Goal: Task Accomplishment & Management: Use online tool/utility

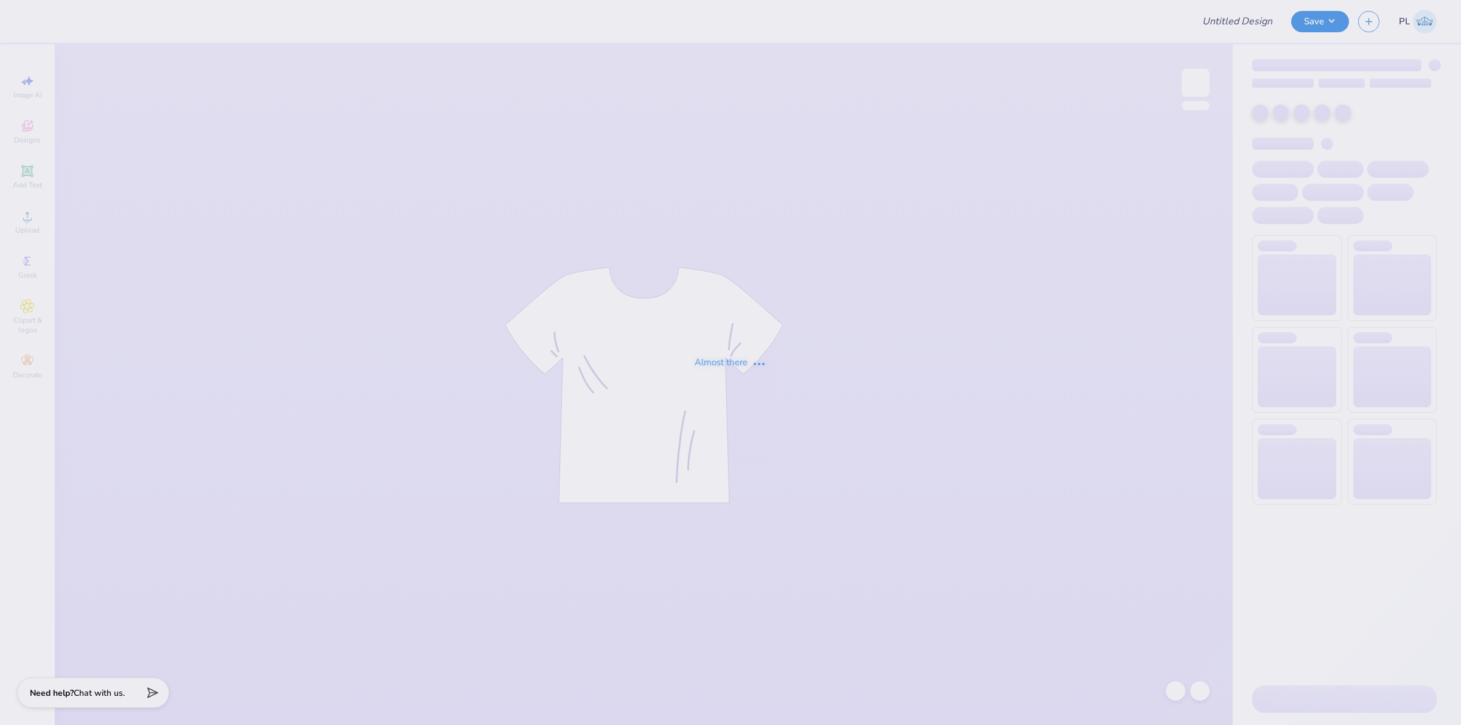
type input "UL SOM - 2025 Drop"
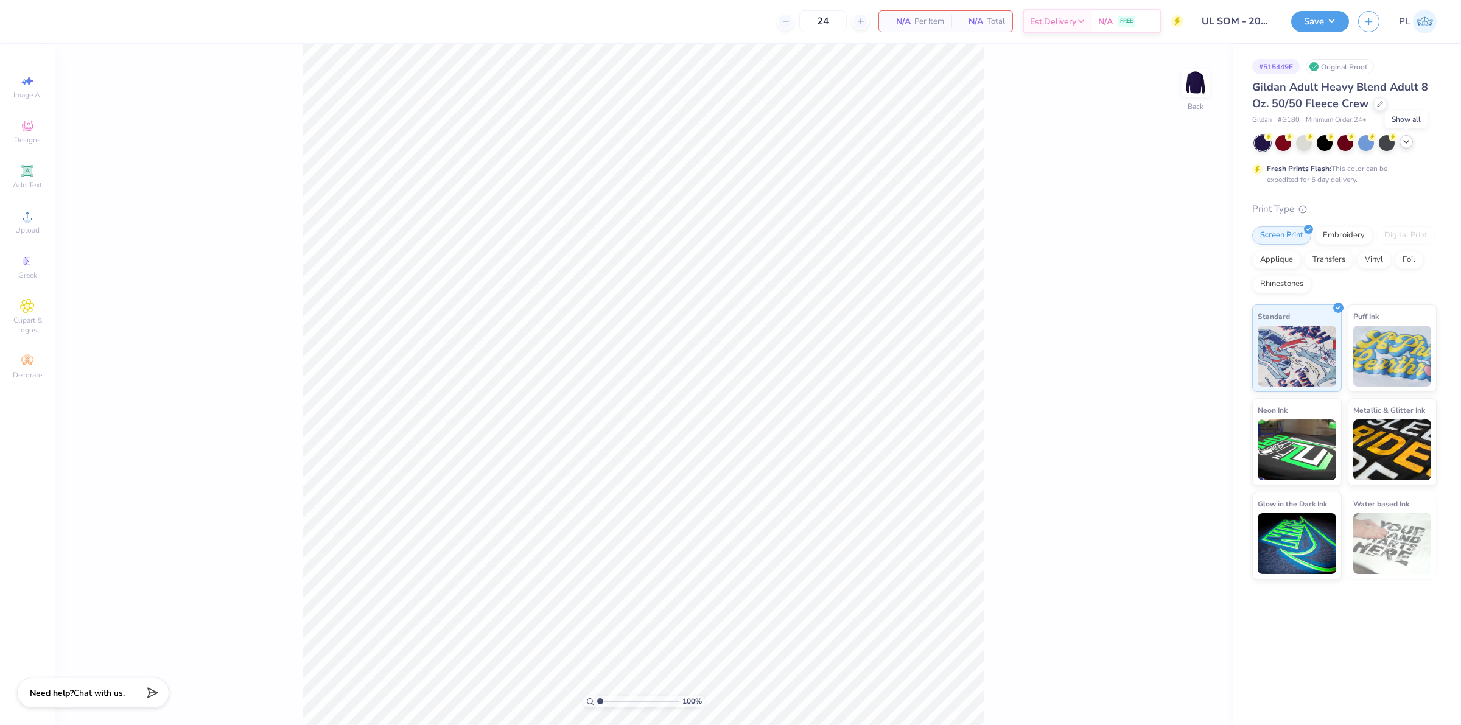
click at [1408, 141] on polyline at bounding box center [1406, 142] width 5 height 2
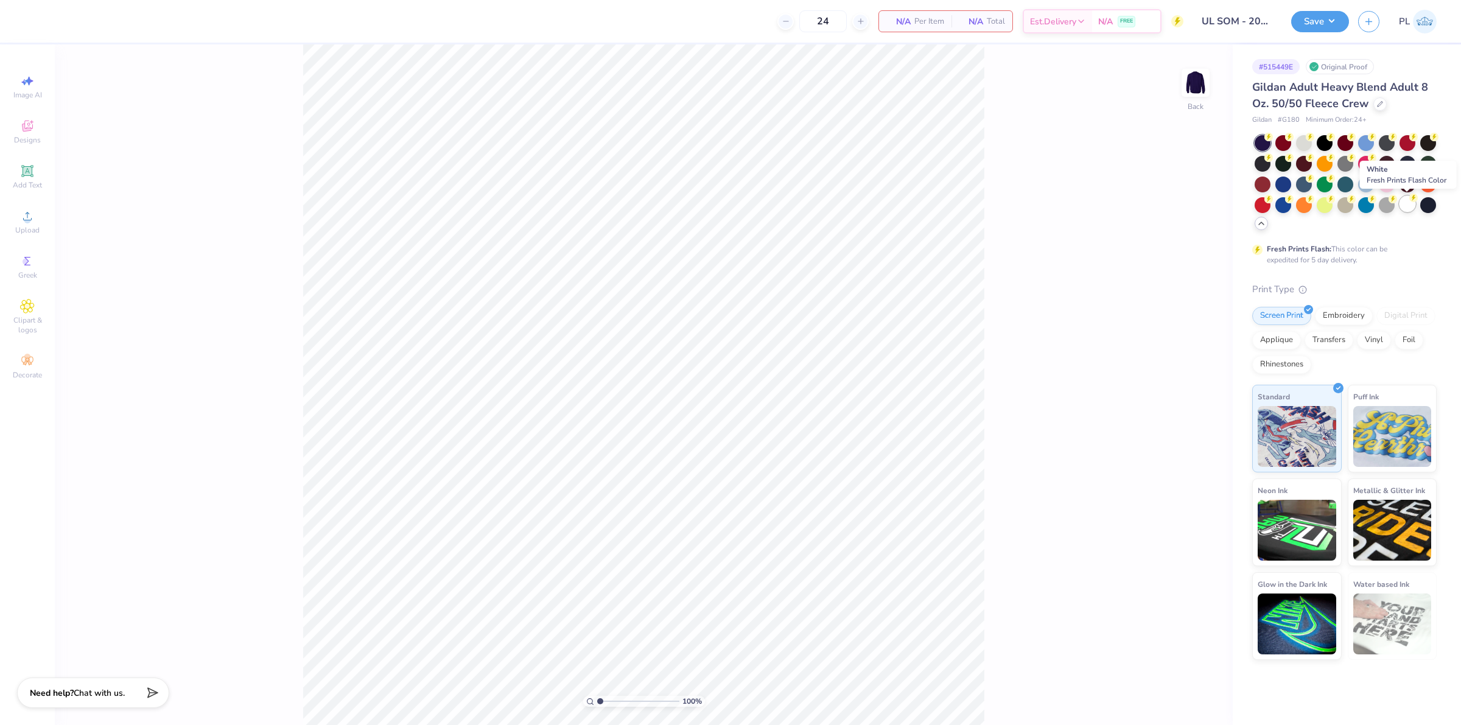
click at [1404, 198] on div at bounding box center [1408, 204] width 16 height 16
click at [41, 225] on div "Upload" at bounding box center [27, 222] width 43 height 36
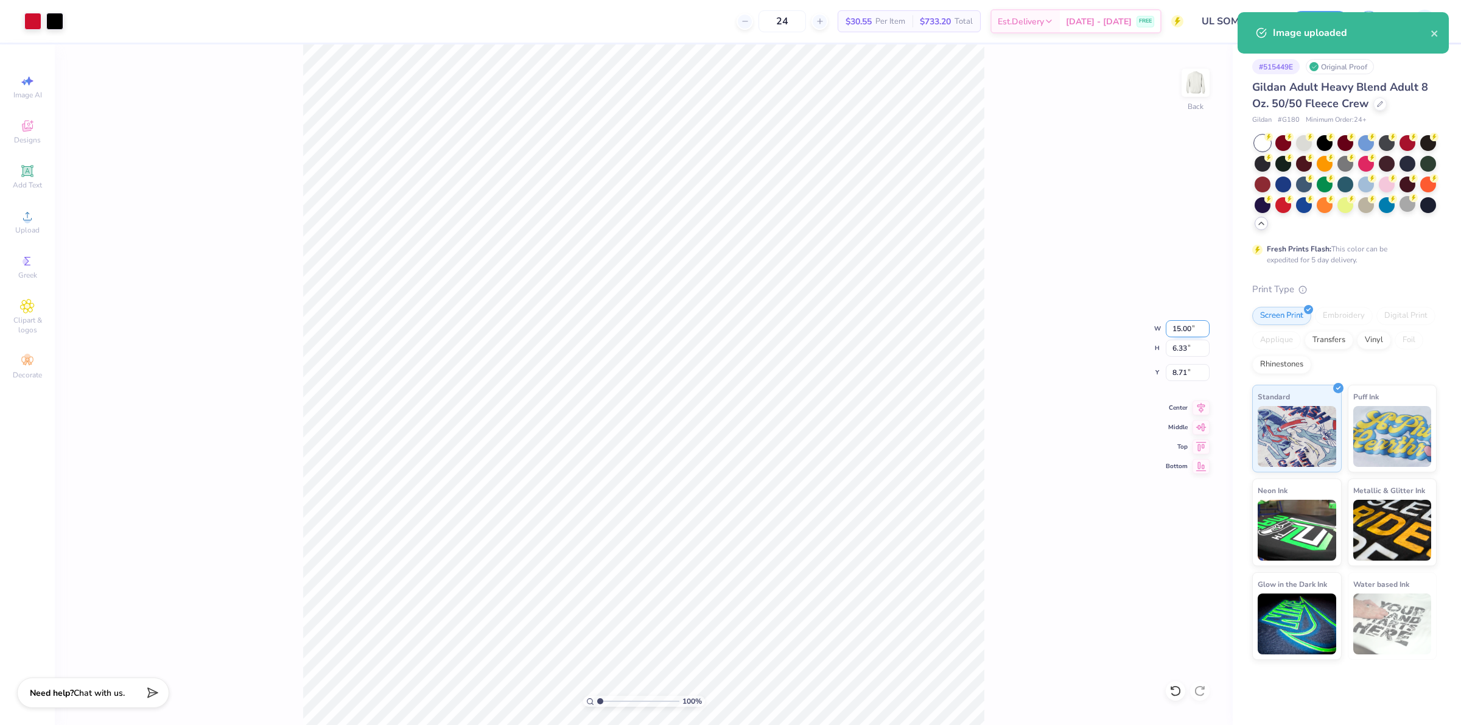
drag, startPoint x: 1170, startPoint y: 330, endPoint x: 1194, endPoint y: 326, distance: 24.7
click at [1194, 326] on input "15.00" at bounding box center [1188, 328] width 44 height 17
type input "1.00"
type input "0.42"
type input "11.66"
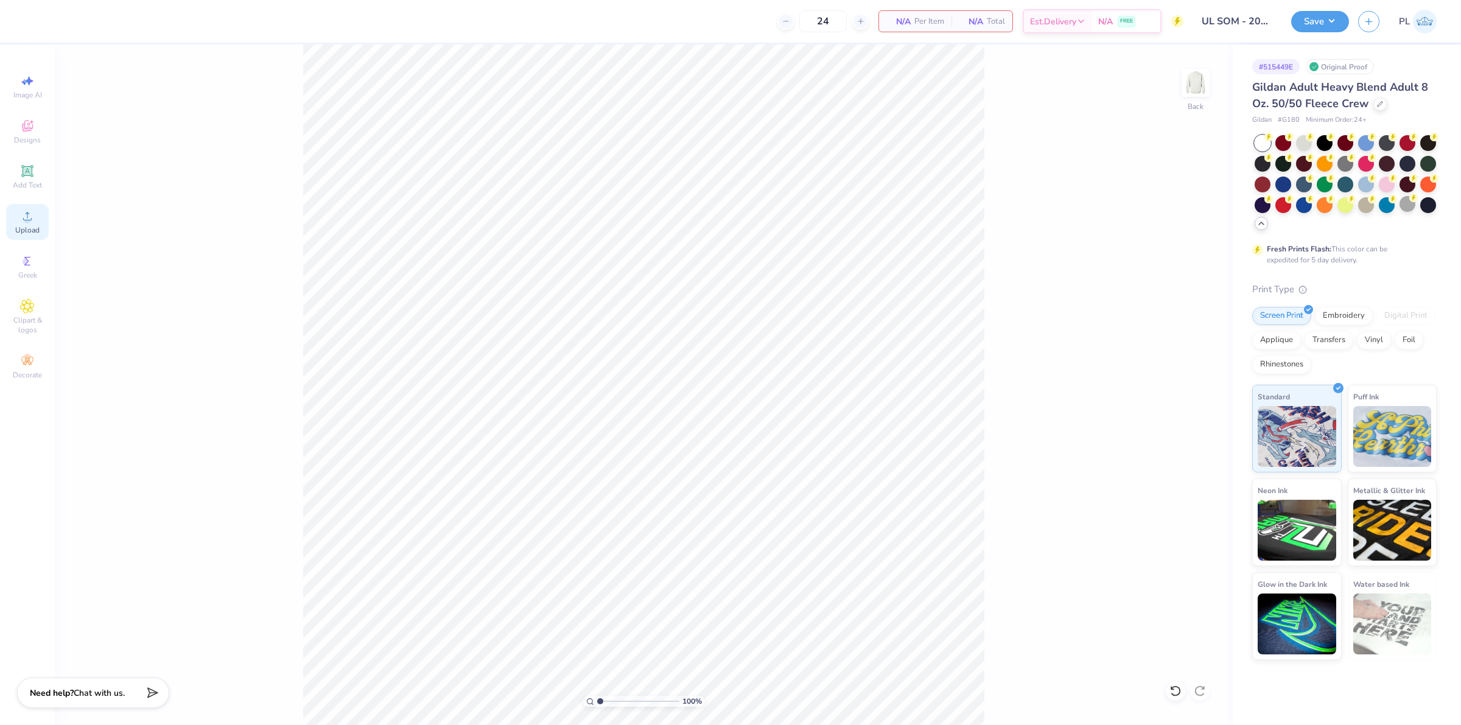
click at [33, 208] on div "Upload" at bounding box center [27, 222] width 43 height 36
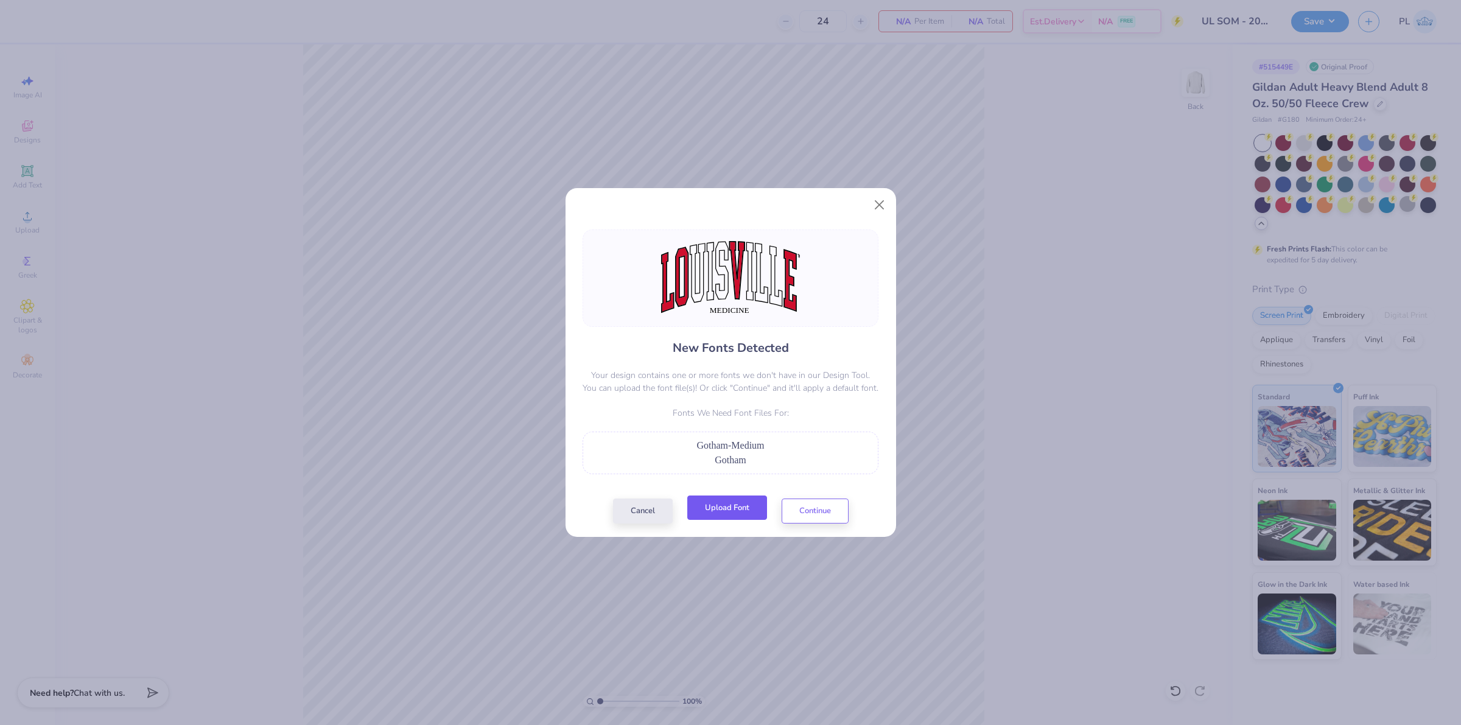
click at [714, 513] on button "Upload Font" at bounding box center [727, 508] width 80 height 25
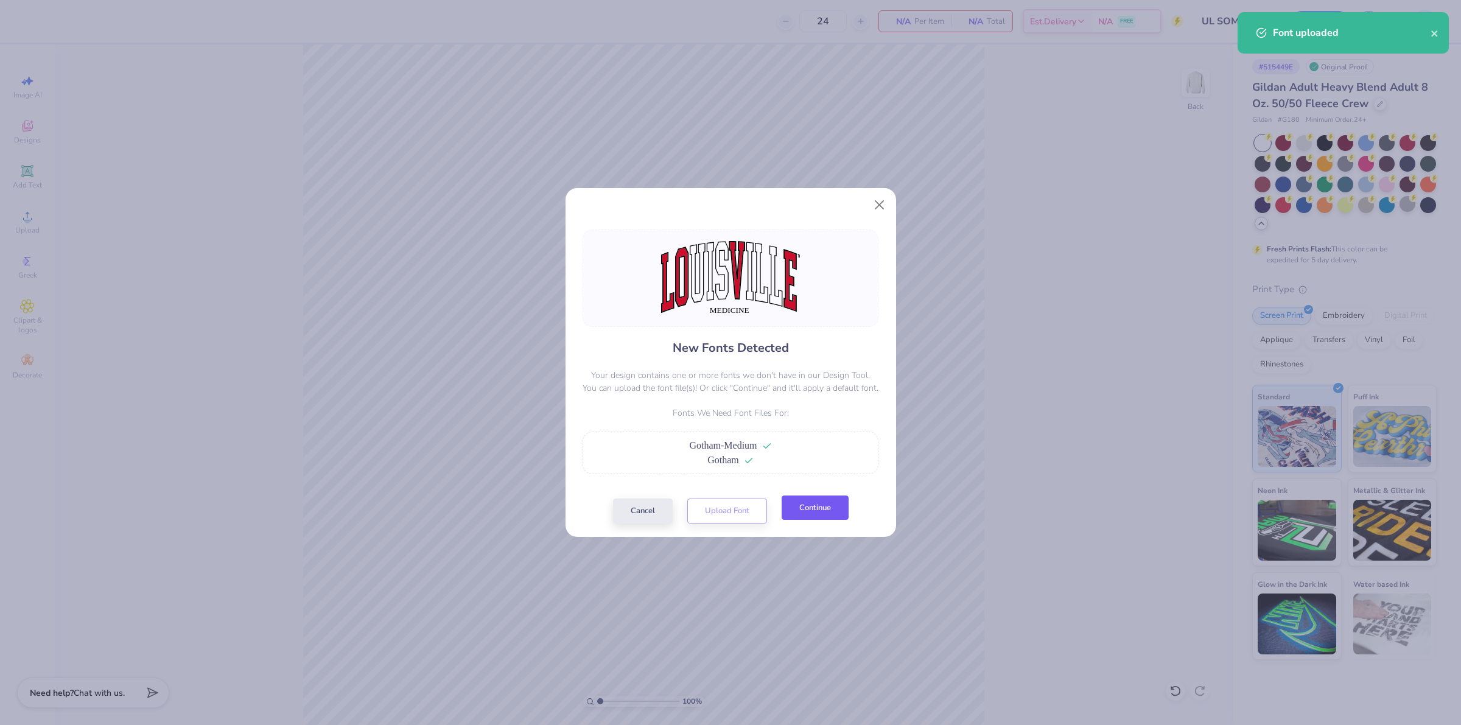
click at [835, 512] on button "Continue" at bounding box center [815, 508] width 67 height 25
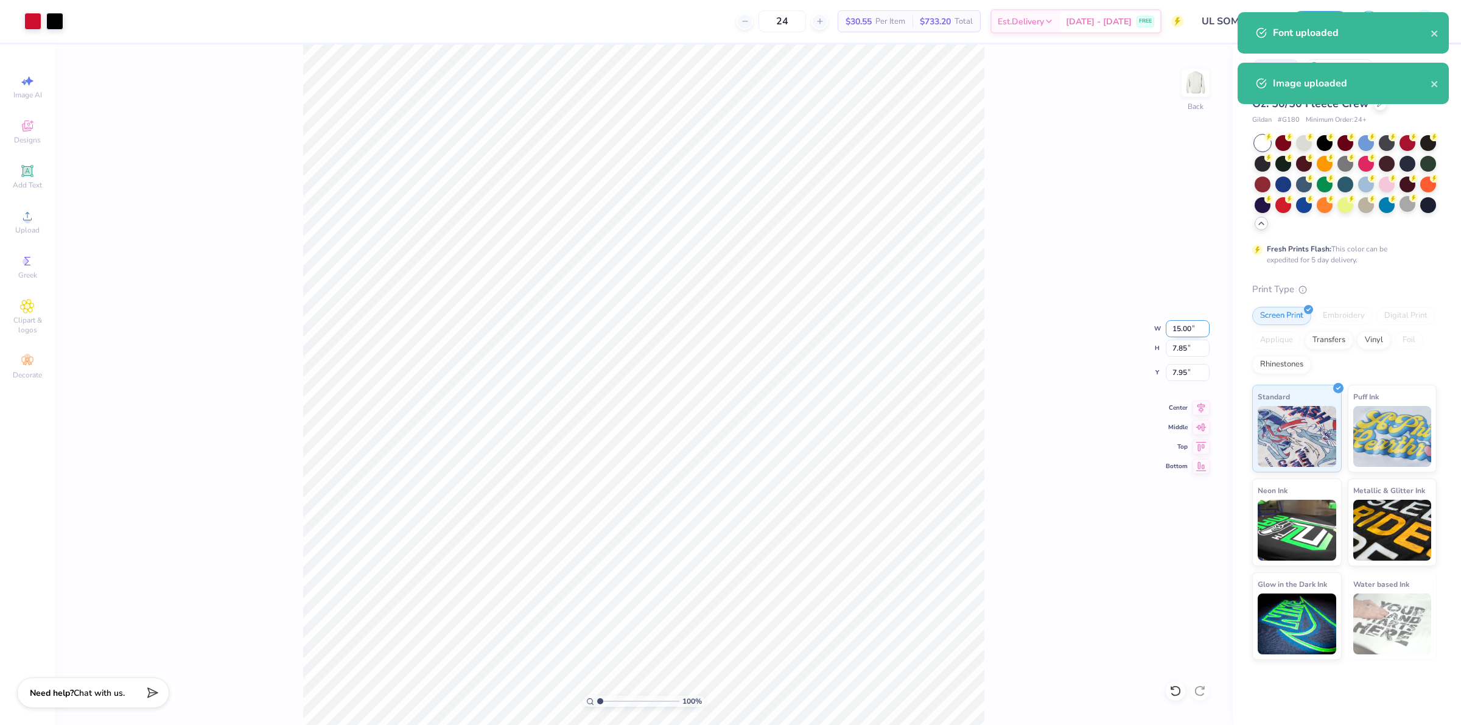
drag, startPoint x: 1169, startPoint y: 329, endPoint x: 1193, endPoint y: 328, distance: 24.4
click at [1193, 328] on input "15.00" at bounding box center [1188, 328] width 44 height 17
type input "10.00"
type input "5.24"
type input "9.26"
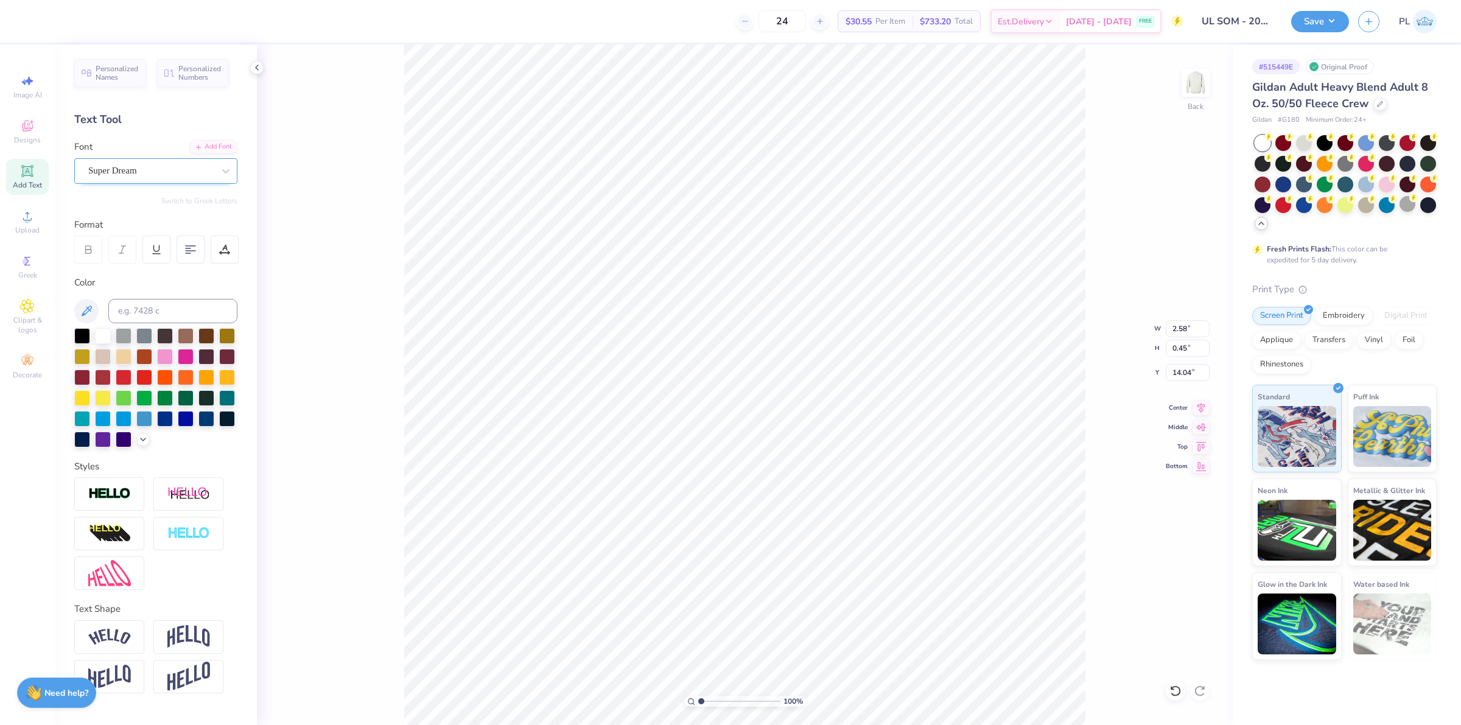
click at [131, 174] on div "Super Dream" at bounding box center [151, 170] width 128 height 19
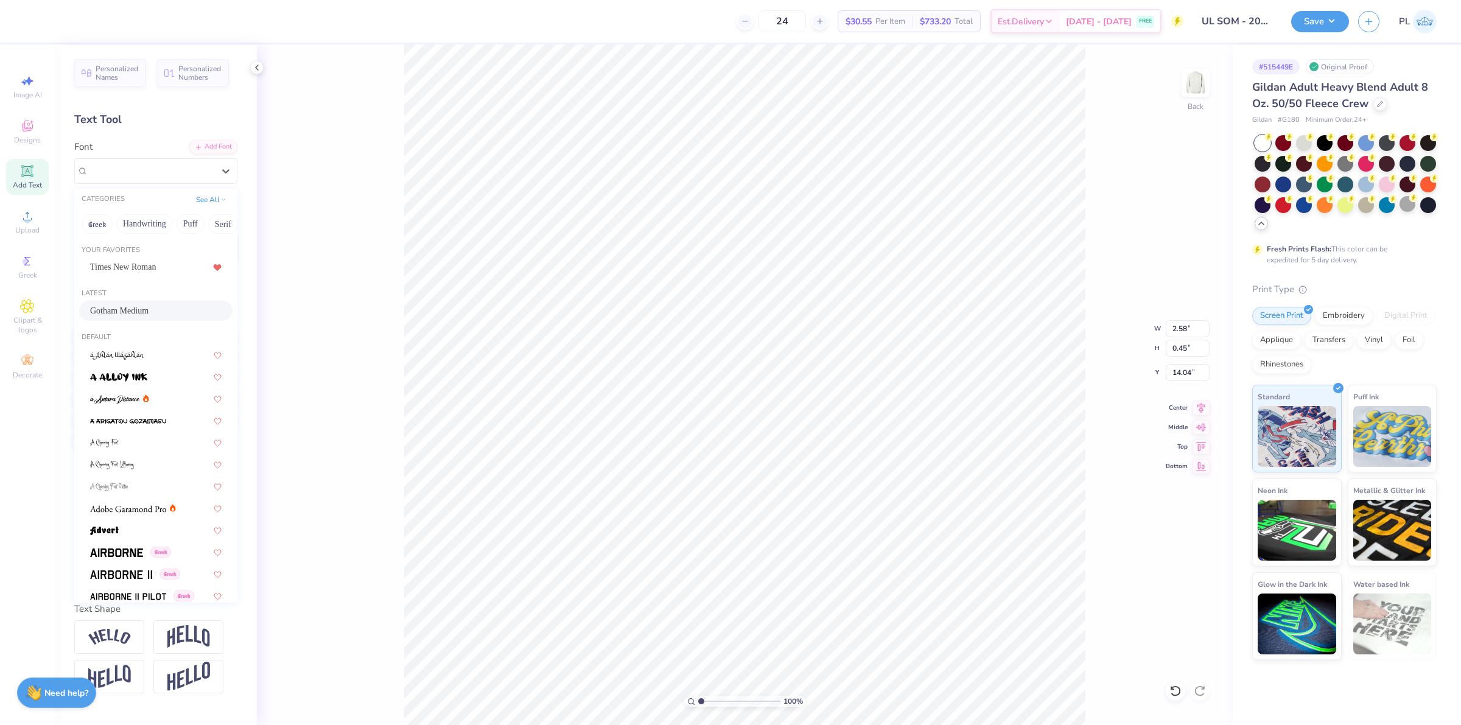
click at [132, 309] on span "Gotham Medium" at bounding box center [119, 310] width 58 height 13
type input "2.92"
type input "0.42"
type input "14.10"
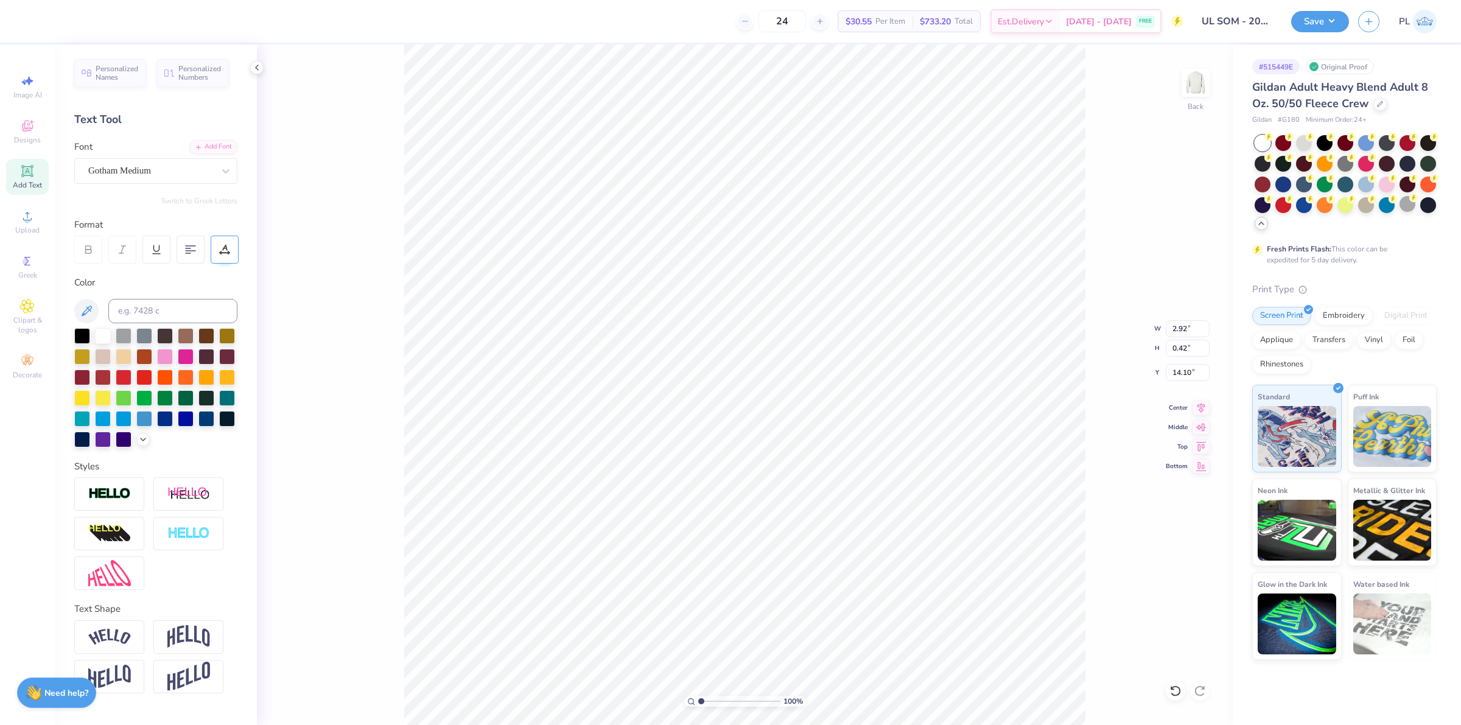
click at [219, 251] on icon at bounding box center [224, 249] width 11 height 11
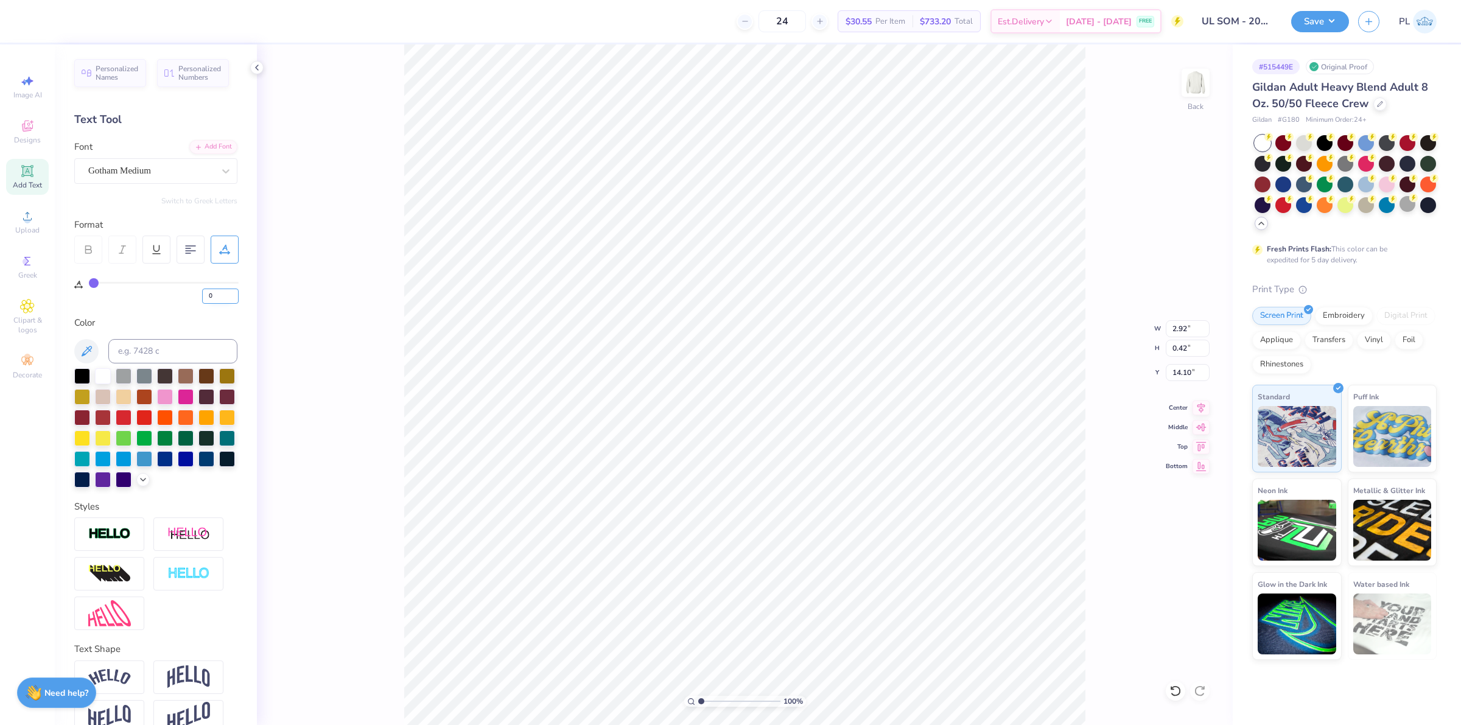
click at [219, 296] on input "0" at bounding box center [220, 296] width 37 height 15
type input "3"
type input "3.04"
click at [224, 300] on input "3" at bounding box center [220, 296] width 37 height 15
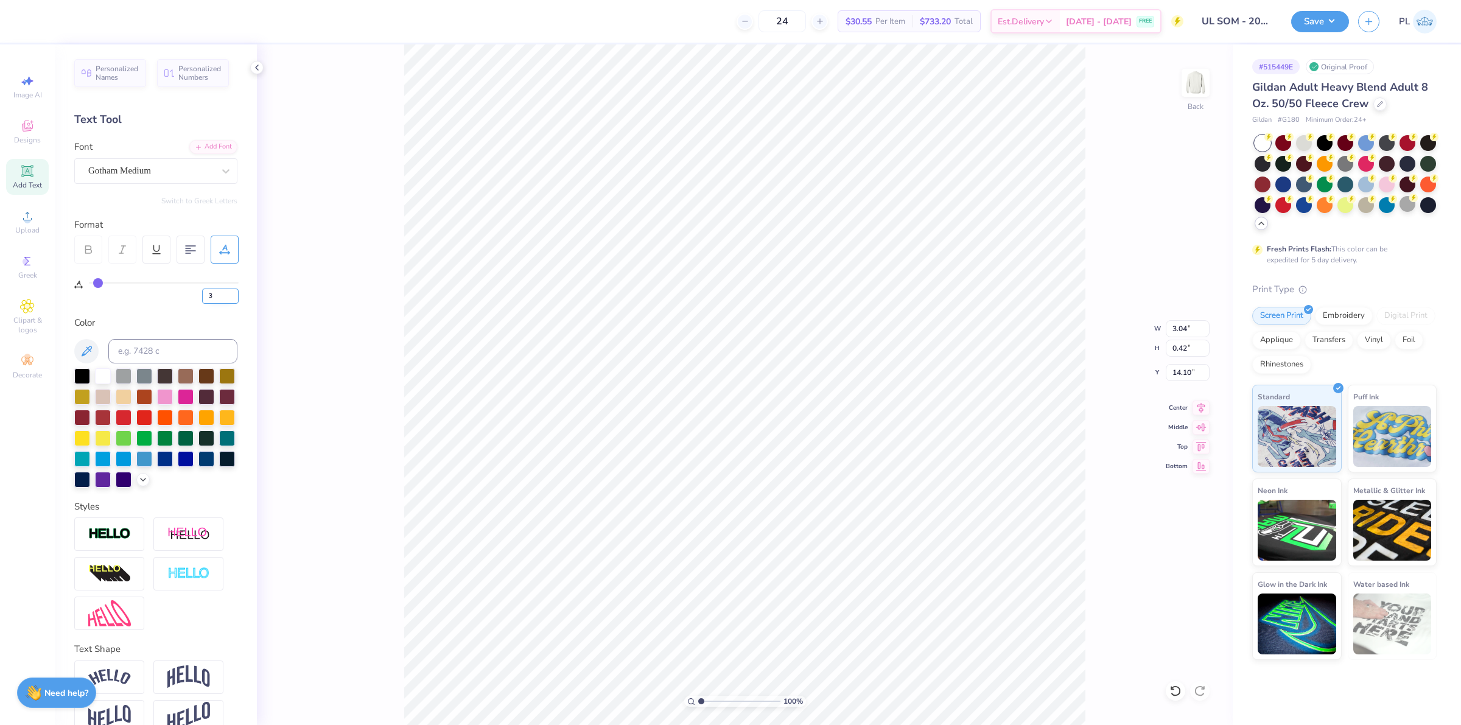
click at [215, 299] on input "3" at bounding box center [220, 296] width 37 height 15
type input "5"
type input "3.12"
drag, startPoint x: 1166, startPoint y: 372, endPoint x: 1191, endPoint y: 367, distance: 24.8
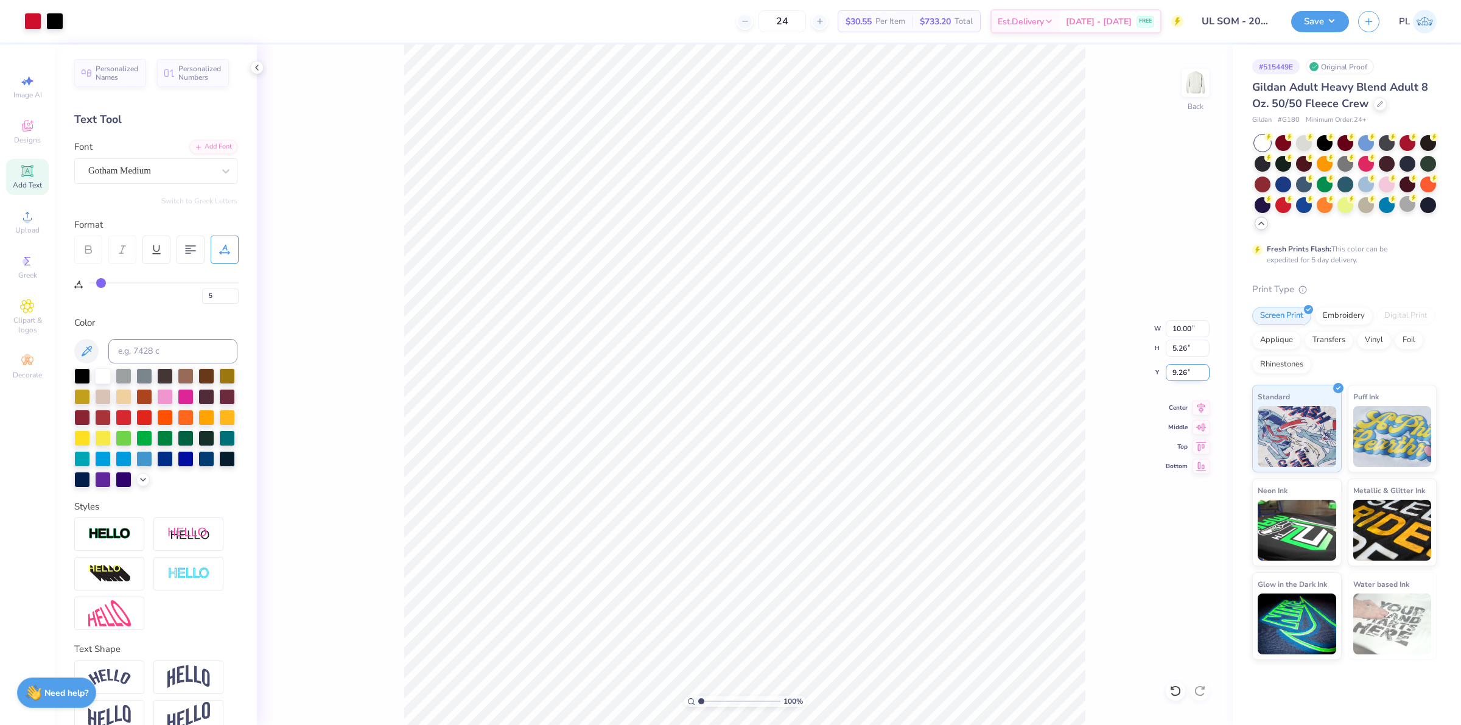
click at [1191, 367] on input "9.26" at bounding box center [1188, 372] width 44 height 17
type input "3.00"
click at [1317, 10] on button "Save" at bounding box center [1320, 19] width 58 height 21
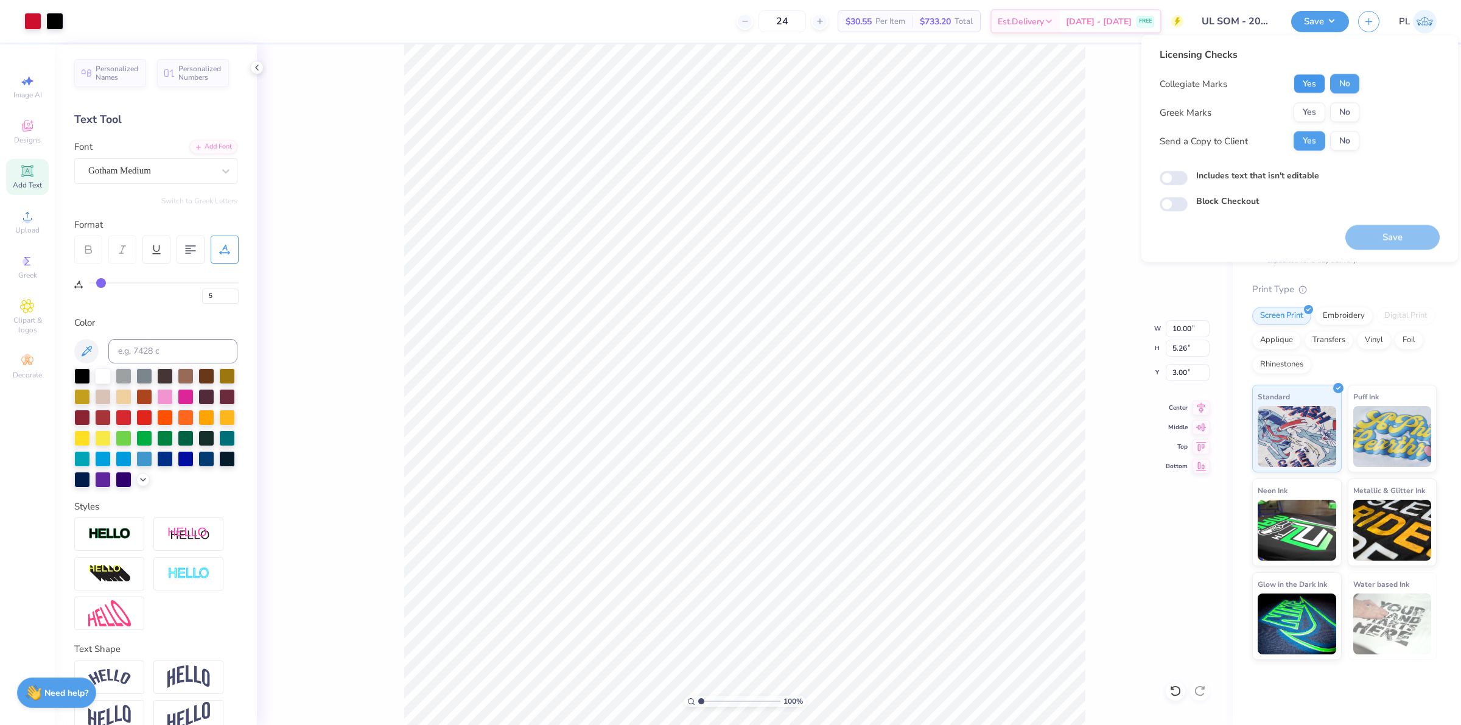
click at [1302, 85] on button "Yes" at bounding box center [1310, 83] width 32 height 19
click at [1347, 113] on button "No" at bounding box center [1344, 112] width 29 height 19
click at [1222, 170] on label "Includes text that isn't editable" at bounding box center [1257, 175] width 123 height 13
click at [1188, 171] on input "Includes text that isn't editable" at bounding box center [1174, 178] width 28 height 15
click at [1285, 178] on label "Includes text that isn't editable" at bounding box center [1257, 175] width 123 height 13
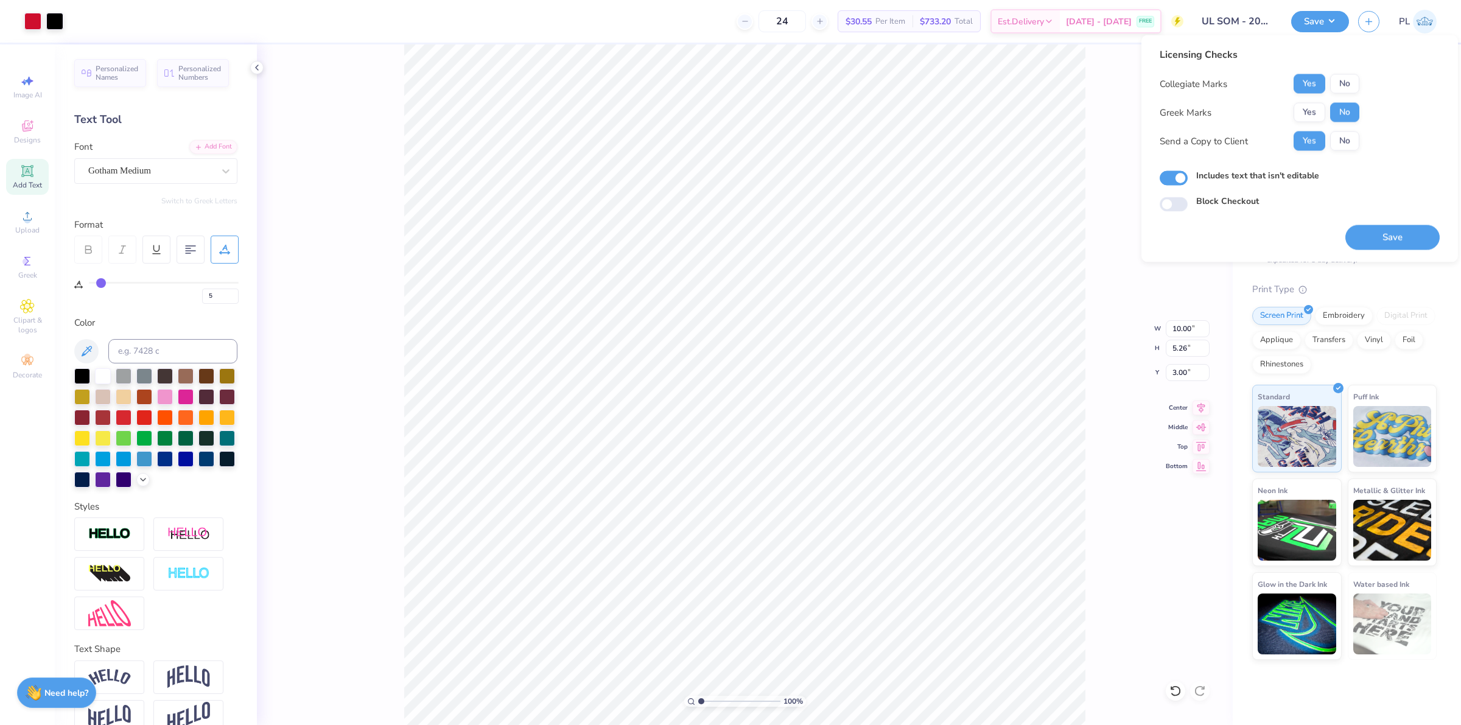
click at [1188, 178] on input "Includes text that isn't editable" at bounding box center [1174, 178] width 28 height 15
click at [1283, 175] on label "Includes text that isn't editable" at bounding box center [1257, 175] width 123 height 13
click at [1188, 175] on input "Includes text that isn't editable" at bounding box center [1174, 178] width 28 height 15
checkbox input "true"
click at [1390, 236] on button "Save" at bounding box center [1392, 237] width 94 height 25
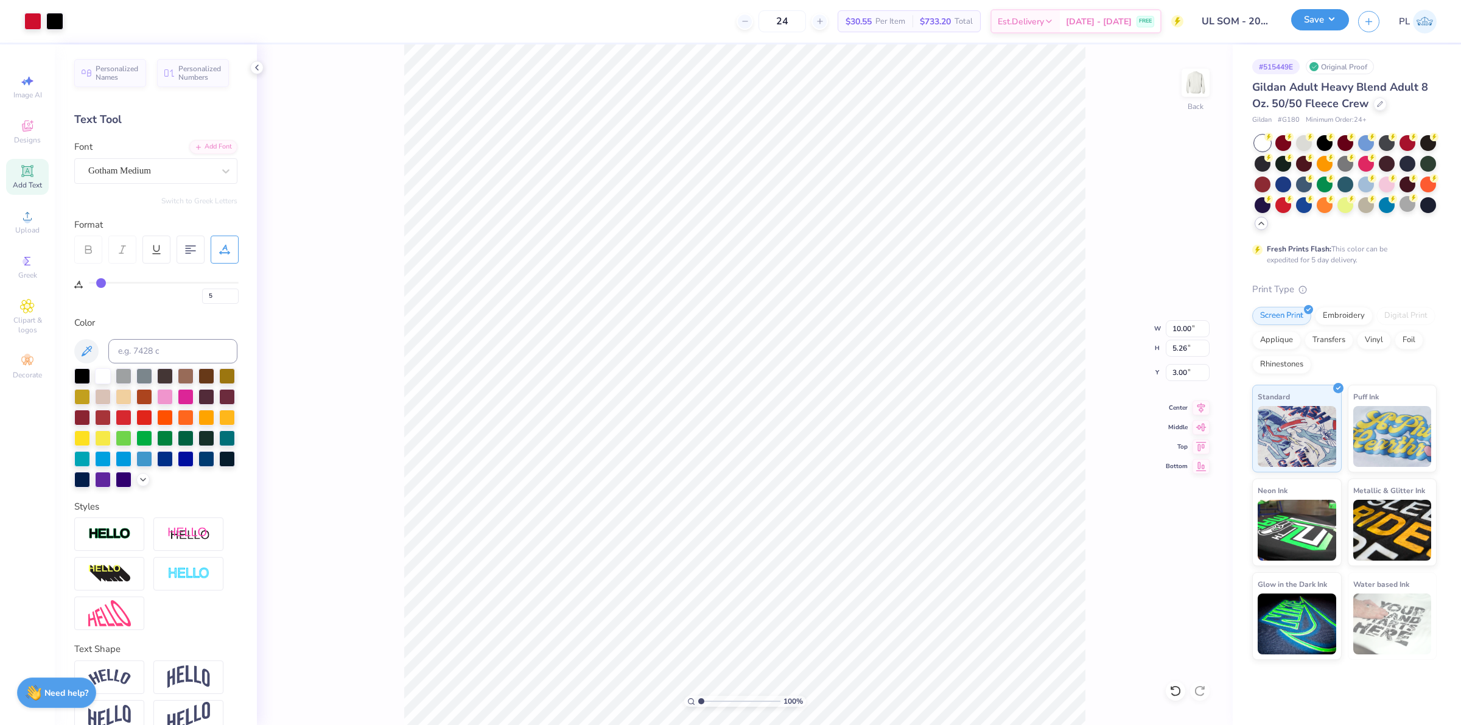
click at [1317, 26] on button "Save" at bounding box center [1320, 19] width 58 height 21
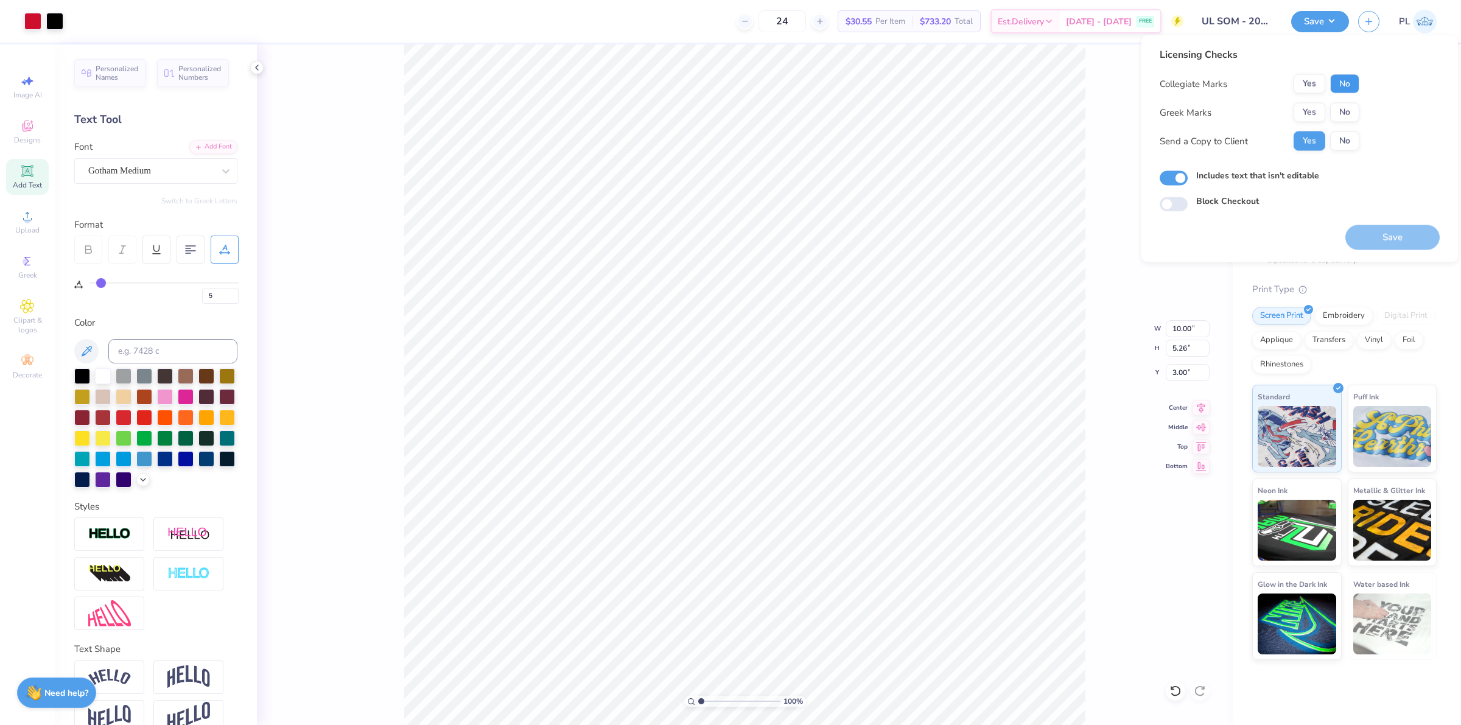
click at [1349, 87] on button "No" at bounding box center [1344, 83] width 29 height 19
click at [1324, 86] on button "Yes" at bounding box center [1310, 83] width 32 height 19
click at [1344, 108] on button "No" at bounding box center [1344, 112] width 29 height 19
click at [1388, 245] on button "Save" at bounding box center [1392, 237] width 94 height 25
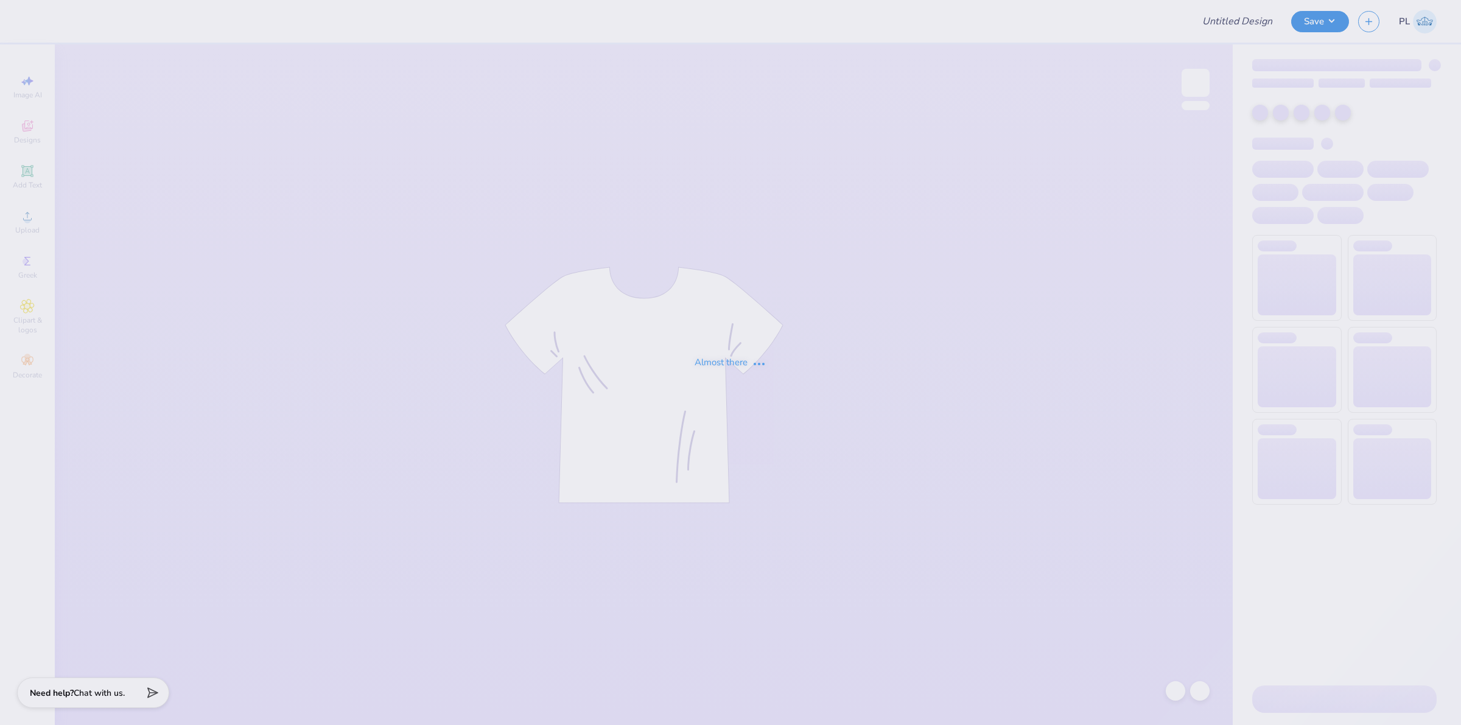
type input "UL SOM - 2025 Drop"
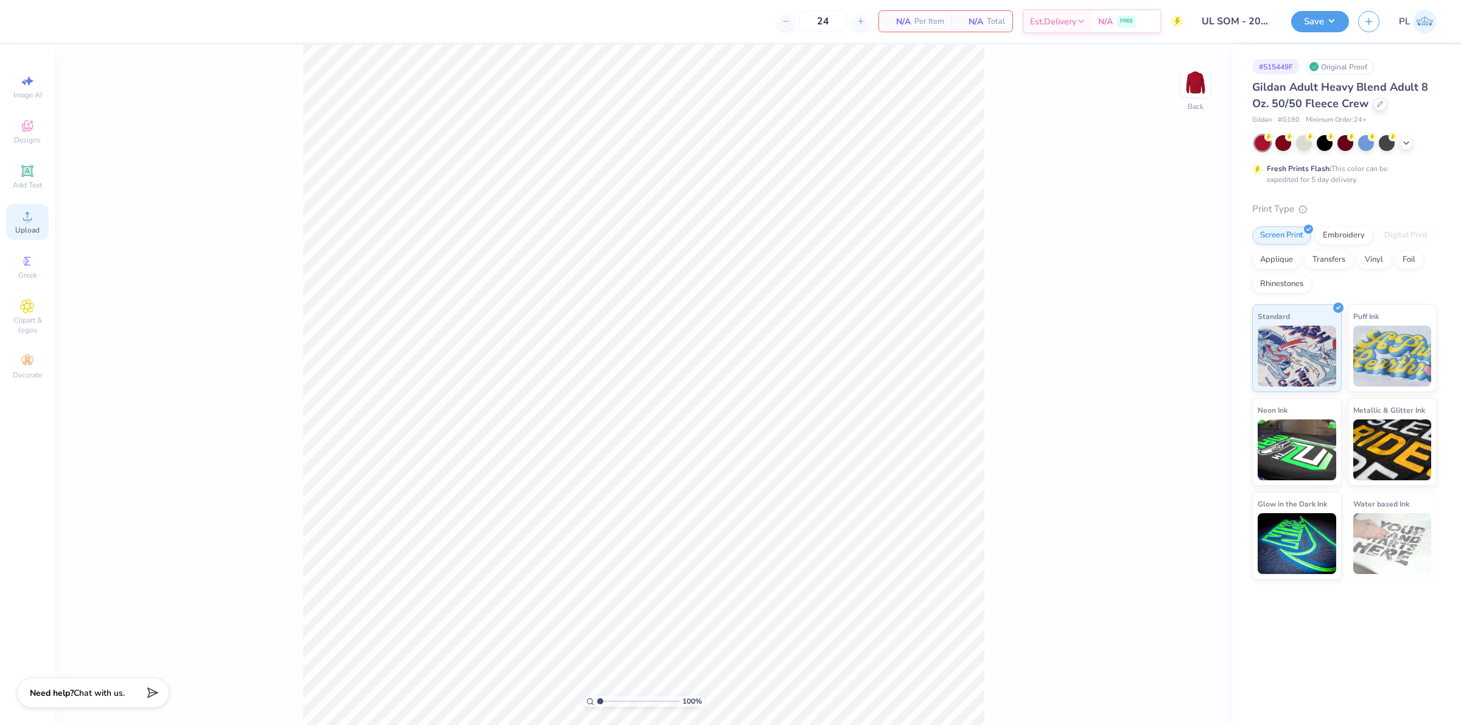
click at [29, 220] on icon at bounding box center [27, 216] width 9 height 9
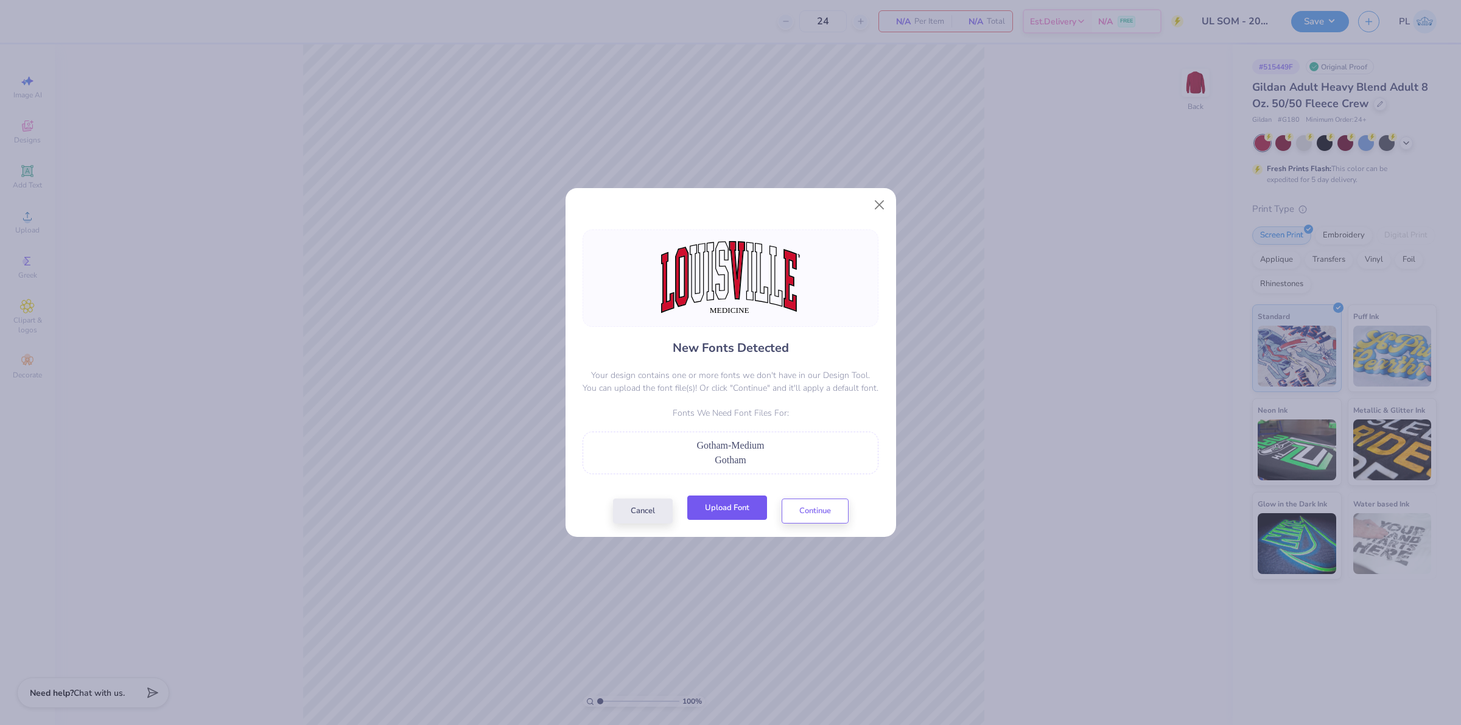
click at [726, 513] on button "Upload Font" at bounding box center [727, 508] width 80 height 25
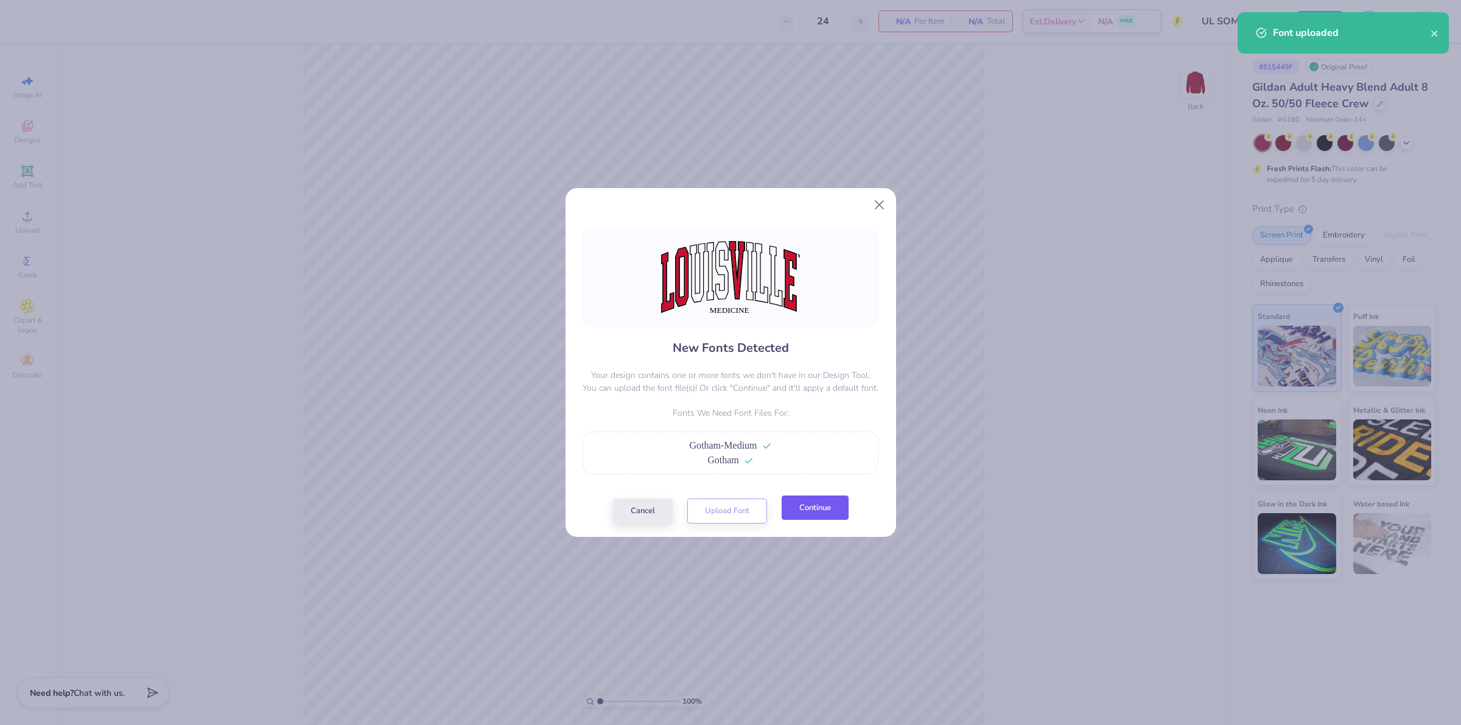
click at [820, 500] on button "Continue" at bounding box center [815, 508] width 67 height 25
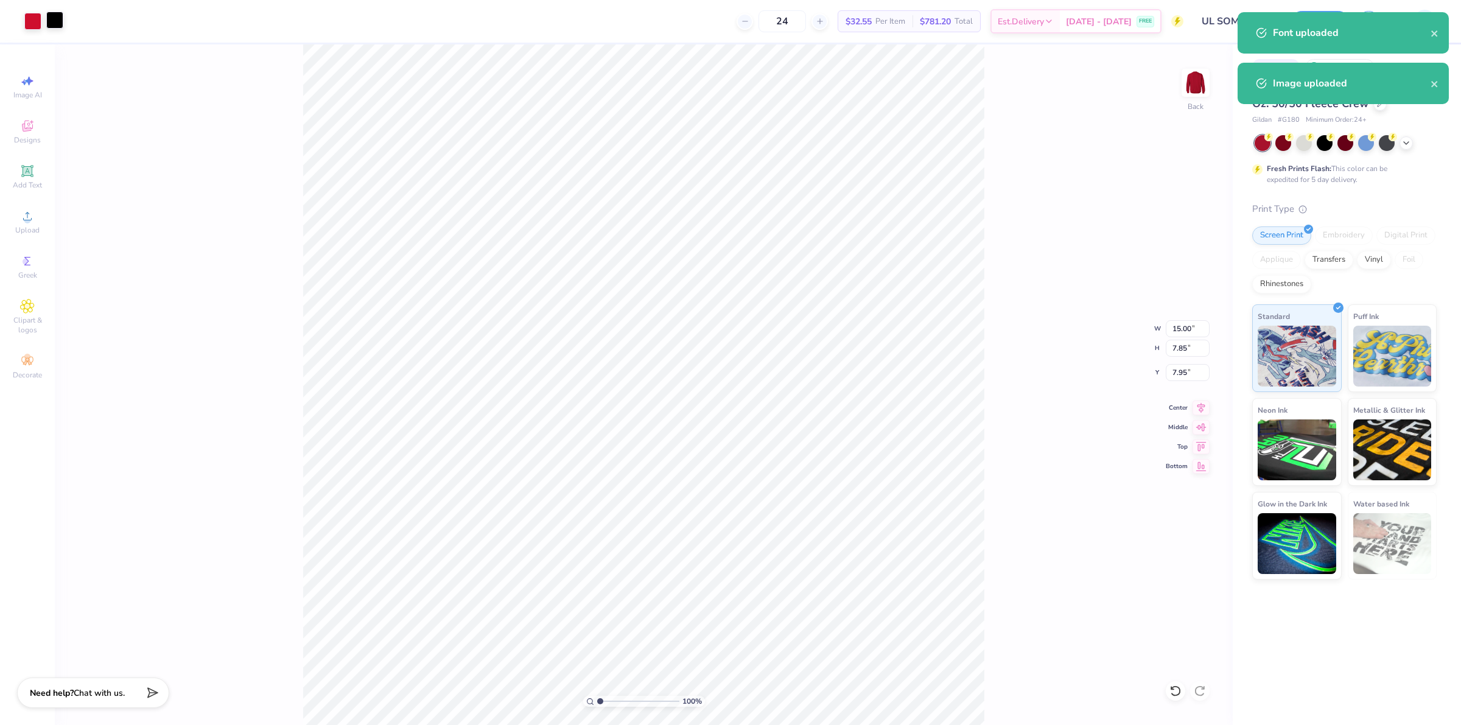
click at [56, 14] on div at bounding box center [54, 20] width 17 height 17
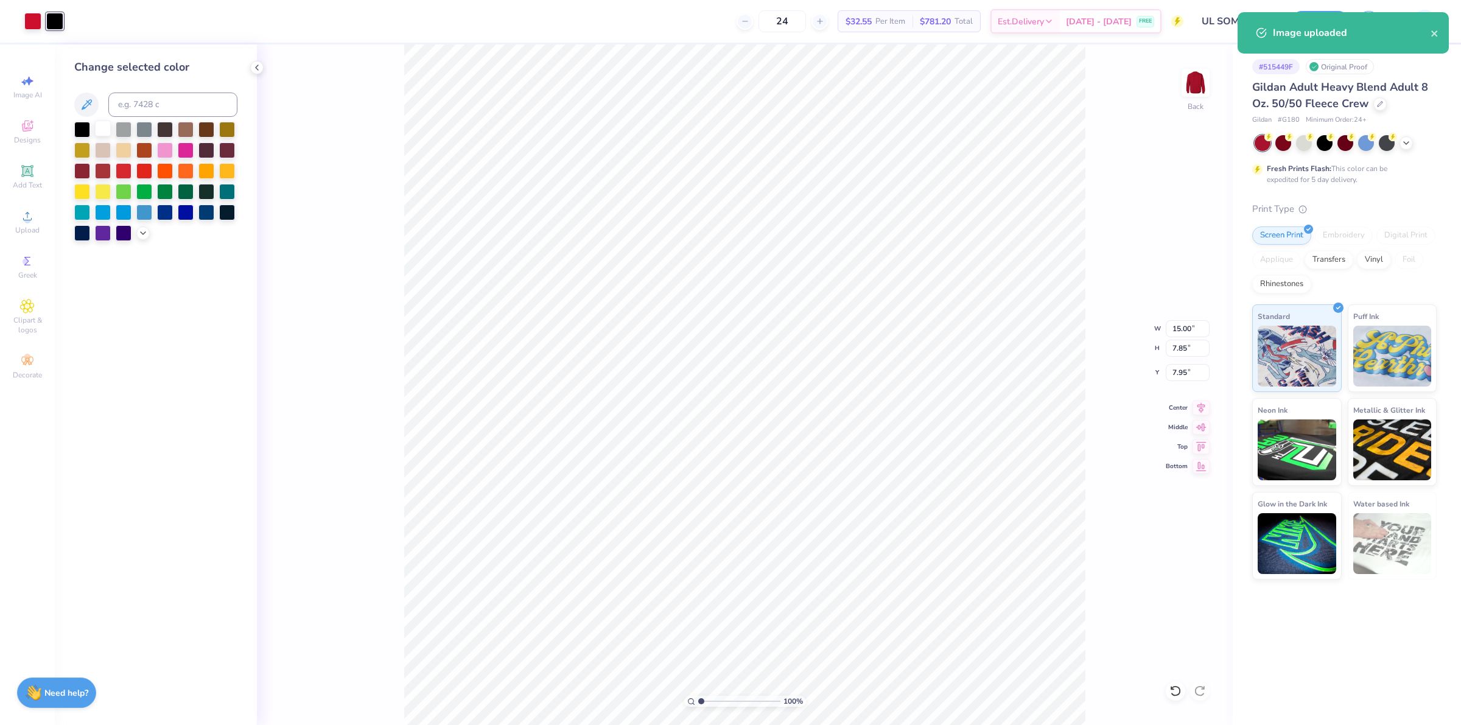
click at [99, 130] on div at bounding box center [103, 129] width 16 height 16
click at [31, 19] on div at bounding box center [32, 20] width 17 height 17
click at [80, 128] on div at bounding box center [82, 129] width 16 height 16
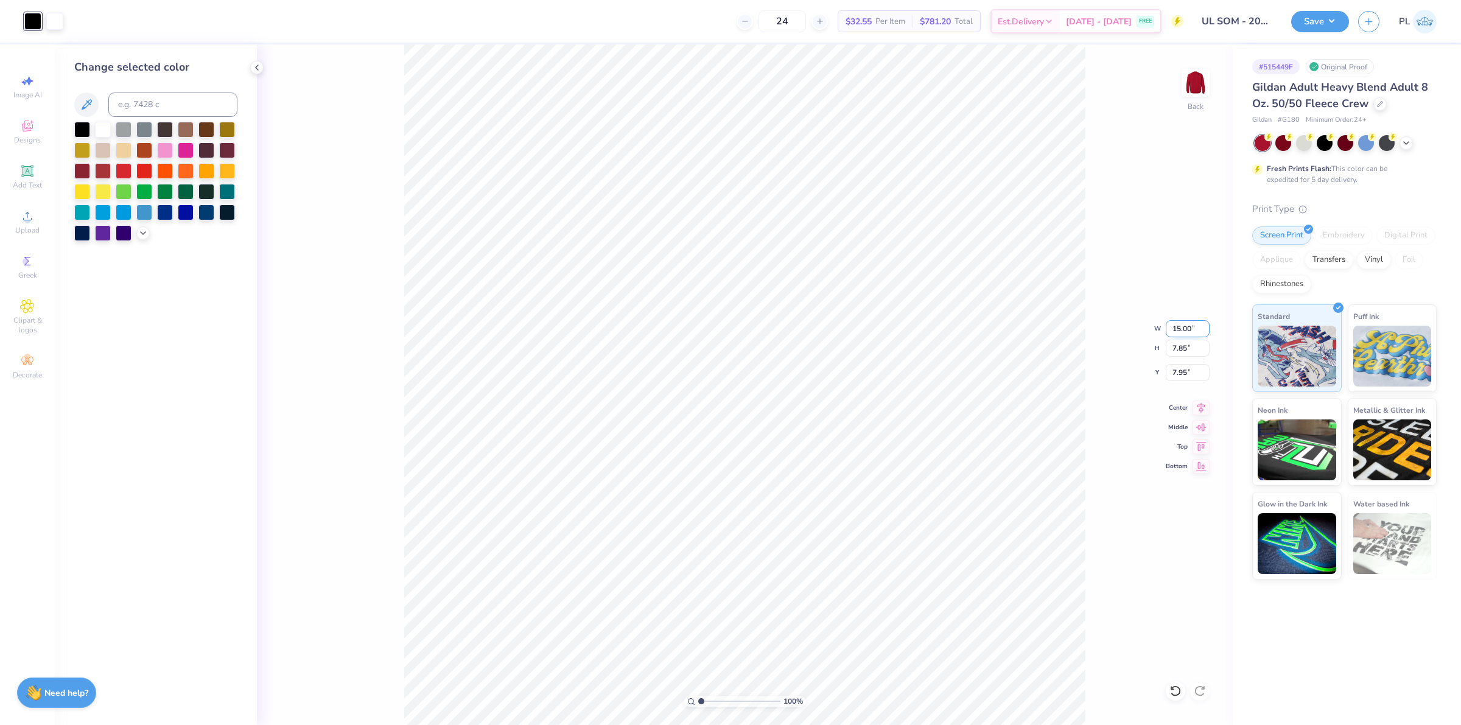
drag, startPoint x: 1169, startPoint y: 326, endPoint x: 1198, endPoint y: 329, distance: 28.8
click at [1198, 329] on input "15.00" at bounding box center [1188, 328] width 44 height 17
type input "10.00"
type input "5.24"
type input "9.26"
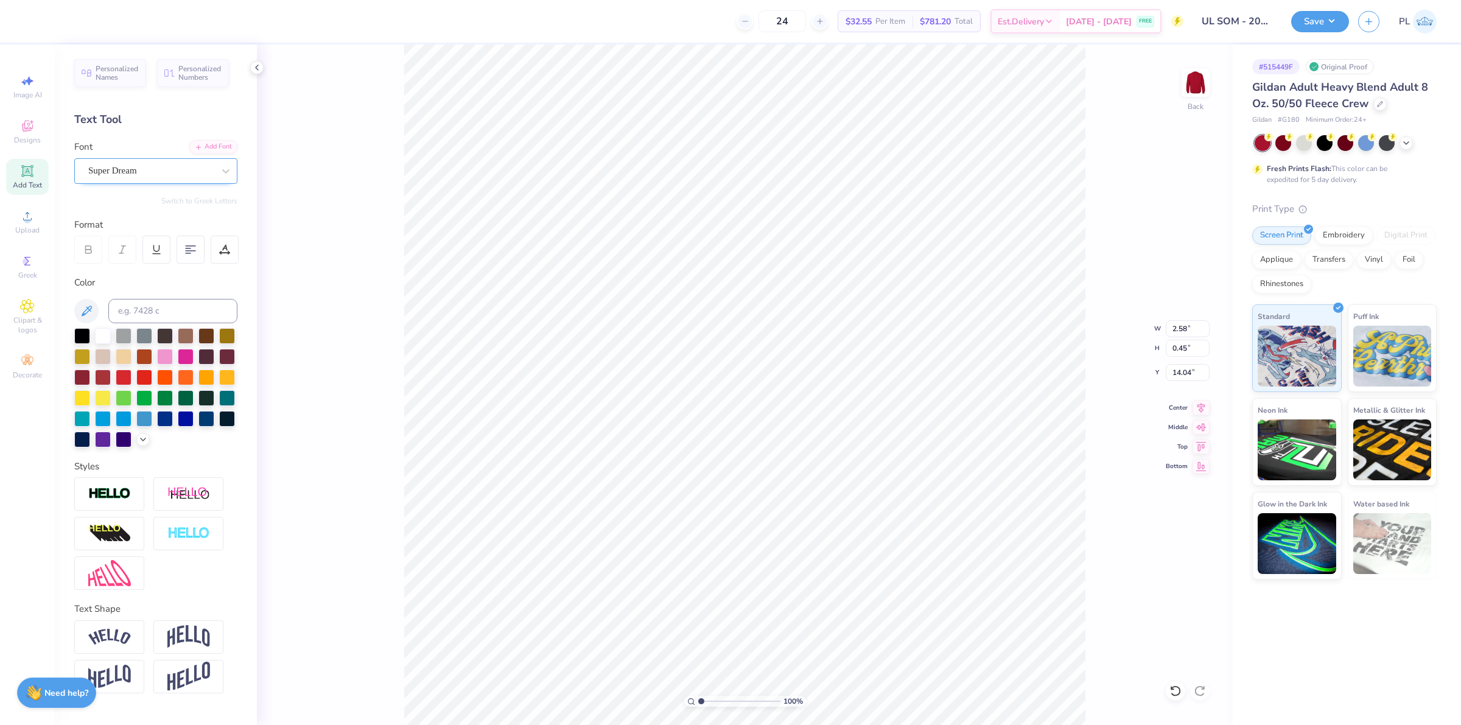
click at [150, 175] on div "Super Dream" at bounding box center [151, 170] width 128 height 19
click at [162, 272] on div "Gotham Medium" at bounding box center [156, 267] width 132 height 13
type input "got"
type input "2.92"
type input "0.42"
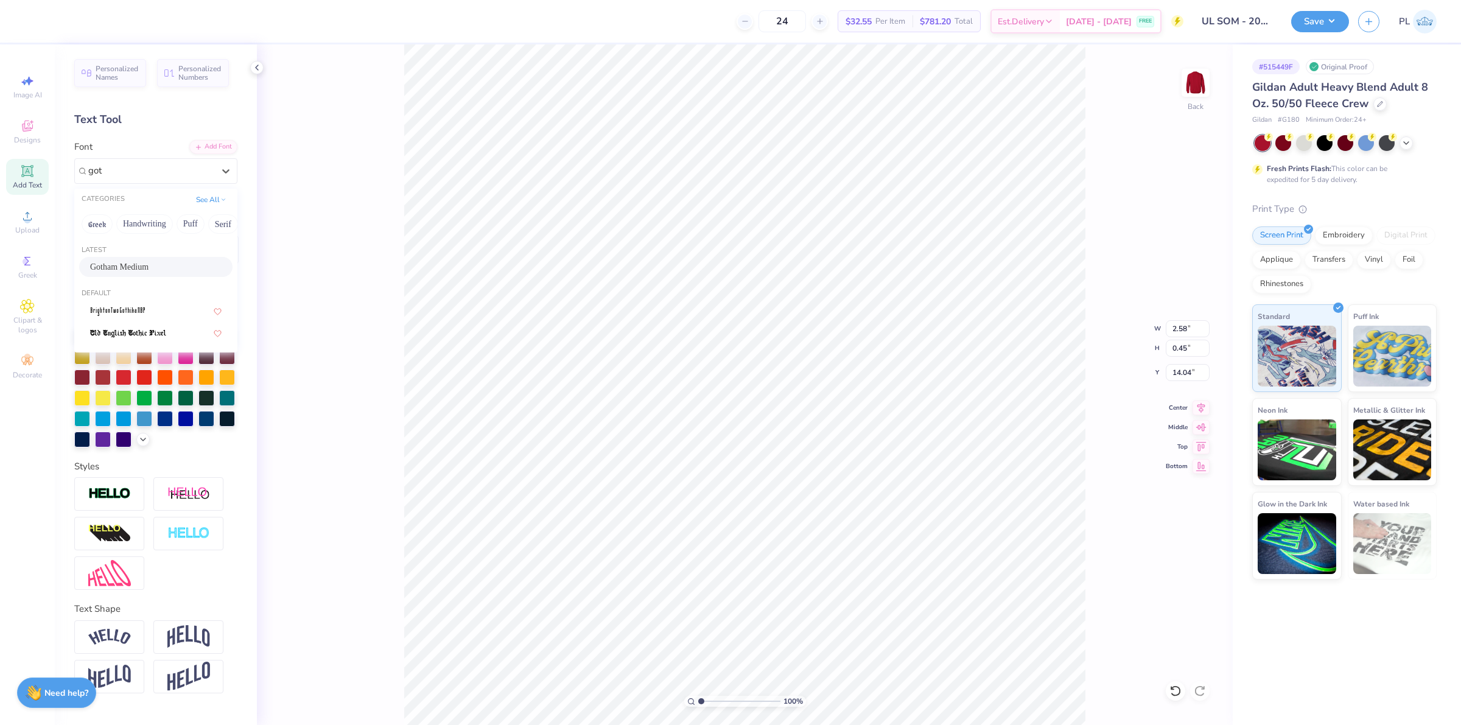
type input "14.10"
click at [220, 244] on div at bounding box center [225, 250] width 28 height 28
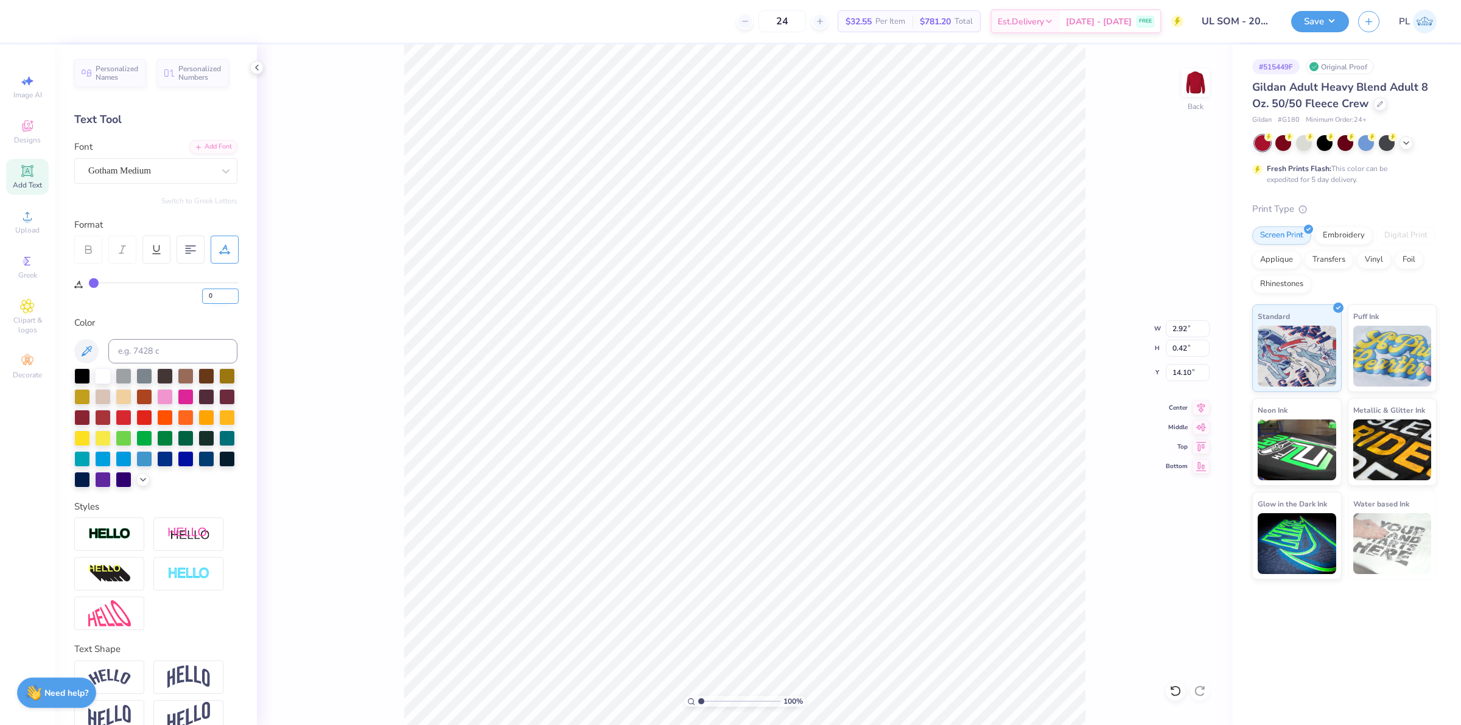
click at [223, 296] on input "0" at bounding box center [220, 296] width 37 height 15
type input "5"
type input "3.12"
click at [212, 314] on div "Personalized Names Personalized Numbers Text Tool Add Font Font Gotham Medium S…" at bounding box center [156, 384] width 202 height 681
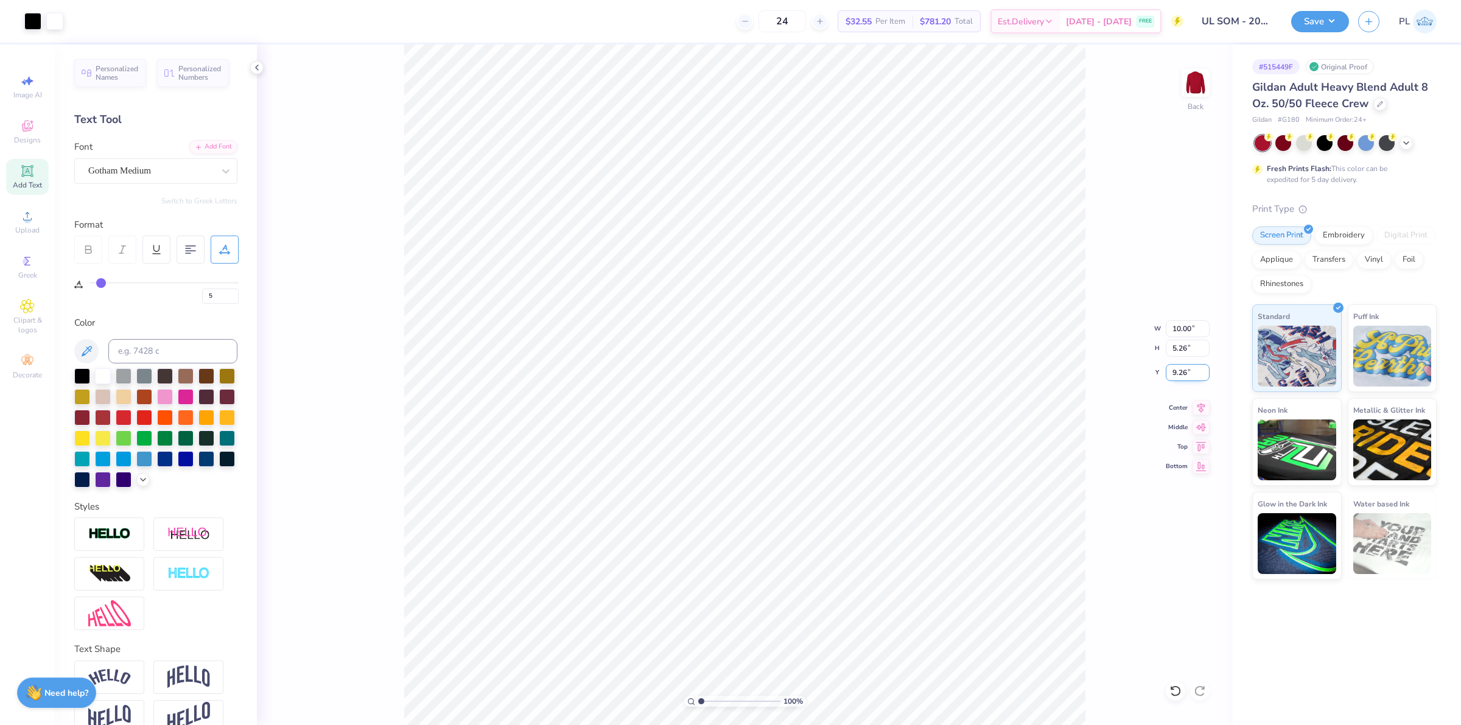
drag, startPoint x: 1170, startPoint y: 376, endPoint x: 1187, endPoint y: 370, distance: 18.5
click at [1187, 370] on input "9.26" at bounding box center [1188, 372] width 44 height 17
click at [1178, 347] on input "5.26" at bounding box center [1188, 348] width 44 height 17
type input "3.00"
click at [1320, 12] on button "Save" at bounding box center [1320, 19] width 58 height 21
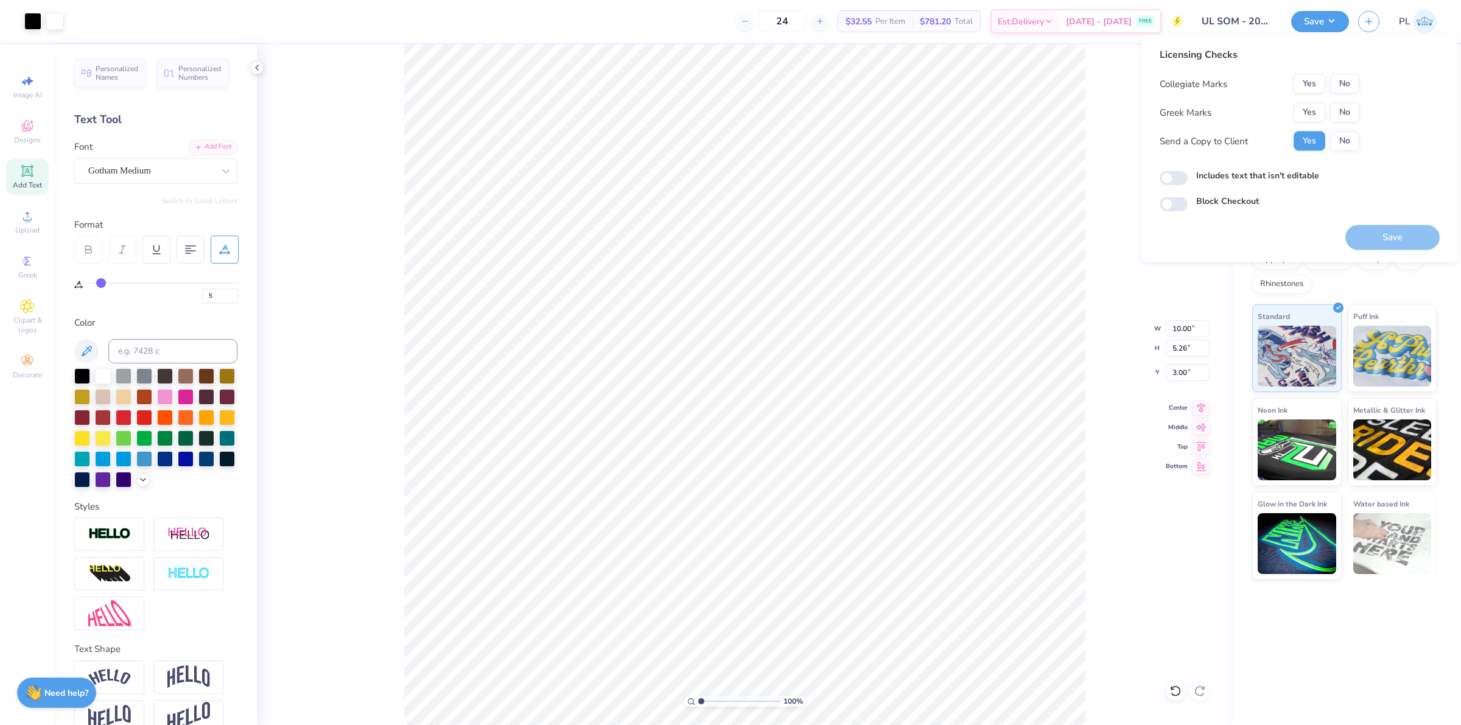
click at [1338, 94] on div "Collegiate Marks Yes No Greek Marks Yes No Send a Copy to Client Yes No" at bounding box center [1260, 112] width 200 height 77
click at [1341, 91] on button "No" at bounding box center [1344, 83] width 29 height 19
click at [1310, 89] on button "Yes" at bounding box center [1310, 83] width 32 height 19
click at [1341, 110] on button "No" at bounding box center [1344, 112] width 29 height 19
click at [1271, 175] on label "Includes text that isn't editable" at bounding box center [1257, 175] width 123 height 13
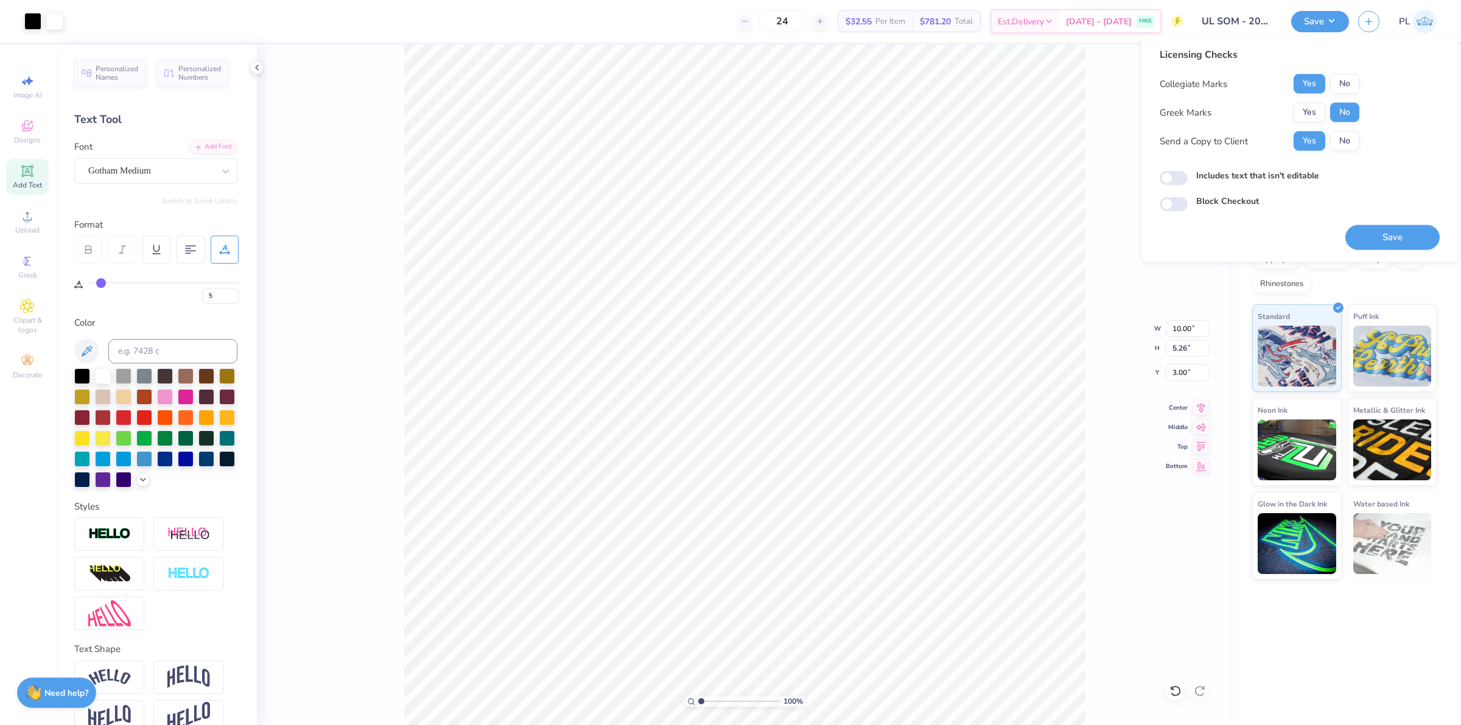
click at [1188, 175] on input "Includes text that isn't editable" at bounding box center [1174, 178] width 28 height 15
click at [1272, 174] on label "Includes text that isn't editable" at bounding box center [1257, 175] width 123 height 13
click at [1188, 174] on input "Includes text that isn't editable" at bounding box center [1174, 178] width 28 height 15
checkbox input "false"
click at [1381, 233] on button "Save" at bounding box center [1392, 237] width 94 height 25
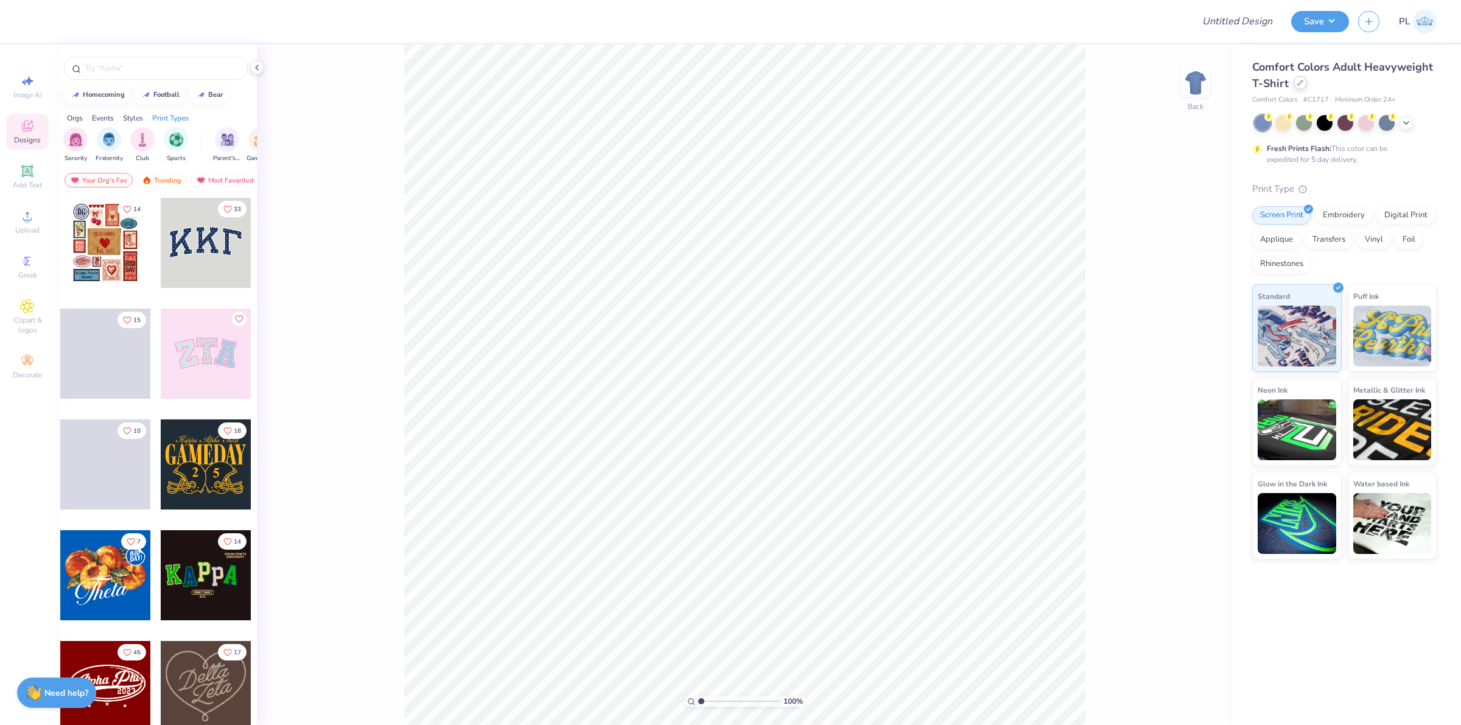
click at [1295, 82] on div at bounding box center [1300, 82] width 13 height 13
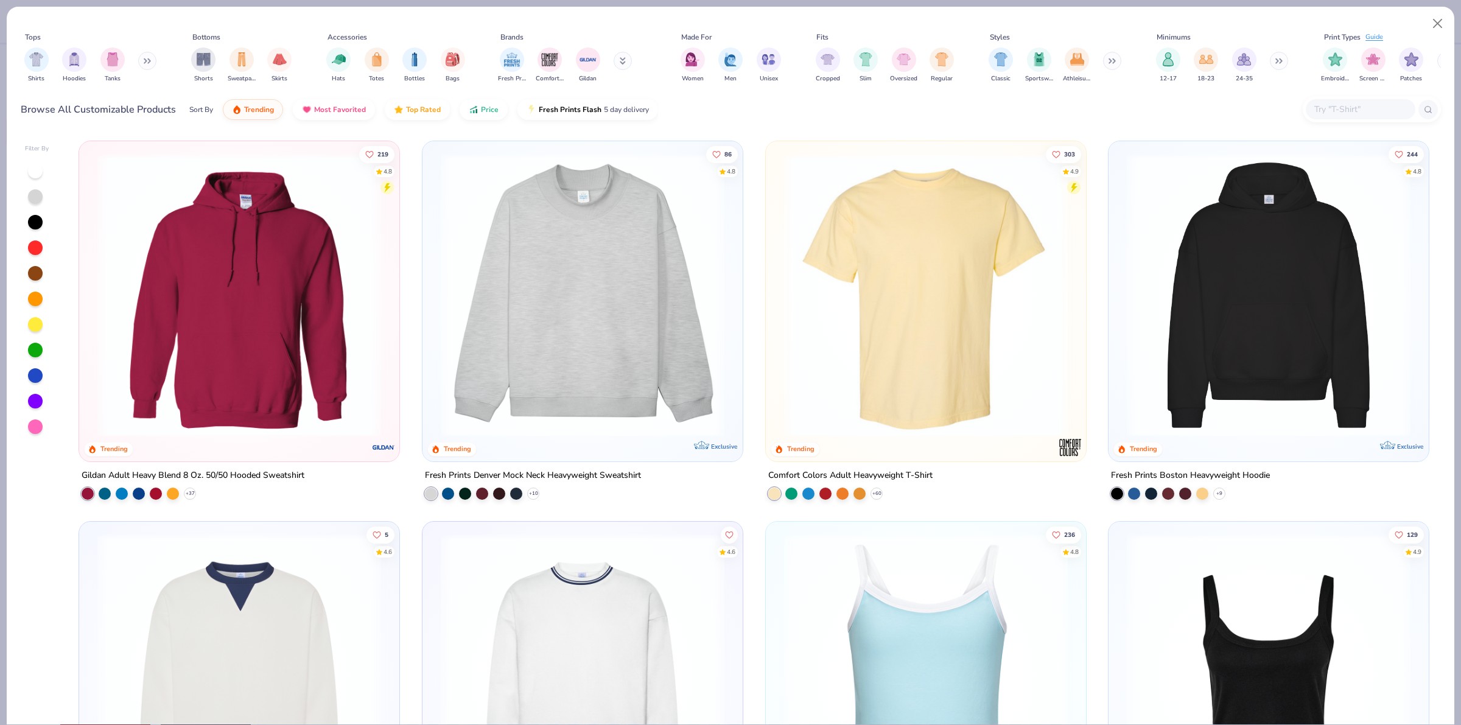
click at [1373, 108] on input "text" at bounding box center [1360, 109] width 94 height 14
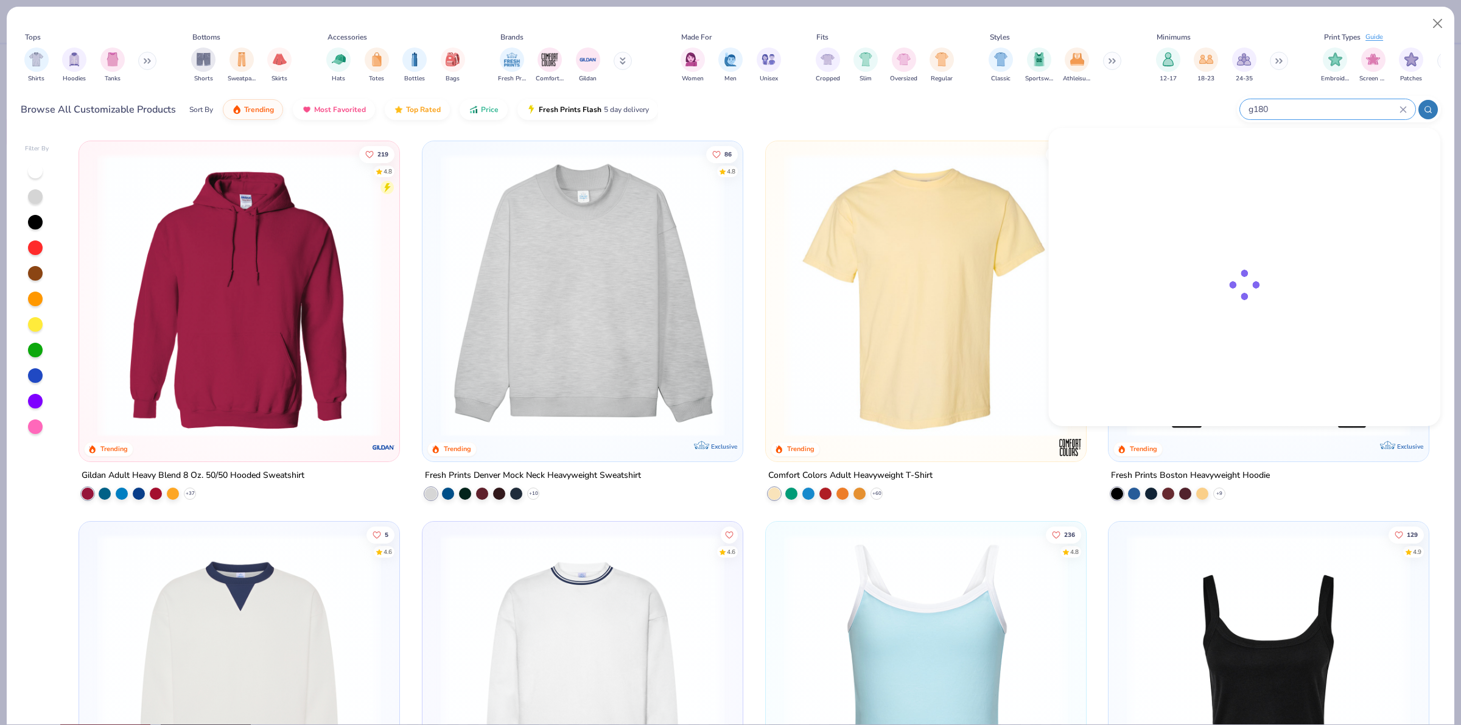
type input "g180"
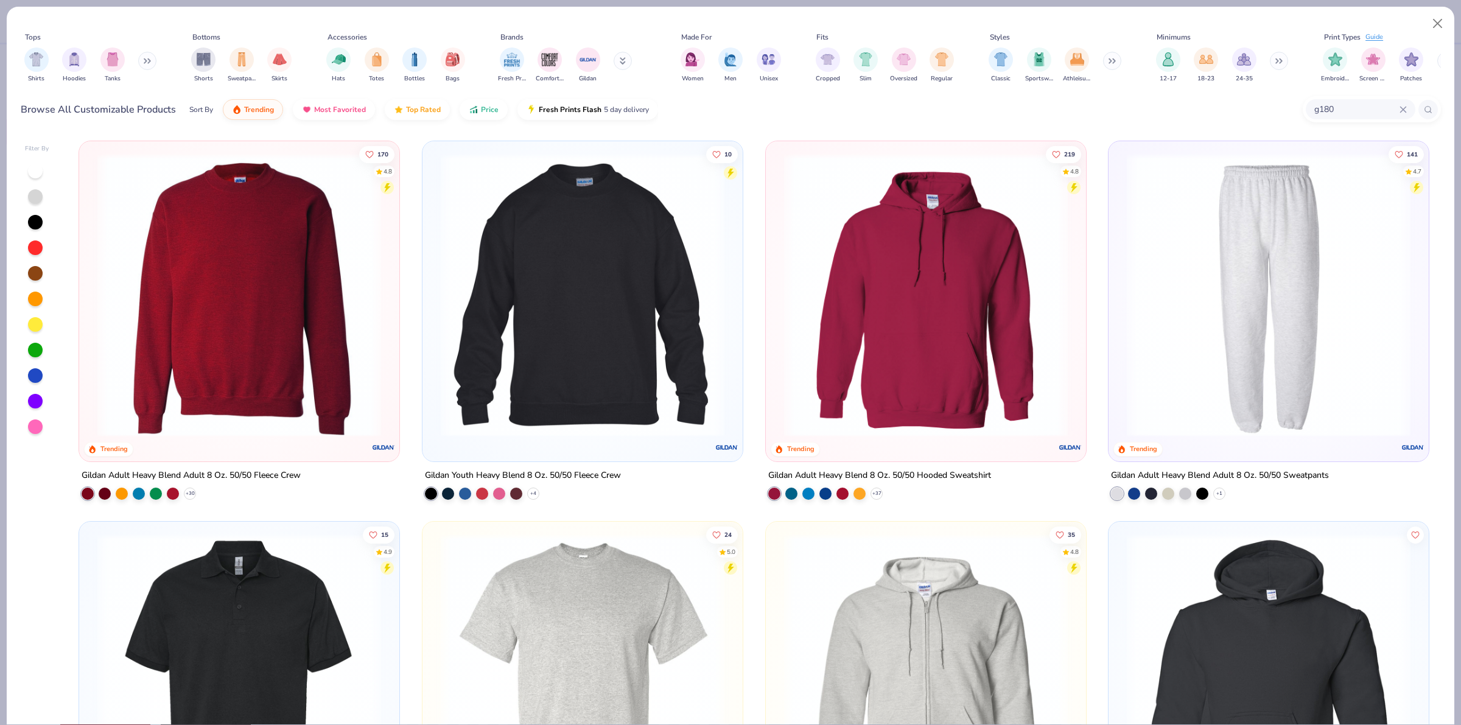
click at [177, 384] on img at bounding box center [239, 295] width 296 height 284
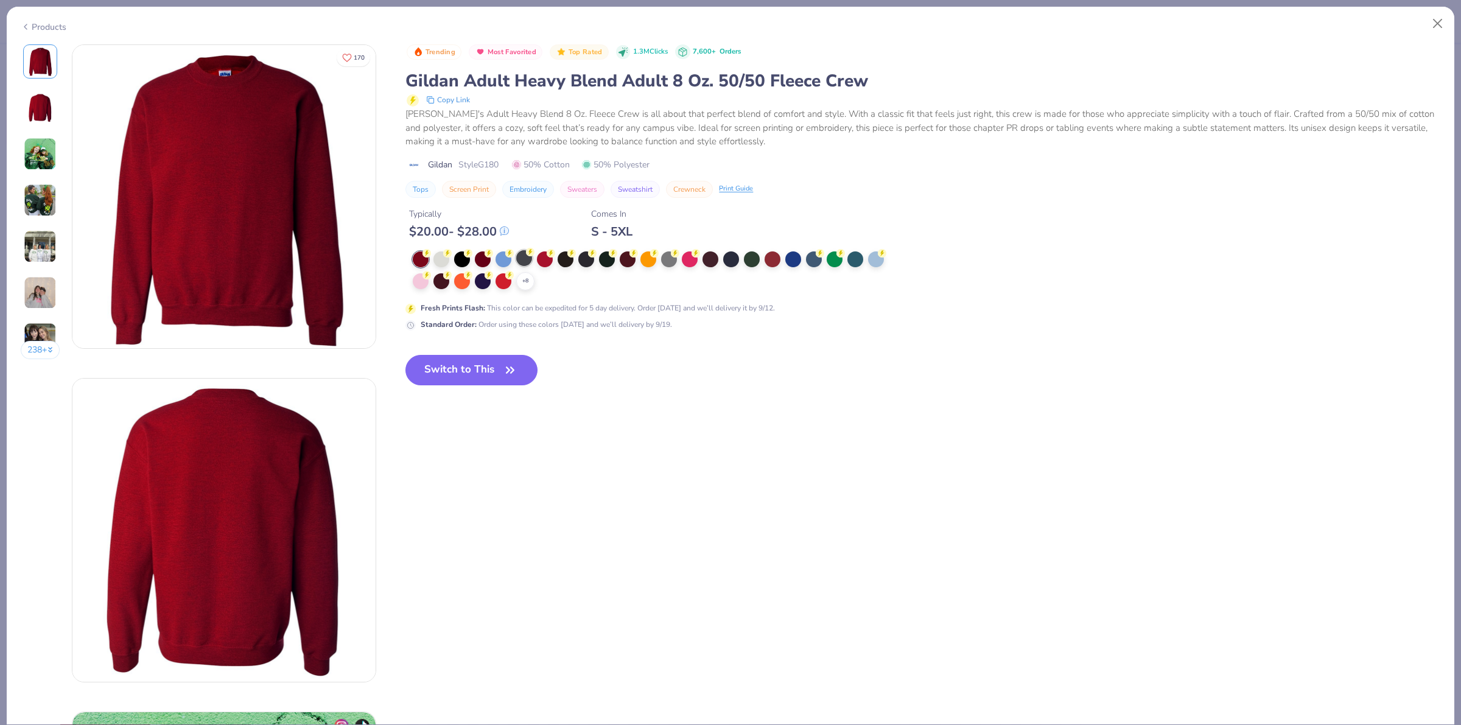
click at [0, 0] on icon at bounding box center [0, 0] width 0 height 0
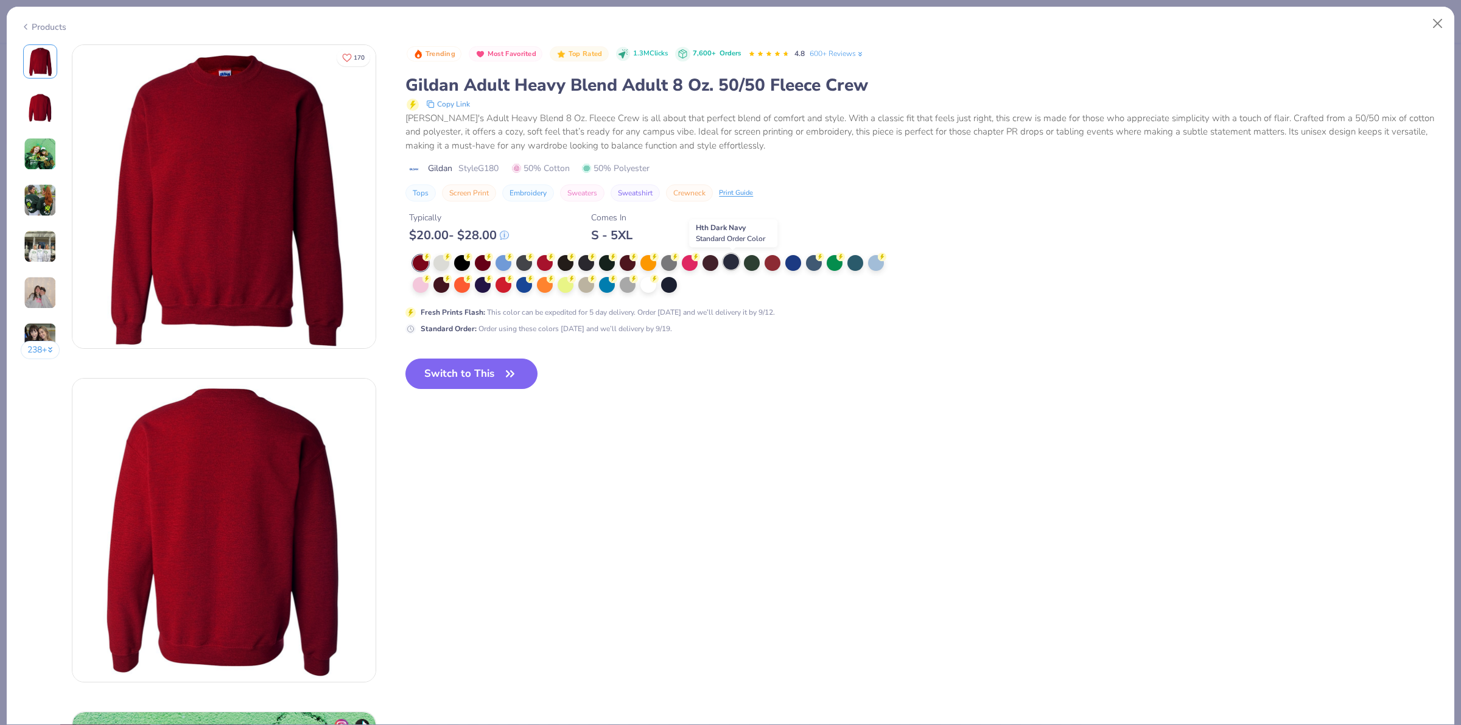
click at [728, 262] on div at bounding box center [731, 262] width 16 height 16
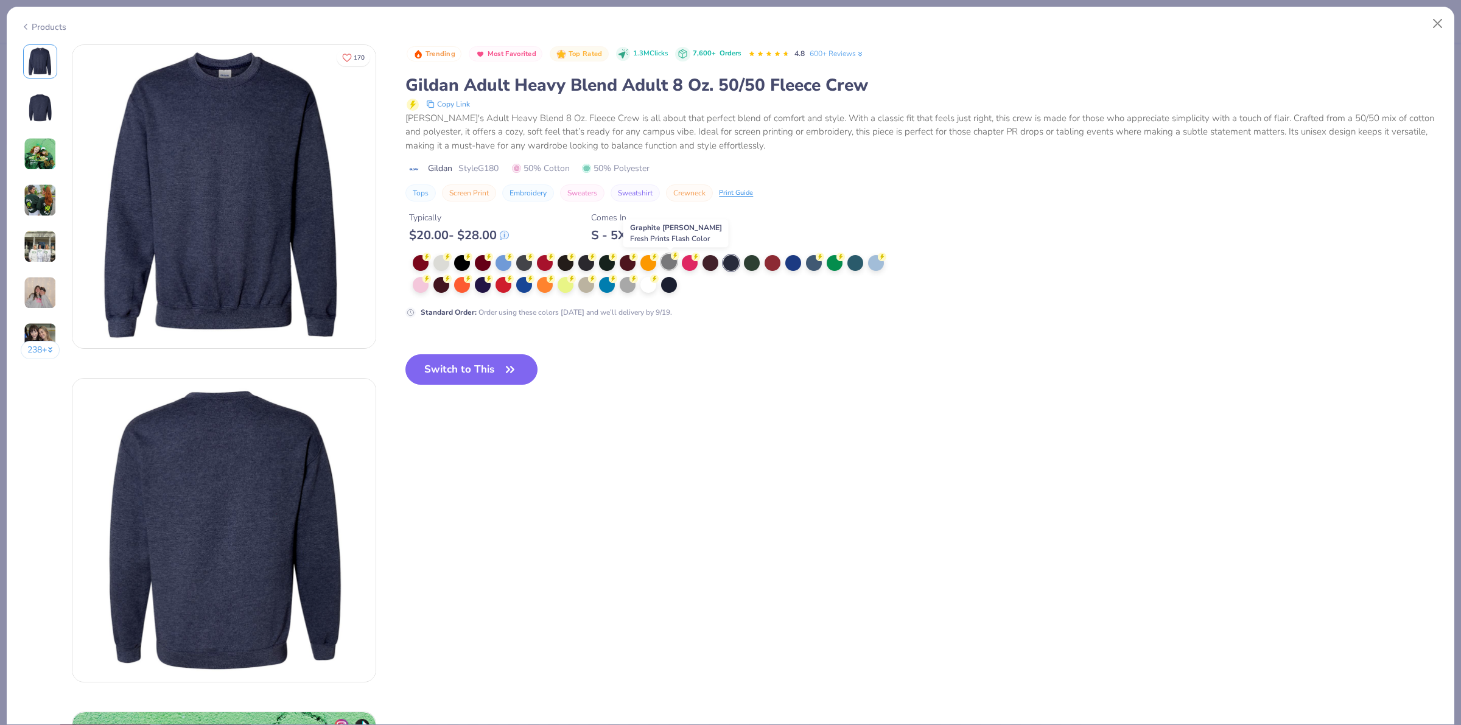
click at [673, 262] on div at bounding box center [669, 262] width 16 height 16
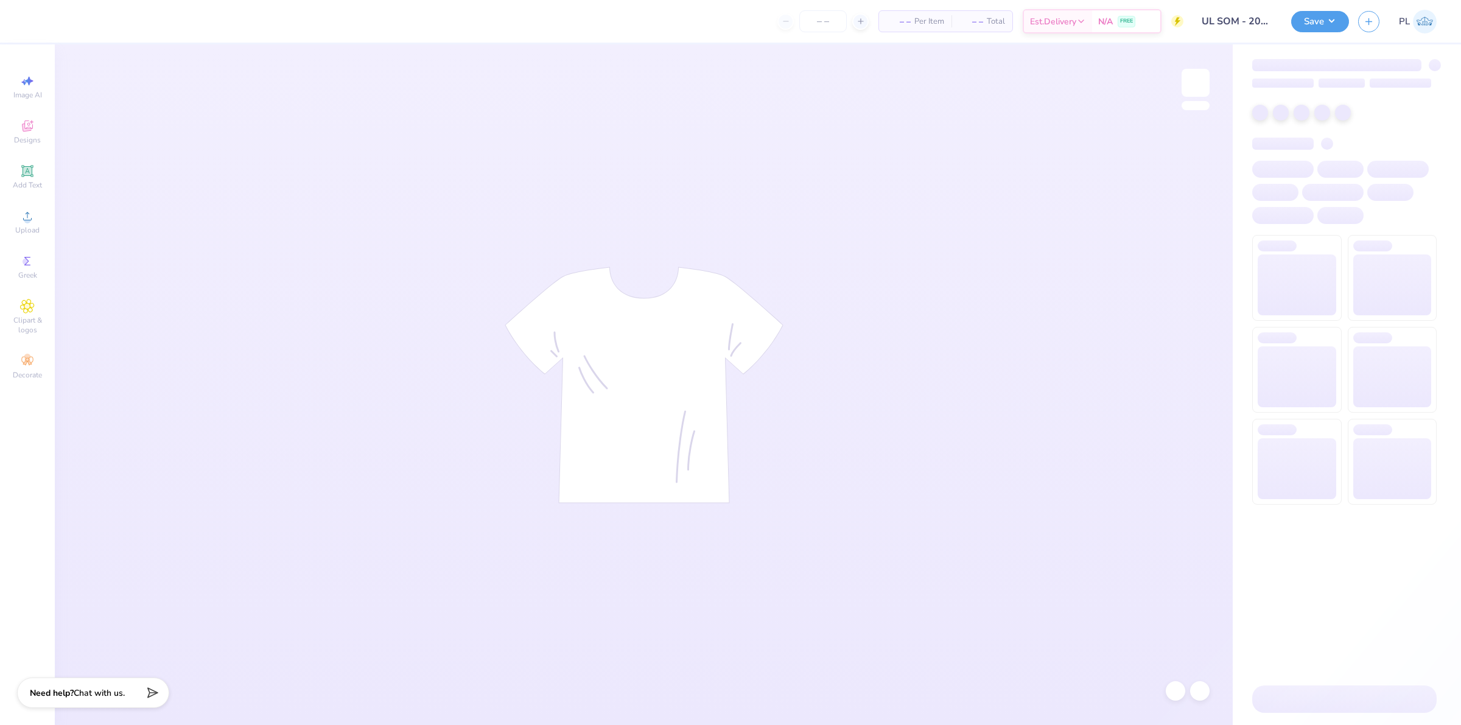
type input "UL SOM - 2025 Drop"
type input "24"
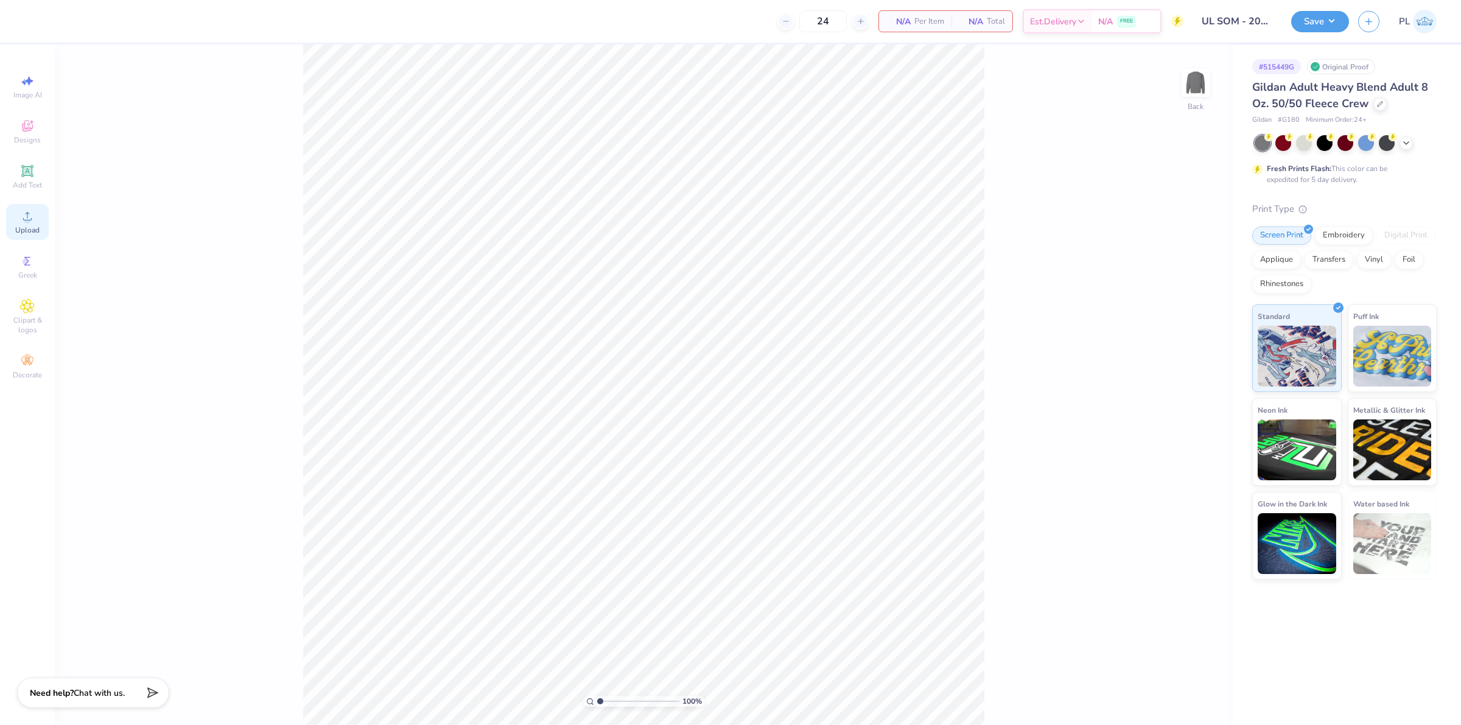
click at [29, 220] on icon at bounding box center [27, 216] width 9 height 9
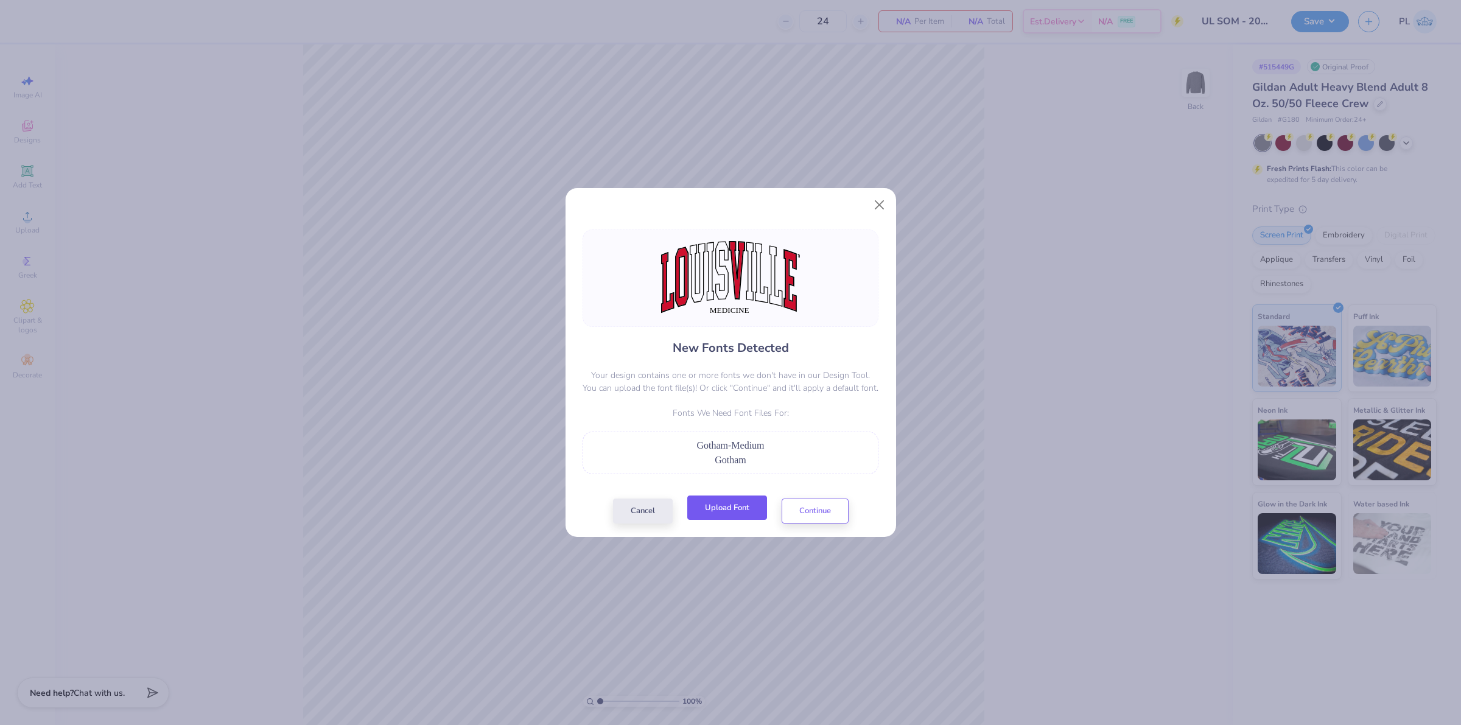
click at [741, 516] on button "Upload Font" at bounding box center [727, 508] width 80 height 25
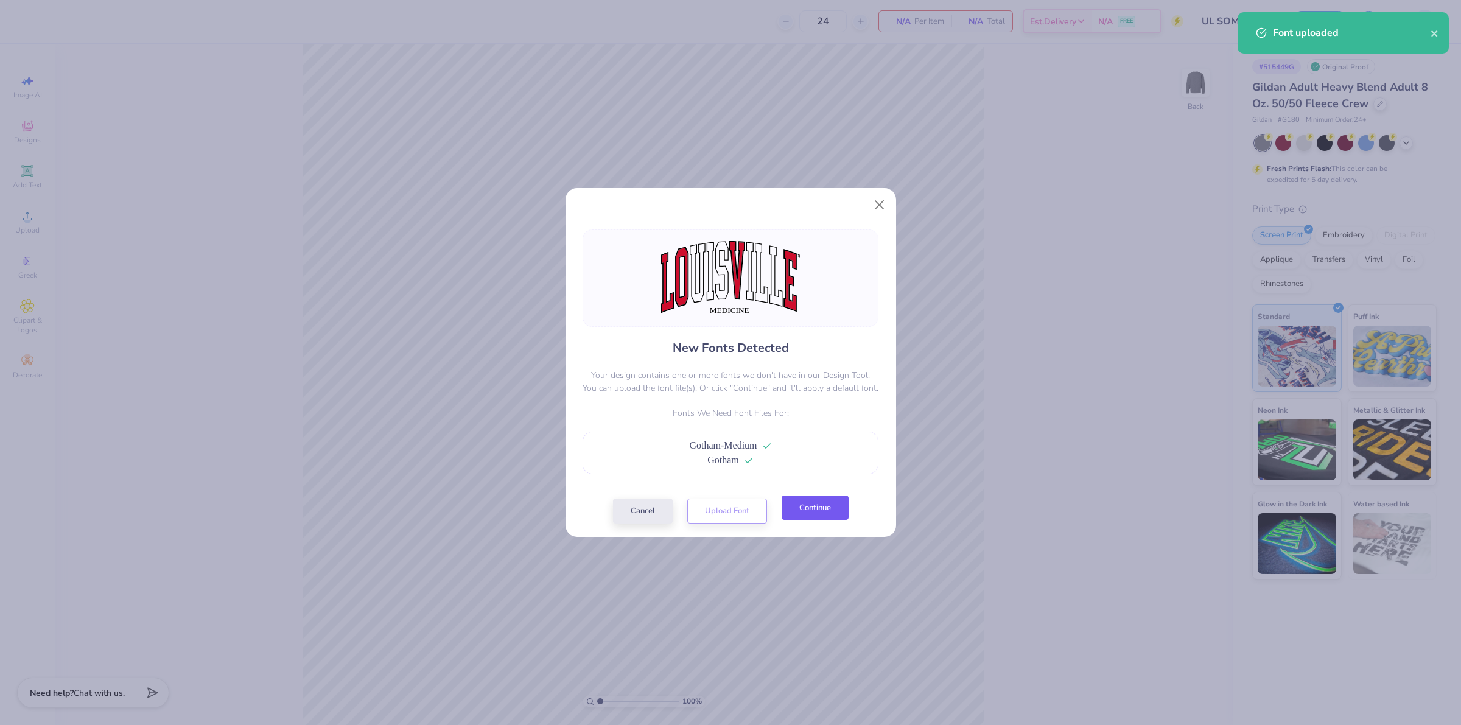
click at [819, 507] on button "Continue" at bounding box center [815, 508] width 67 height 25
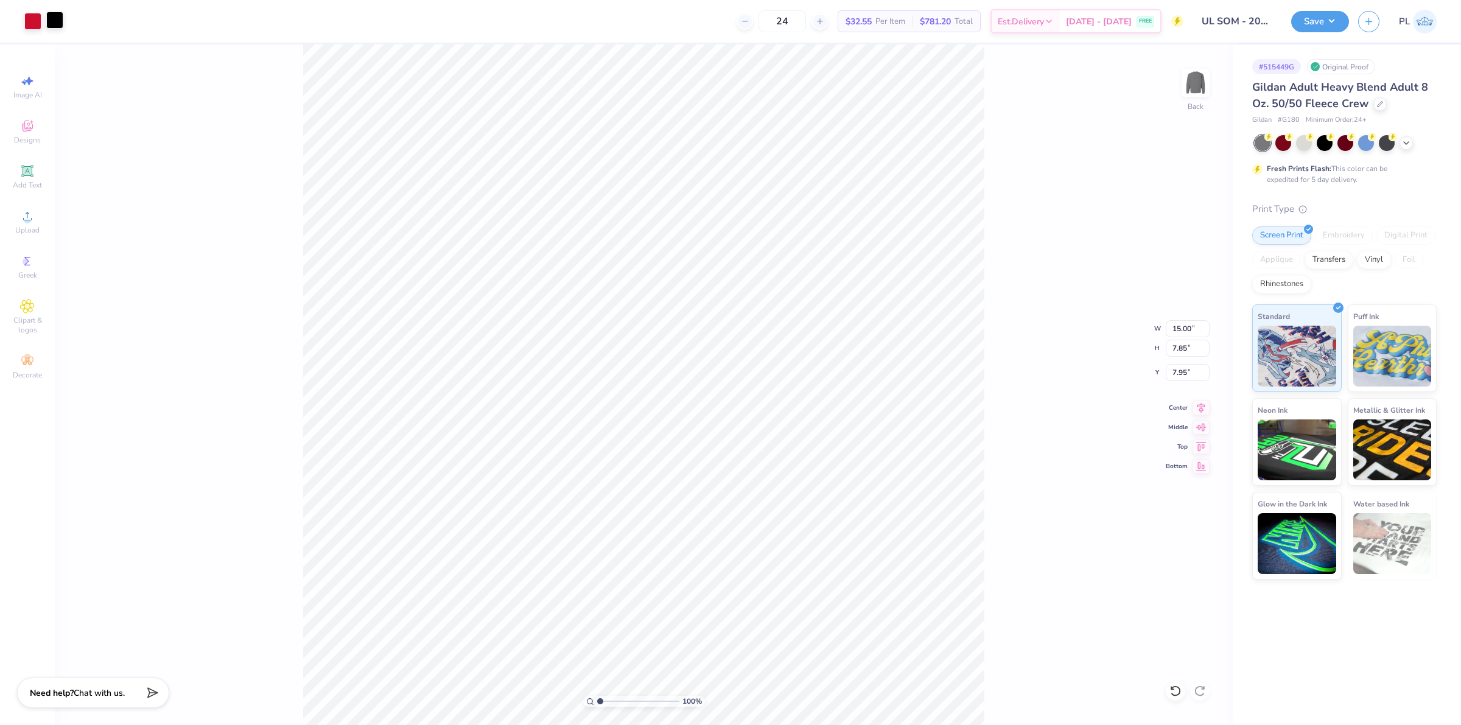
click at [52, 19] on div at bounding box center [54, 20] width 17 height 17
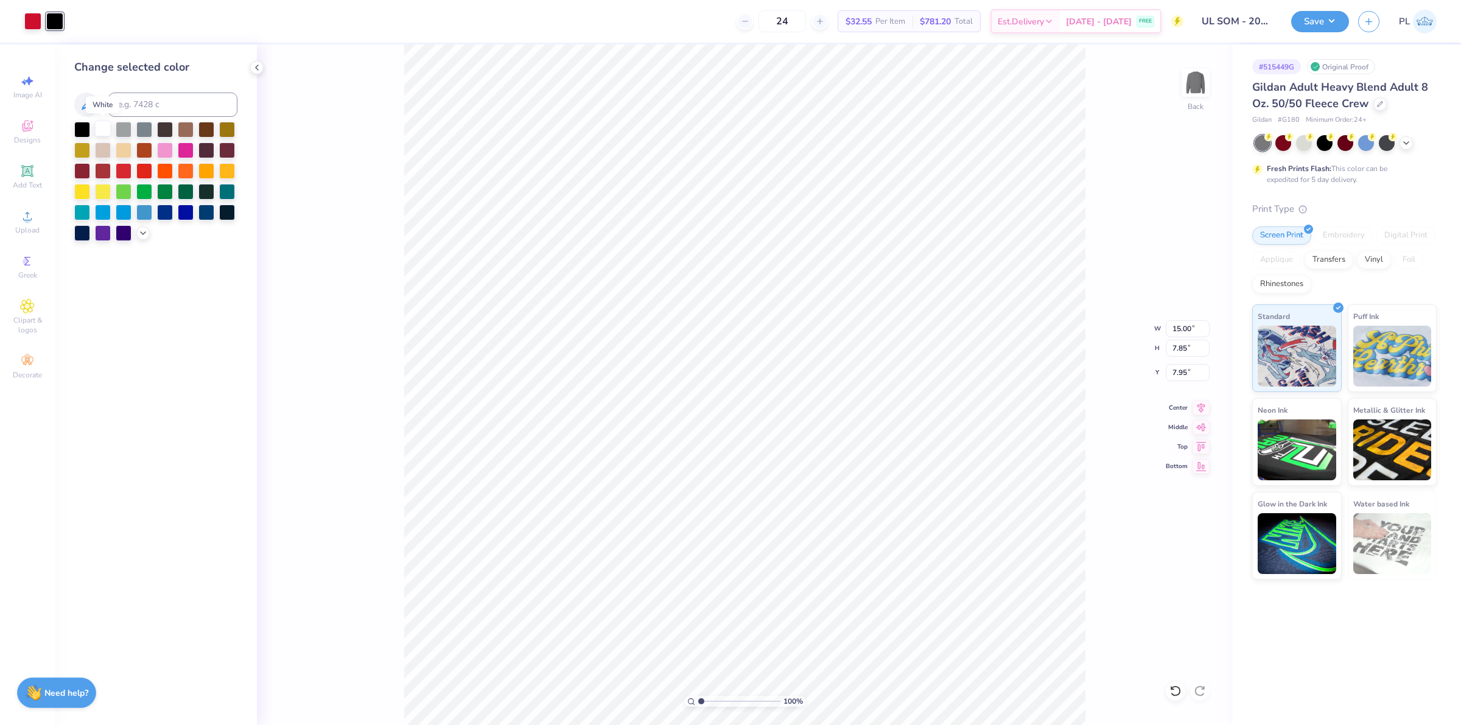
click at [107, 125] on div at bounding box center [103, 129] width 16 height 16
click at [34, 21] on div at bounding box center [32, 20] width 17 height 17
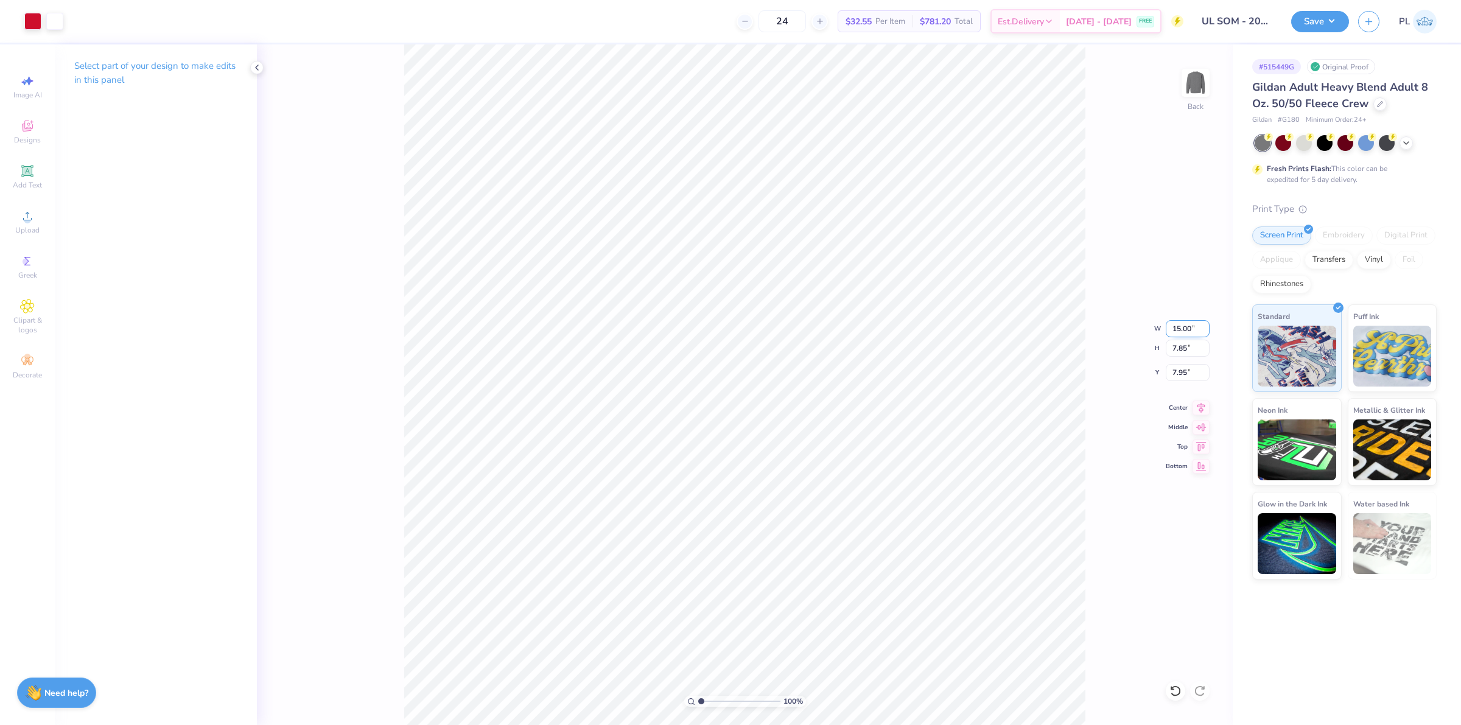
drag, startPoint x: 1171, startPoint y: 331, endPoint x: 1194, endPoint y: 324, distance: 24.7
click at [1194, 324] on input "15.00" at bounding box center [1188, 328] width 44 height 17
type input "10.00"
type input "5.24"
type input "9.26"
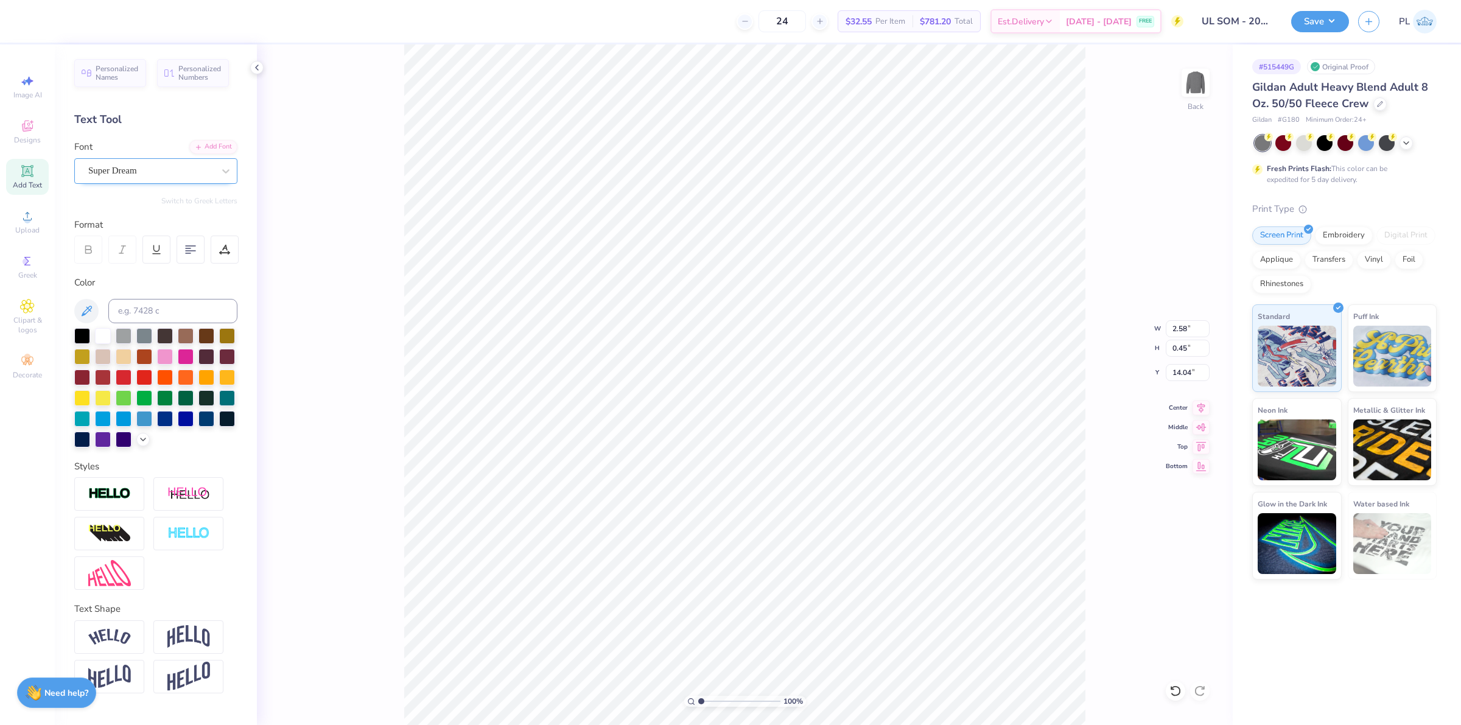
click at [105, 175] on div "Super Dream" at bounding box center [151, 170] width 128 height 19
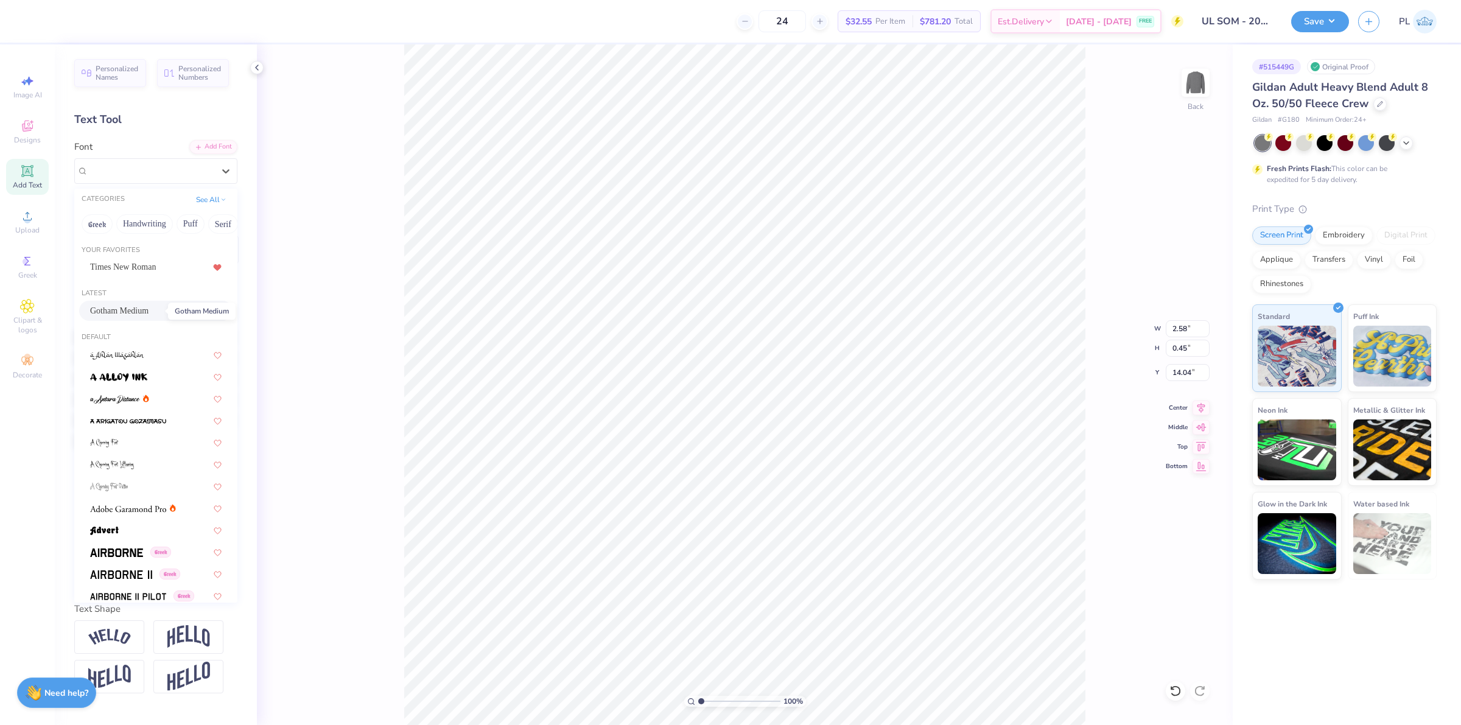
click at [119, 315] on span "Gotham Medium" at bounding box center [119, 310] width 58 height 13
type input "2.92"
type input "0.42"
type input "14.10"
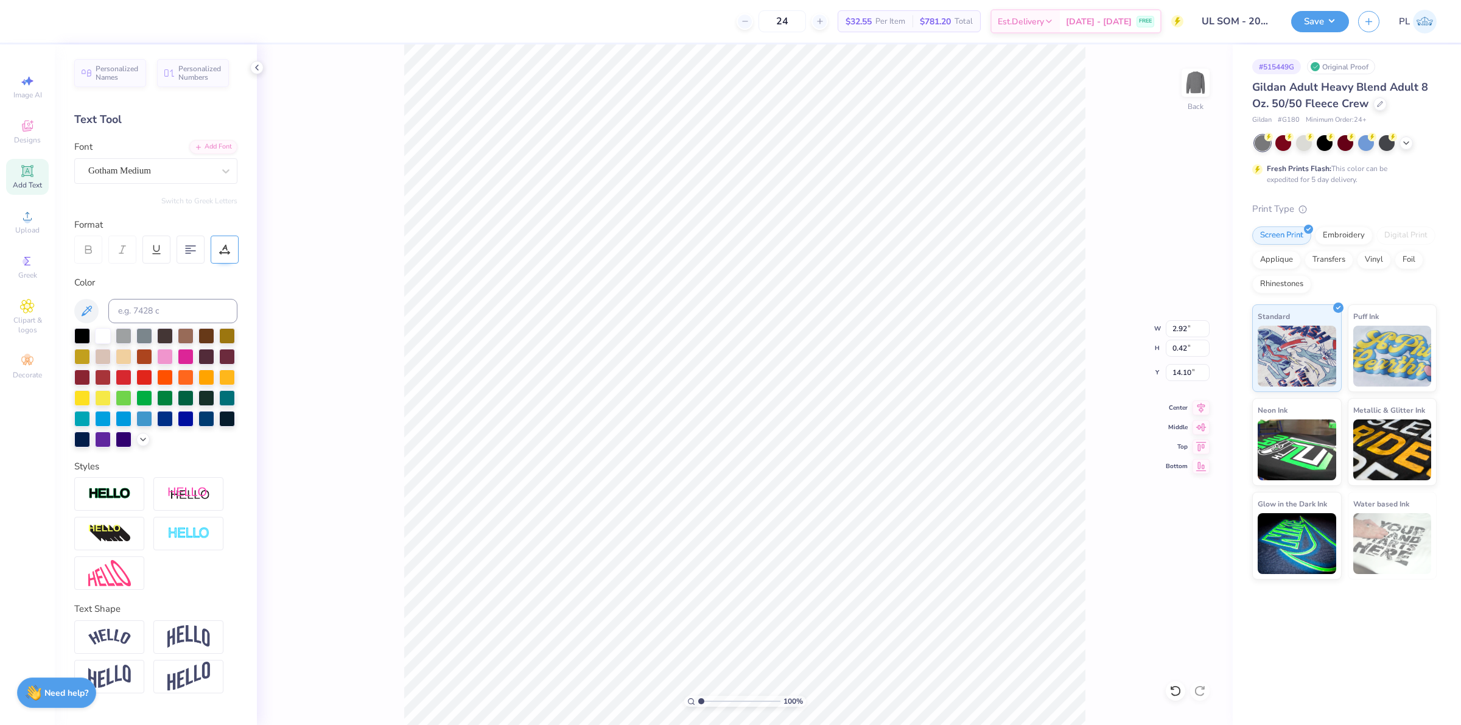
click at [225, 245] on icon at bounding box center [224, 249] width 11 height 11
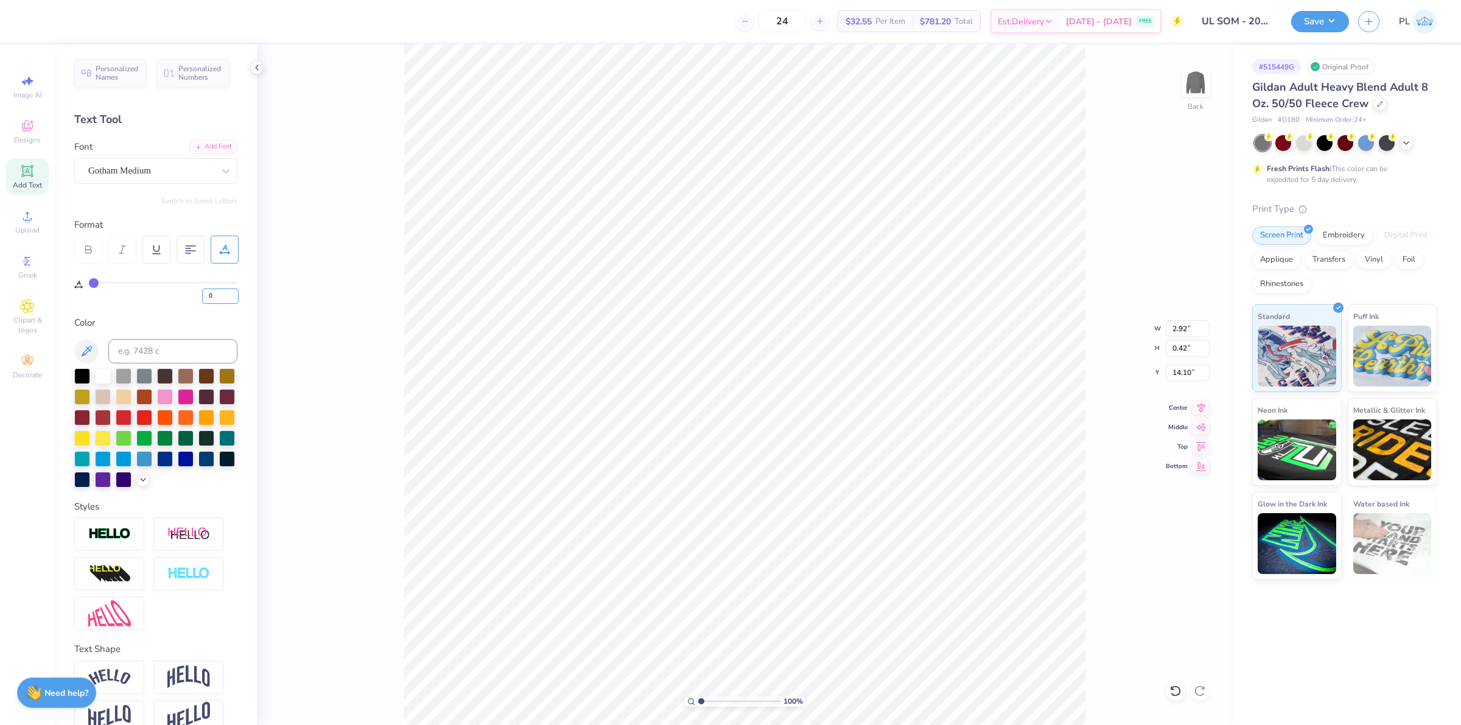
click at [223, 290] on input "0" at bounding box center [220, 296] width 37 height 15
type input "5"
type input "3.12"
drag, startPoint x: 1171, startPoint y: 379, endPoint x: 1187, endPoint y: 374, distance: 17.1
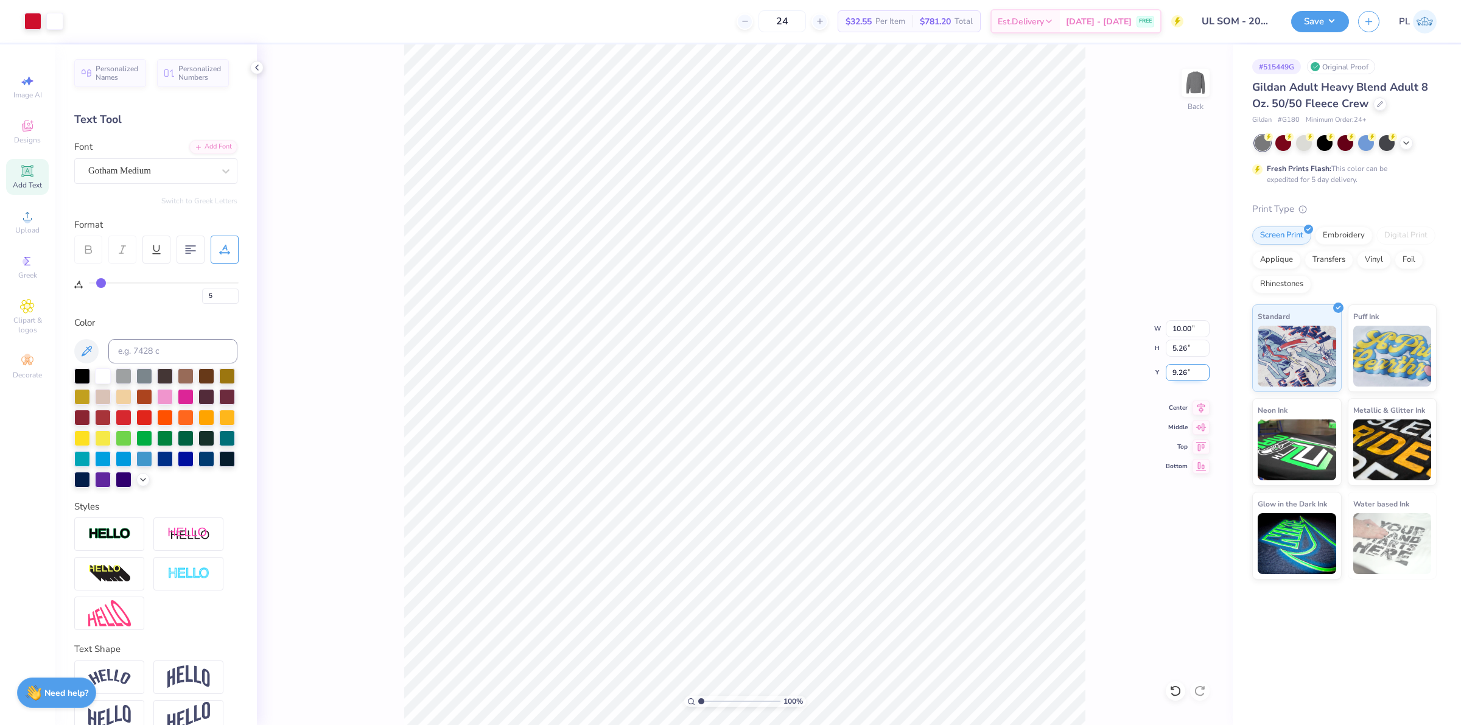
click at [1187, 374] on input "9.26" at bounding box center [1188, 372] width 44 height 17
type input "3.00"
click at [1306, 16] on button "Save" at bounding box center [1320, 19] width 58 height 21
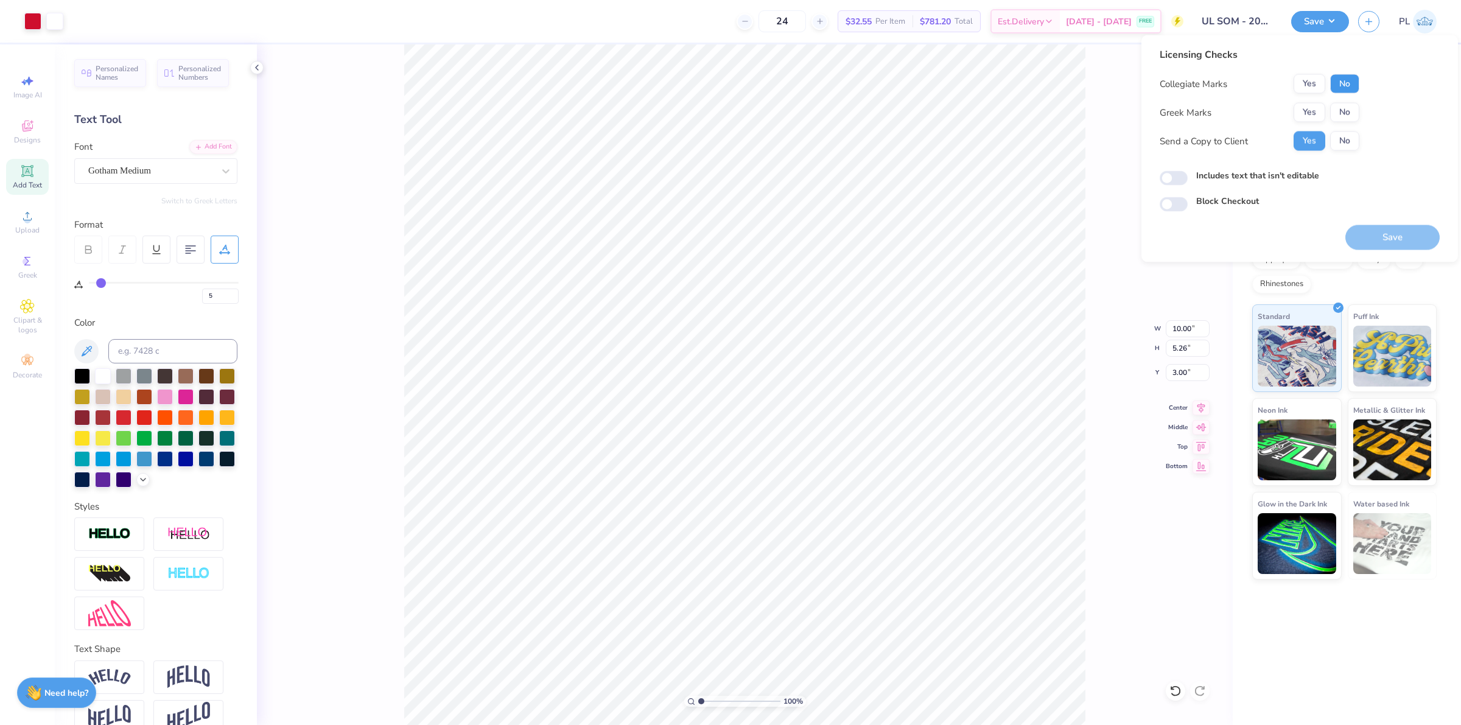
click at [1341, 81] on button "No" at bounding box center [1344, 83] width 29 height 19
click at [1306, 113] on button "Yes" at bounding box center [1310, 112] width 32 height 19
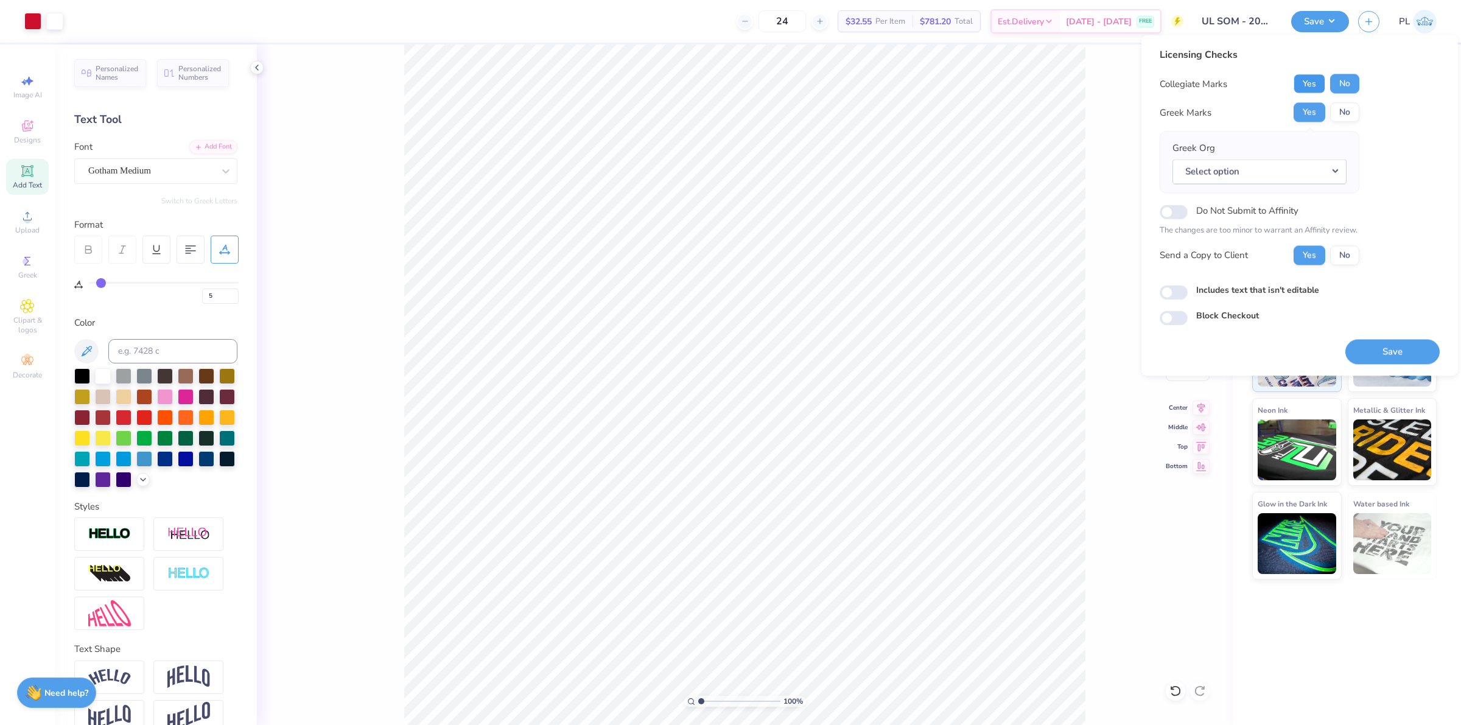
click at [1316, 83] on button "Yes" at bounding box center [1310, 83] width 32 height 19
click at [1352, 113] on button "No" at bounding box center [1344, 112] width 29 height 19
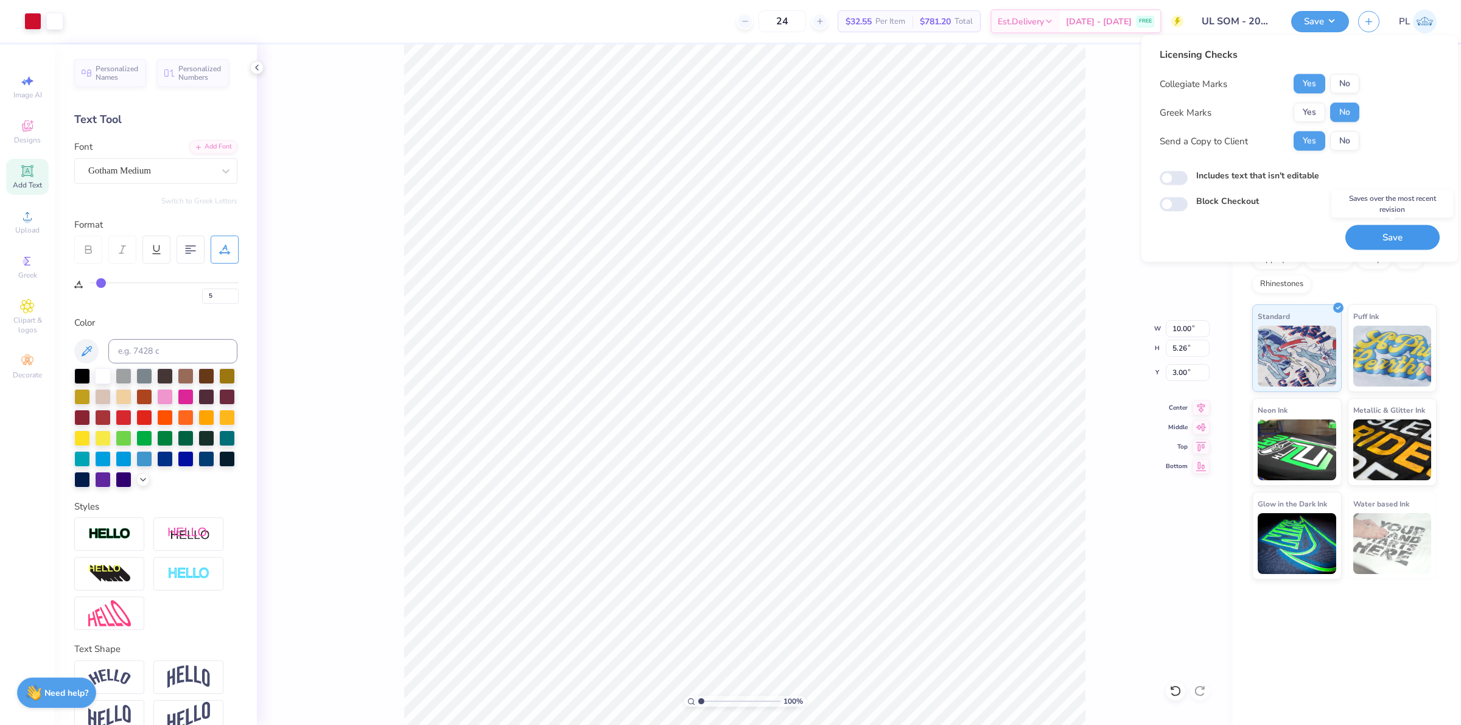
click at [1396, 236] on button "Save" at bounding box center [1392, 237] width 94 height 25
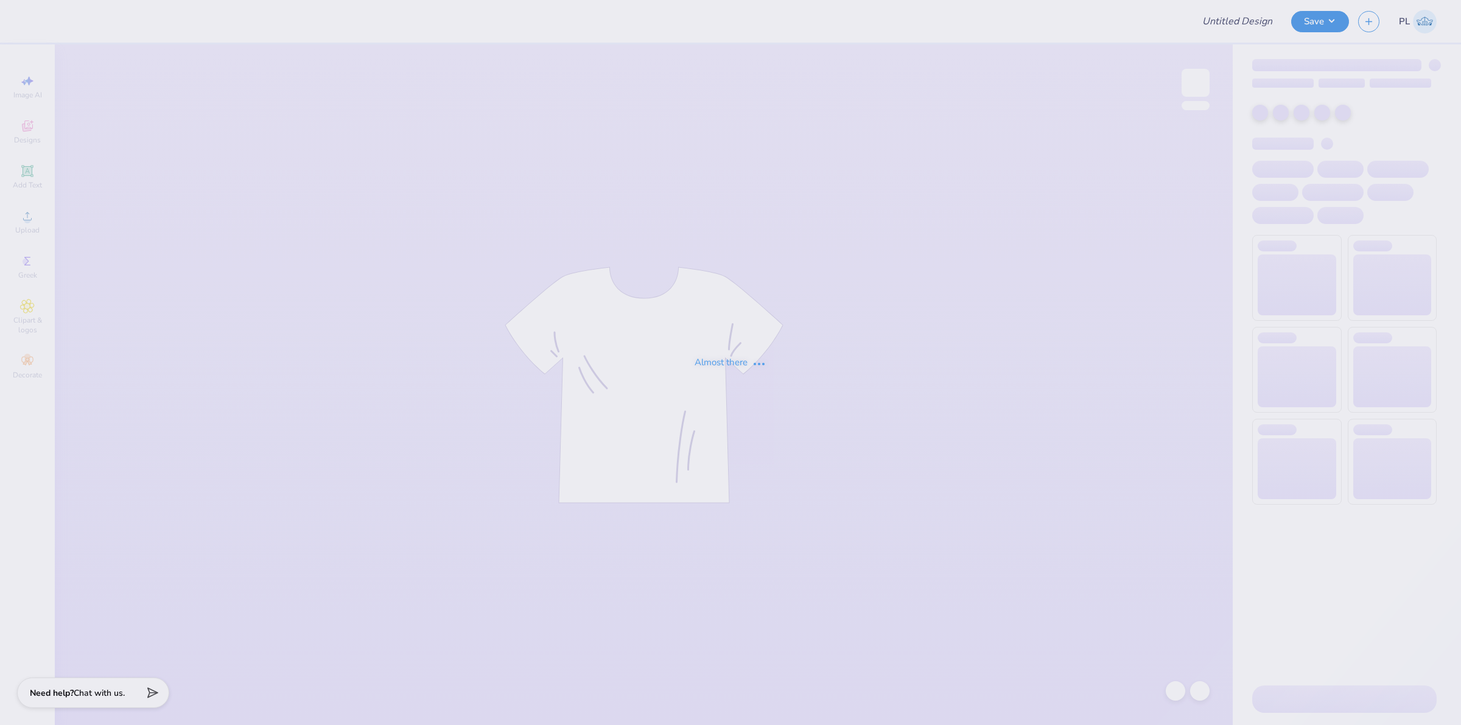
type input "UL SOM - 2025 Drop"
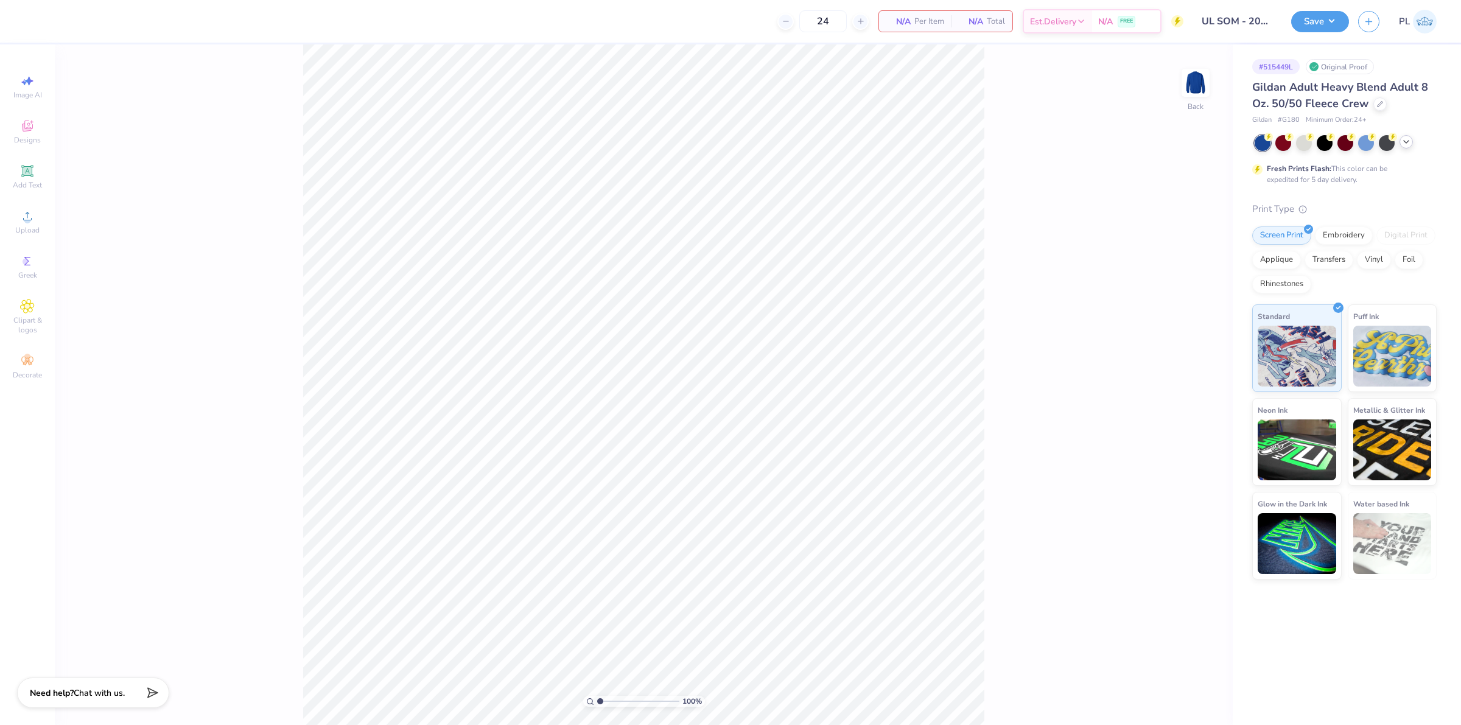
click at [1408, 143] on icon at bounding box center [1406, 142] width 10 height 10
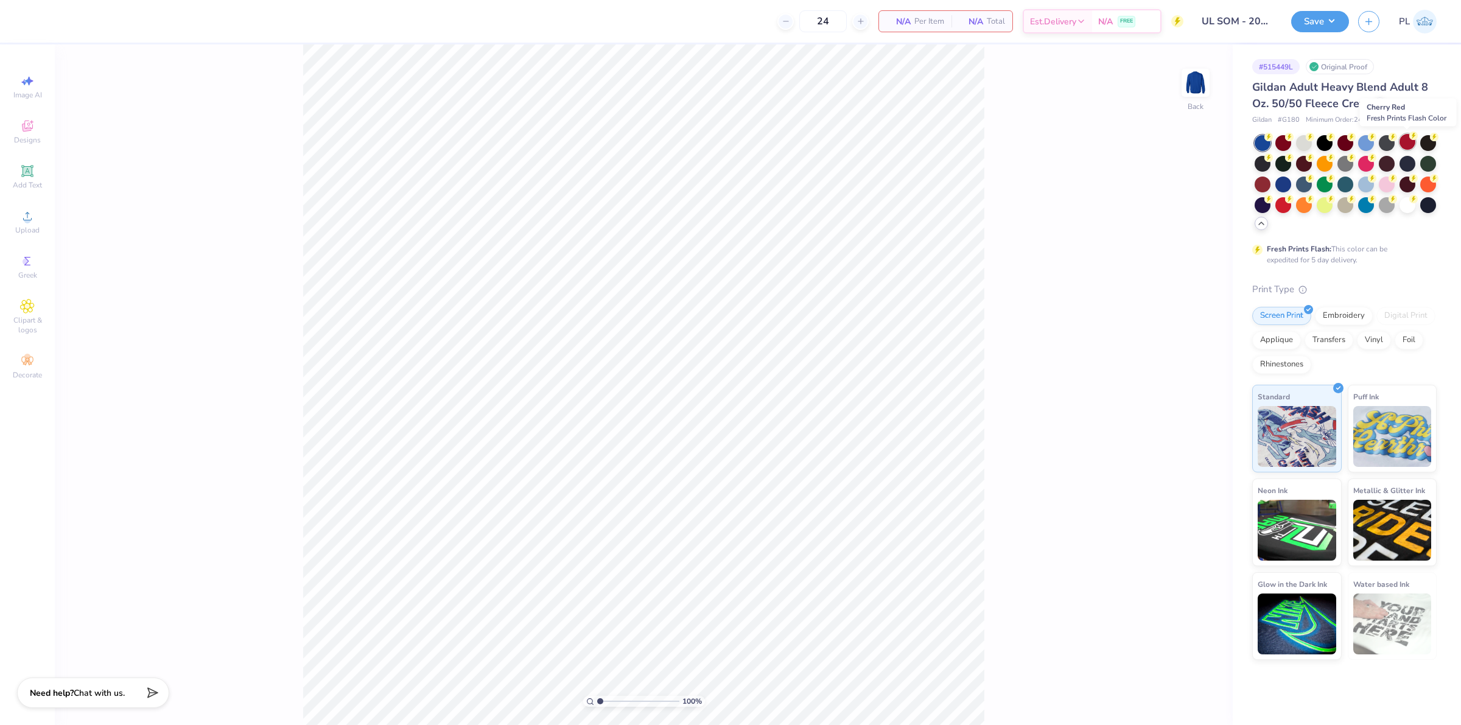
click at [1405, 138] on div at bounding box center [1408, 142] width 16 height 16
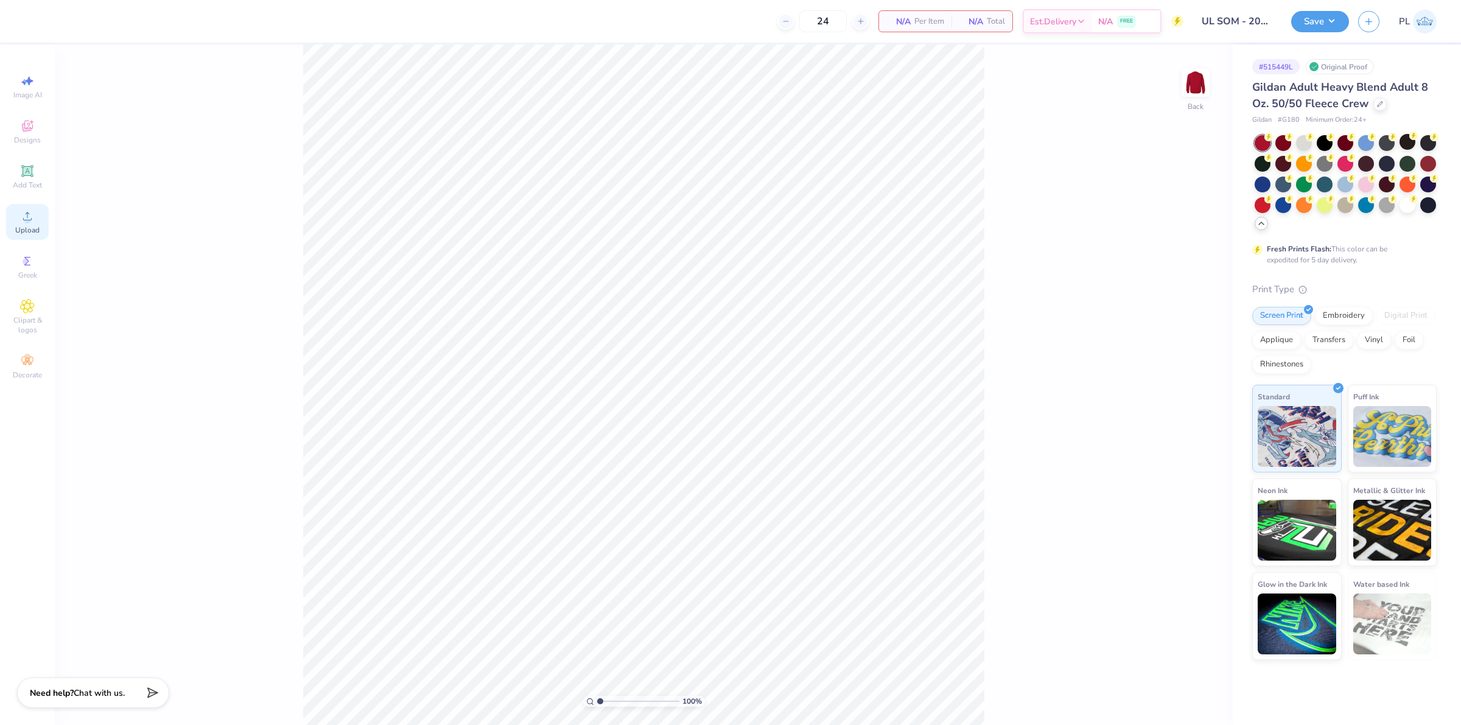
click at [17, 225] on span "Upload" at bounding box center [27, 230] width 24 height 10
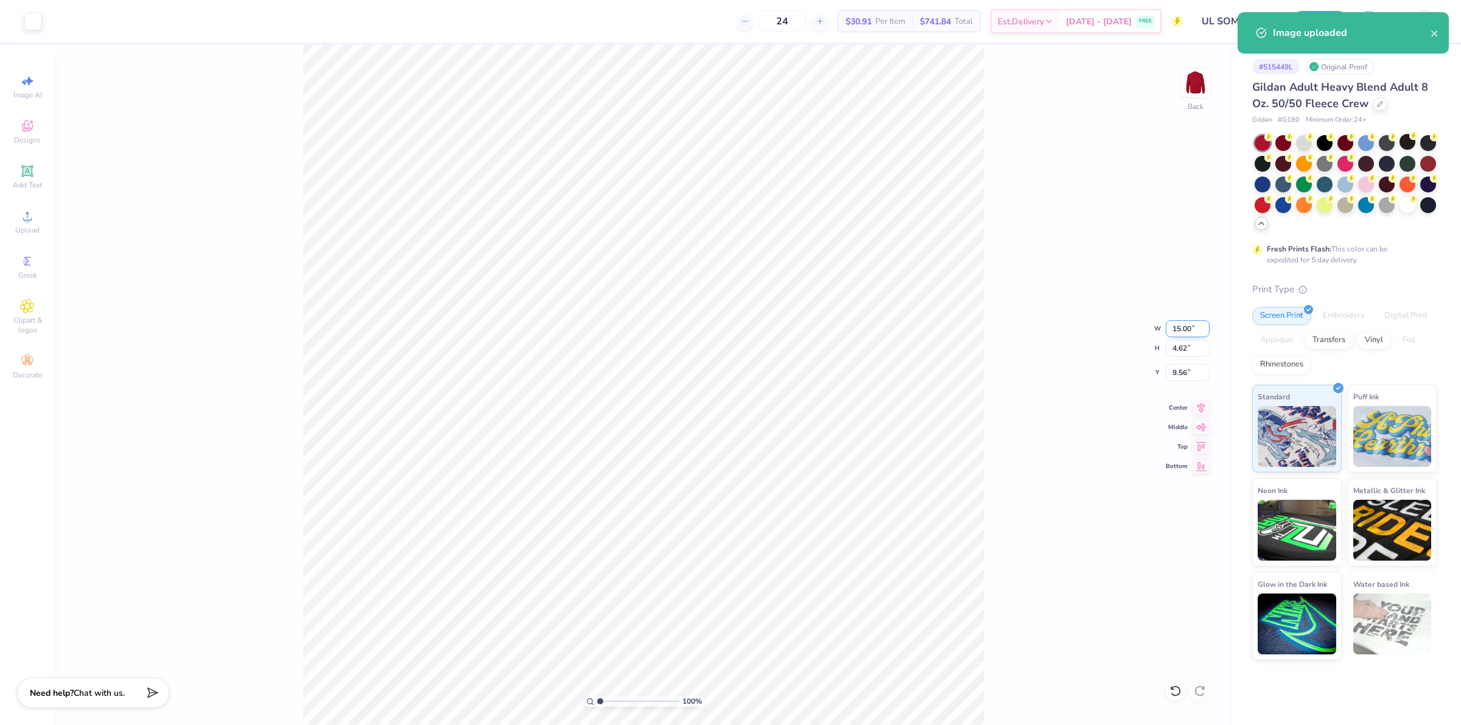
drag, startPoint x: 1170, startPoint y: 327, endPoint x: 1193, endPoint y: 324, distance: 23.3
click at [1193, 324] on input "15.00" at bounding box center [1188, 328] width 44 height 17
type input "4.50"
type input "1.39"
drag, startPoint x: 1167, startPoint y: 375, endPoint x: 1199, endPoint y: 375, distance: 32.3
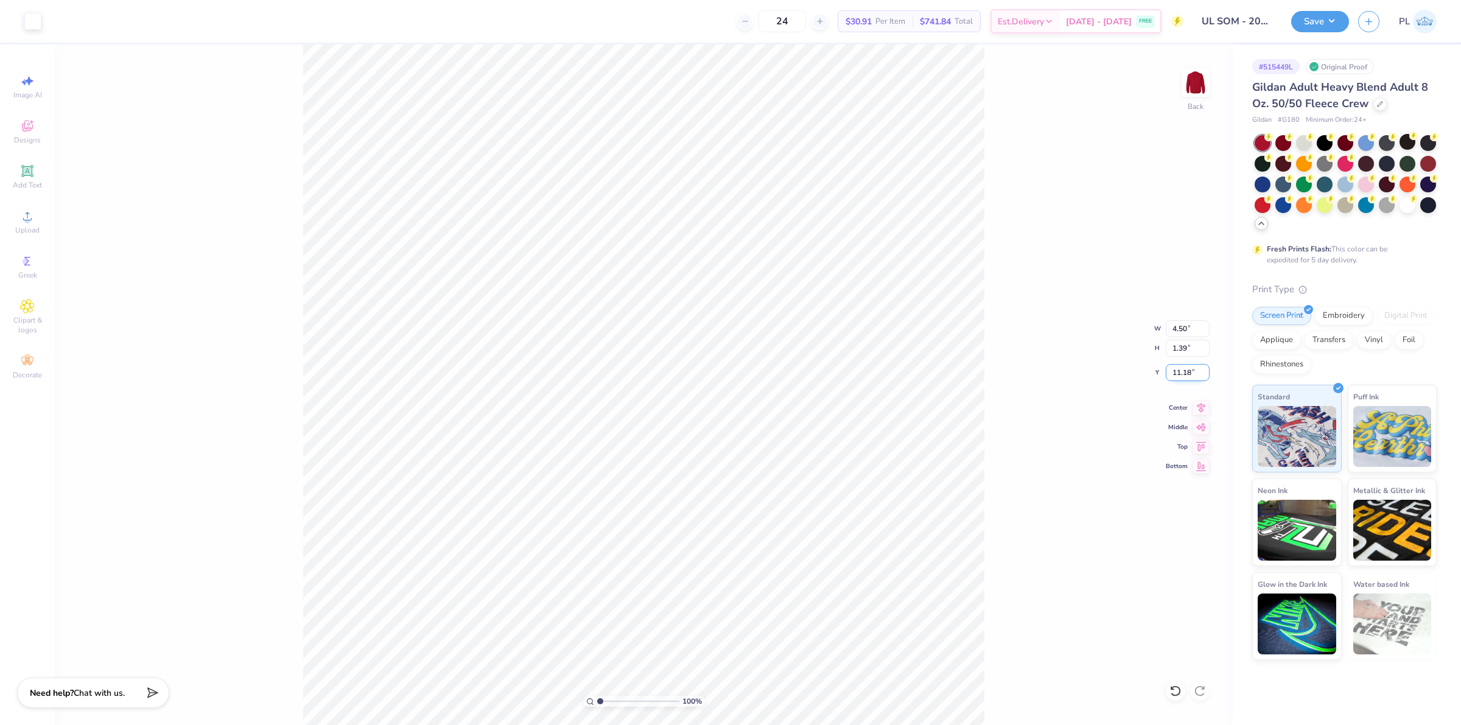
click at [1199, 375] on input "11.18" at bounding box center [1188, 372] width 44 height 17
type input "3.00"
click at [1182, 349] on input "1.39" at bounding box center [1188, 348] width 44 height 17
drag, startPoint x: 1196, startPoint y: 329, endPoint x: 1157, endPoint y: 326, distance: 39.1
click at [1157, 326] on div "100 % Back W 4.50 4.50 " H 1.39 1.39 " Y 3.00 3.00 " Center Middle Top Bottom" at bounding box center [644, 384] width 1178 height 681
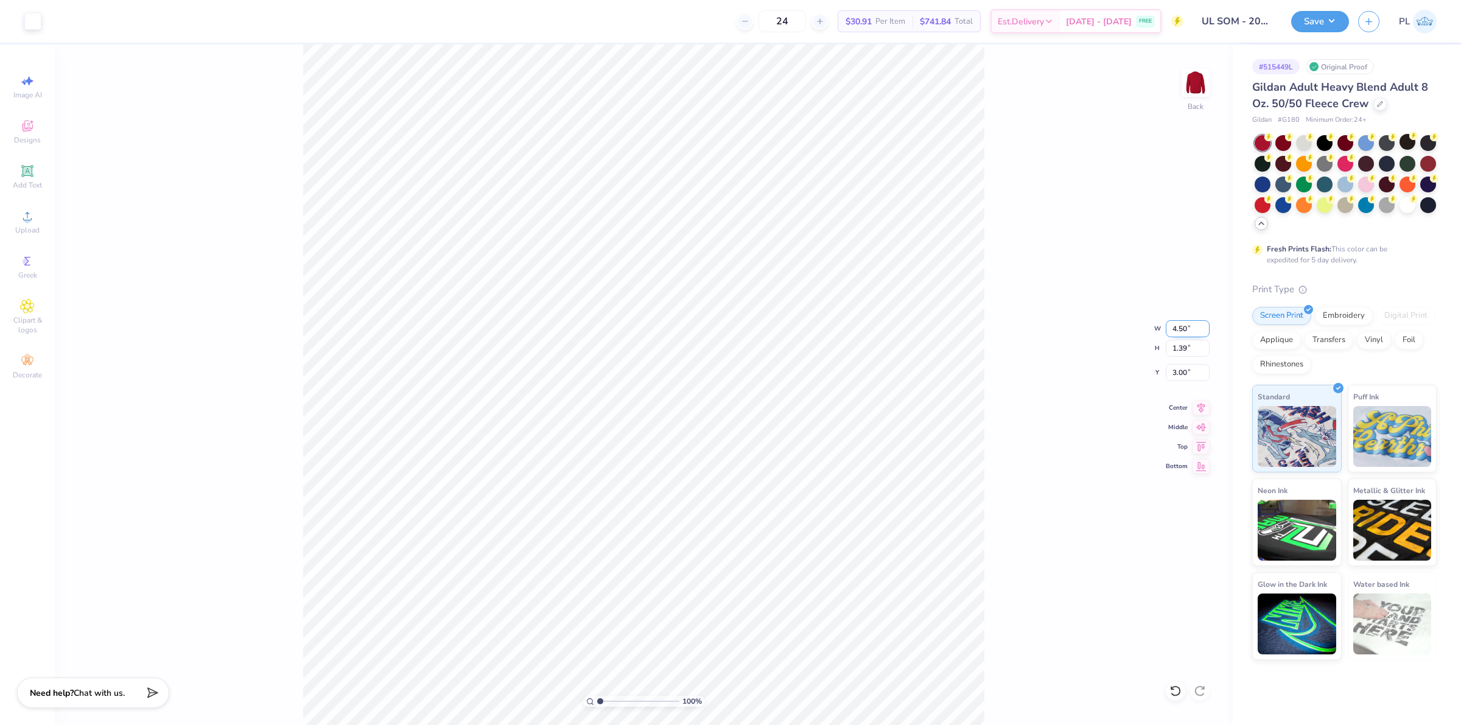
drag, startPoint x: 1194, startPoint y: 327, endPoint x: 1170, endPoint y: 326, distance: 24.4
click at [1170, 326] on input "4.50" at bounding box center [1188, 328] width 44 height 17
type input "5.00"
type input "1.54"
type input "2.92"
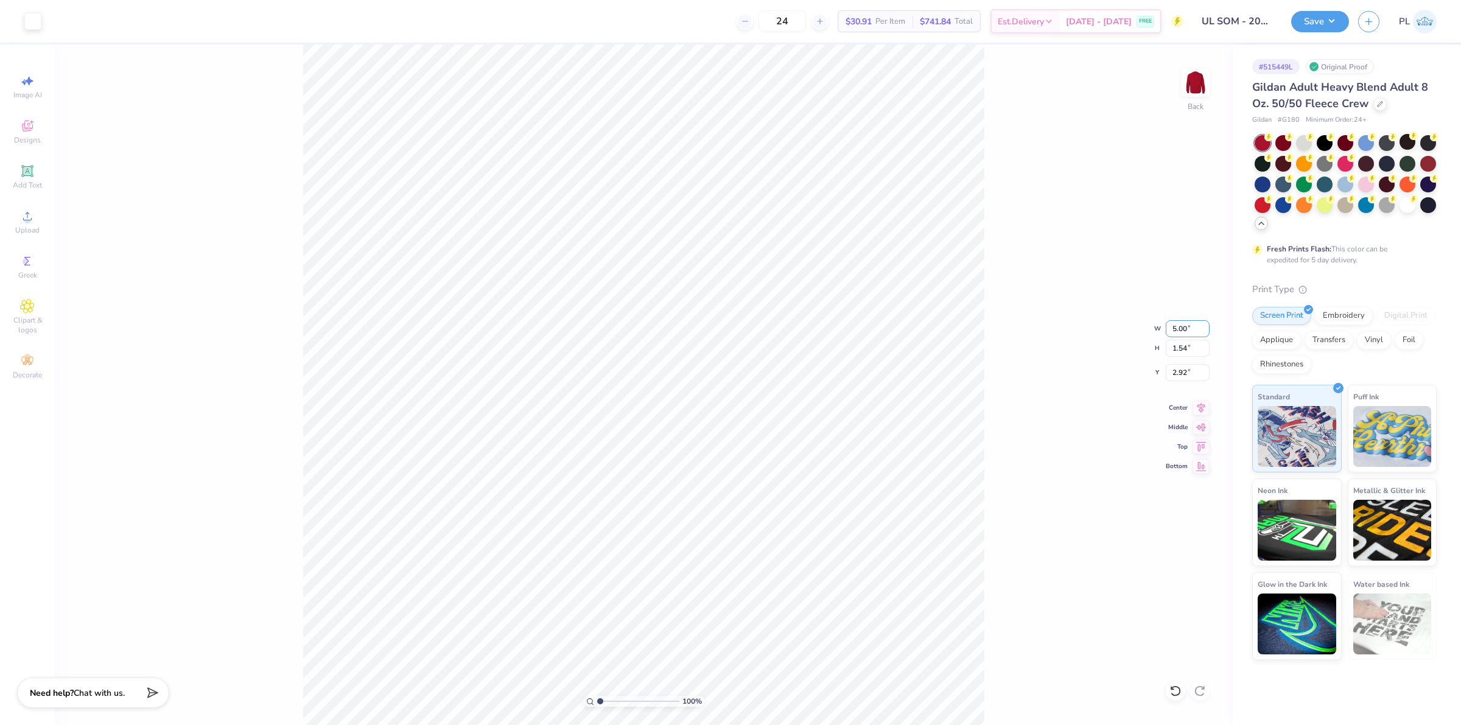
drag, startPoint x: 1178, startPoint y: 329, endPoint x: 1162, endPoint y: 327, distance: 16.6
click at [1162, 327] on div "100 % Back W 5.00 5.00 " H 1.54 1.54 " Y 2.92 2.92 " Center Middle Top Bottom" at bounding box center [644, 384] width 1178 height 681
drag, startPoint x: 1192, startPoint y: 328, endPoint x: 1152, endPoint y: 324, distance: 39.7
click at [1152, 324] on div "100 % Back W 5.00 5.00 " H 1.54 1.54 " Y 2.92 2.92 " Center Middle Top Bottom" at bounding box center [644, 384] width 1178 height 681
click at [1176, 330] on input "5.00" at bounding box center [1188, 328] width 44 height 17
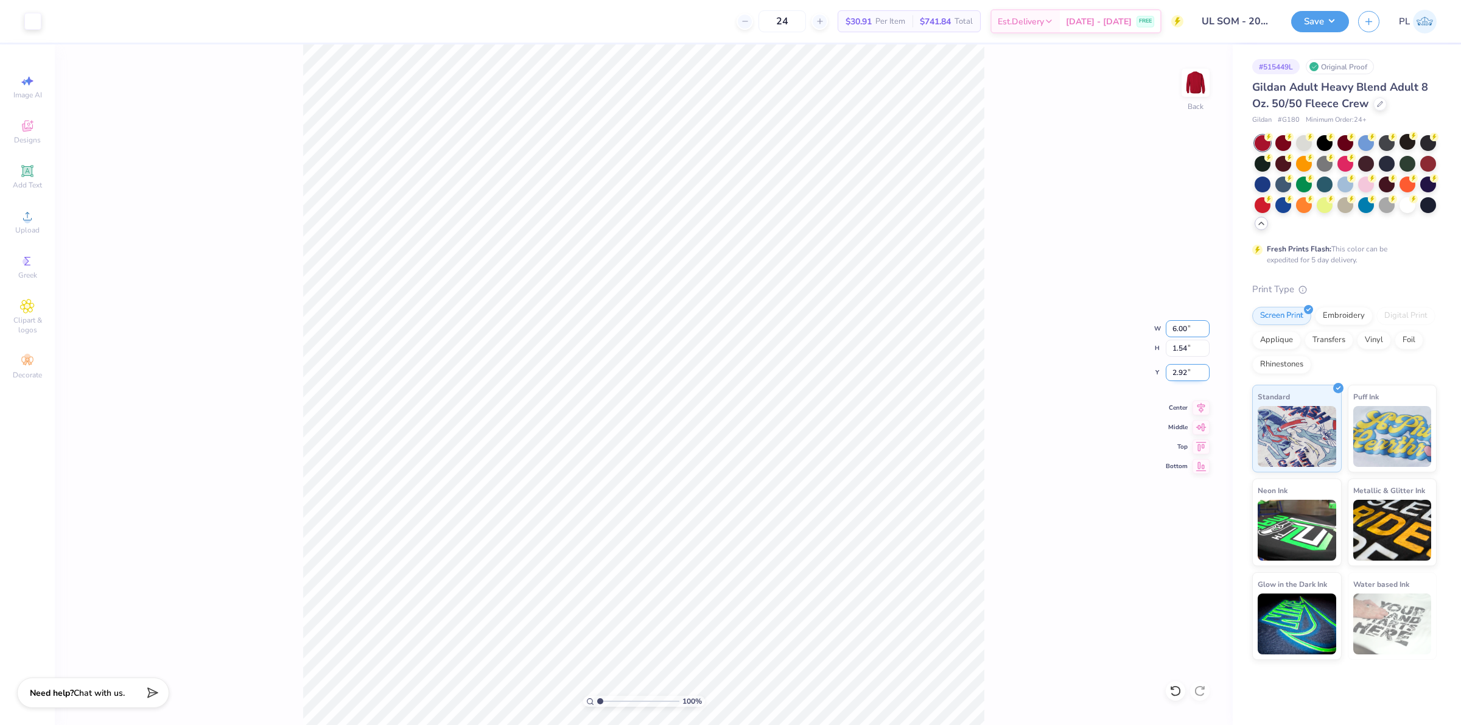
type input "6.00"
type input "1.85"
type input "2.77"
drag, startPoint x: 1170, startPoint y: 374, endPoint x: 1189, endPoint y: 373, distance: 19.0
click at [1189, 373] on input "2.77" at bounding box center [1188, 372] width 44 height 17
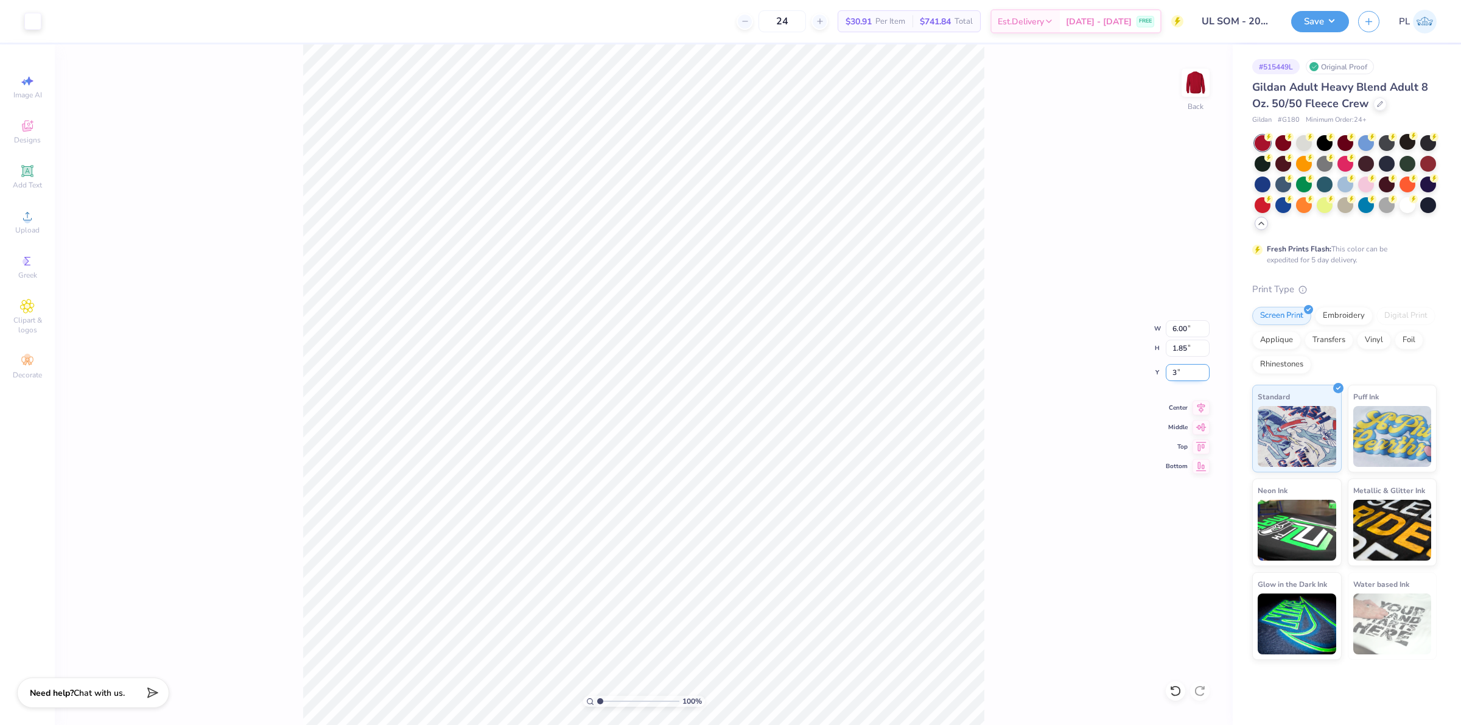
type input "3.00"
click at [1335, 22] on button "Save" at bounding box center [1320, 19] width 58 height 21
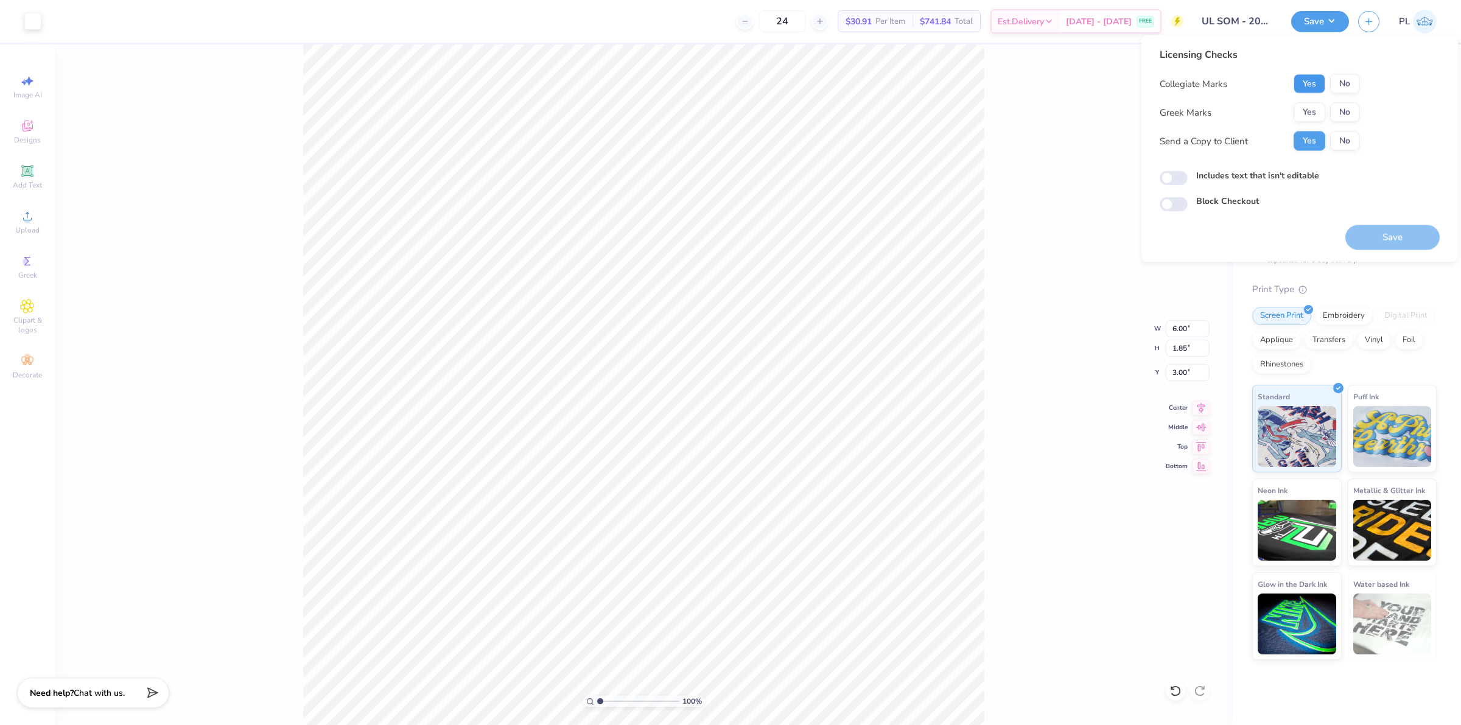
click at [1303, 86] on button "Yes" at bounding box center [1310, 83] width 32 height 19
click at [1339, 108] on button "No" at bounding box center [1344, 112] width 29 height 19
click at [1291, 177] on label "Includes text that isn't editable" at bounding box center [1257, 175] width 123 height 13
click at [1188, 177] on input "Includes text that isn't editable" at bounding box center [1174, 178] width 28 height 15
checkbox input "true"
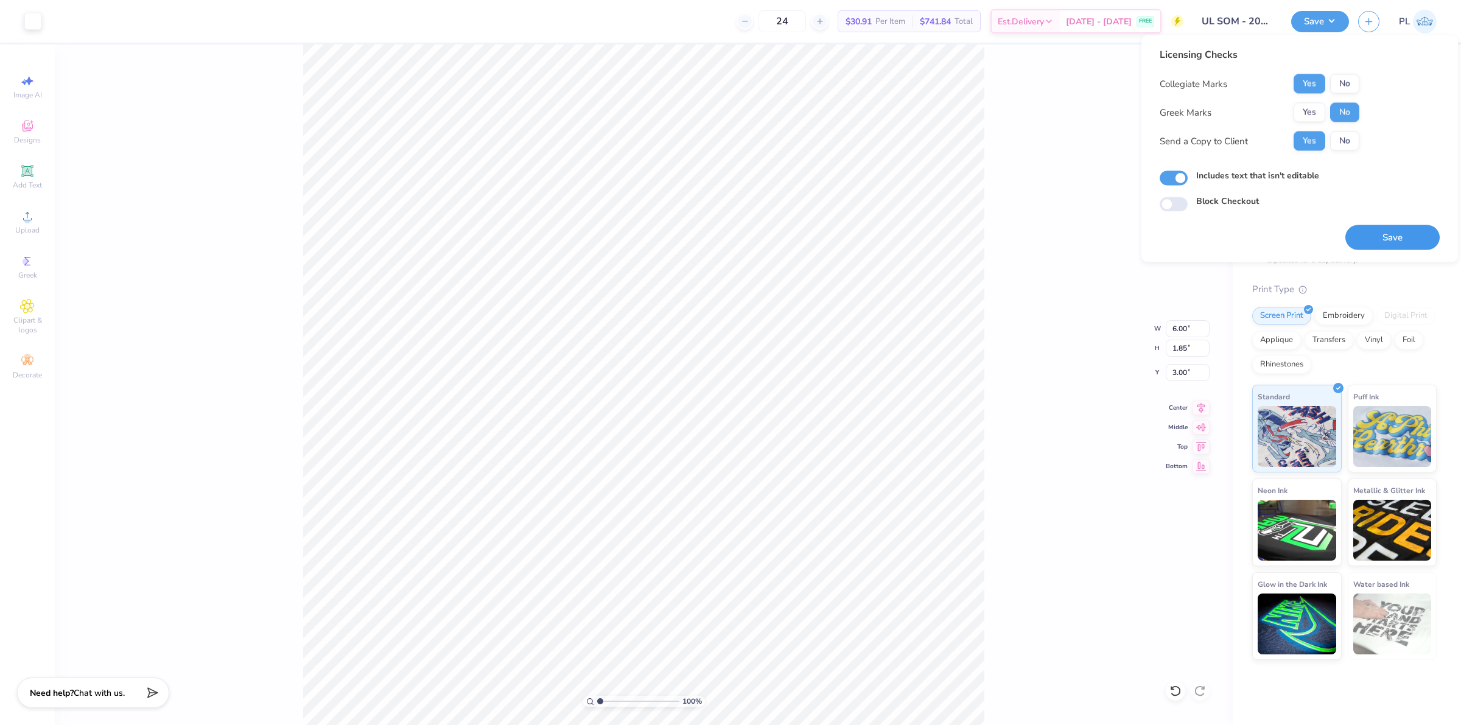
click at [1397, 230] on button "Save" at bounding box center [1392, 237] width 94 height 25
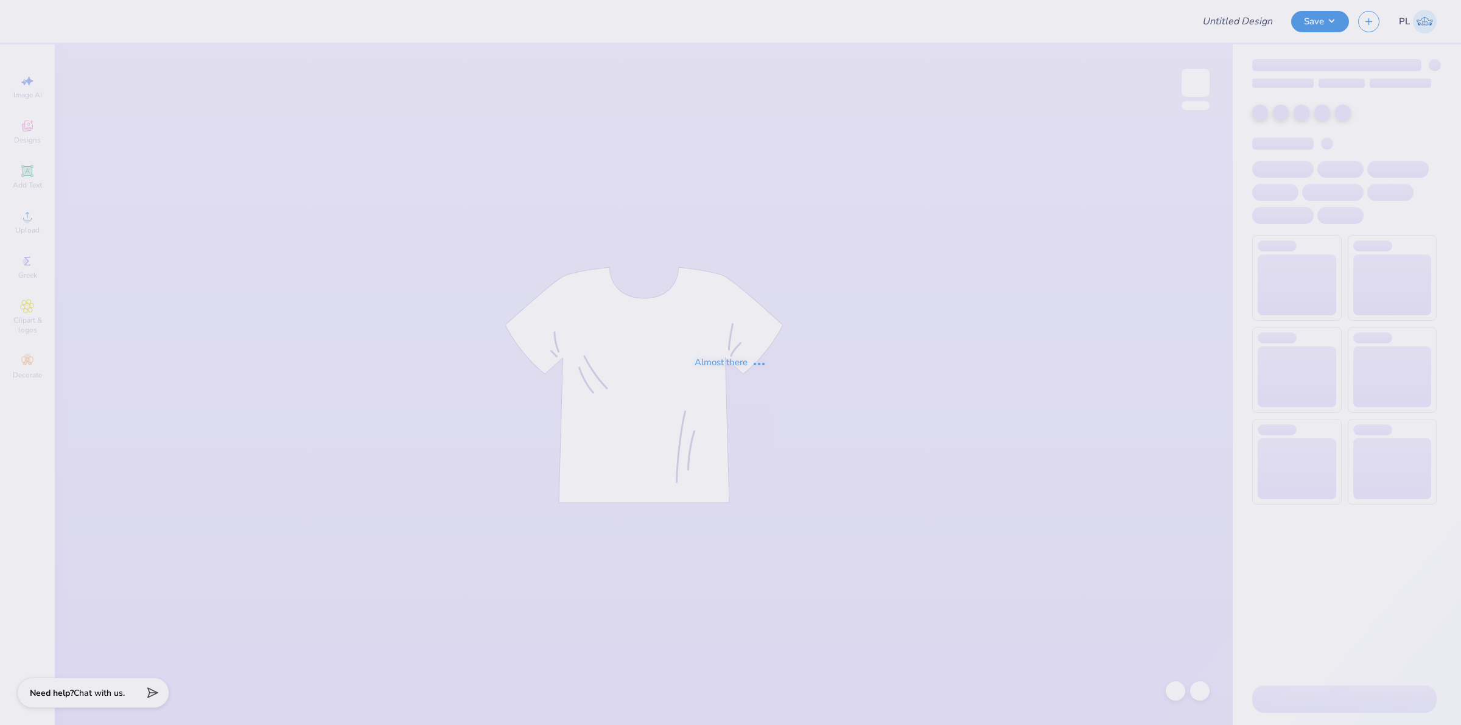
type input "UL SOM - 2025 Drop"
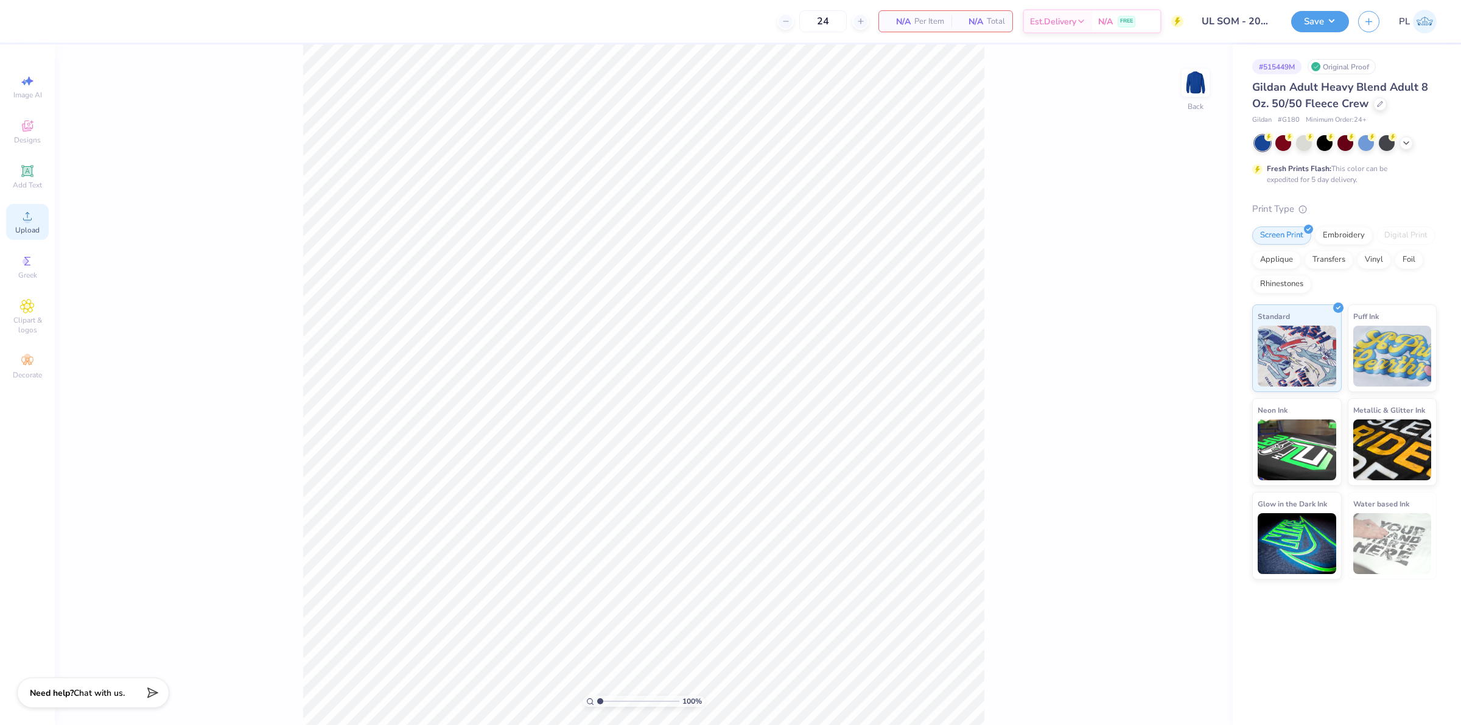
click at [29, 218] on circle at bounding box center [27, 220] width 7 height 7
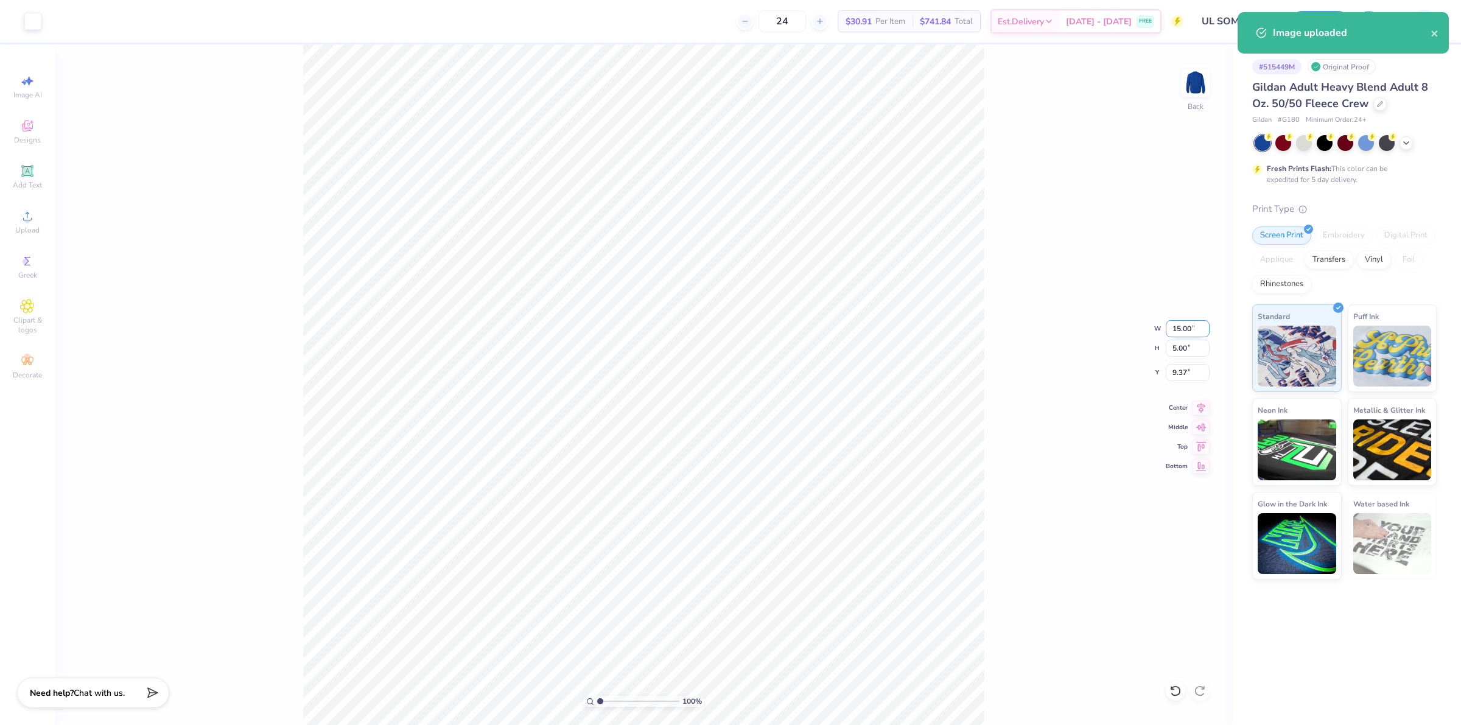
drag, startPoint x: 1172, startPoint y: 329, endPoint x: 1191, endPoint y: 326, distance: 19.6
click at [1191, 326] on input "15.00" at bounding box center [1188, 328] width 44 height 17
type input "6.00"
type input "2.00"
drag, startPoint x: 1176, startPoint y: 372, endPoint x: 1193, endPoint y: 367, distance: 17.7
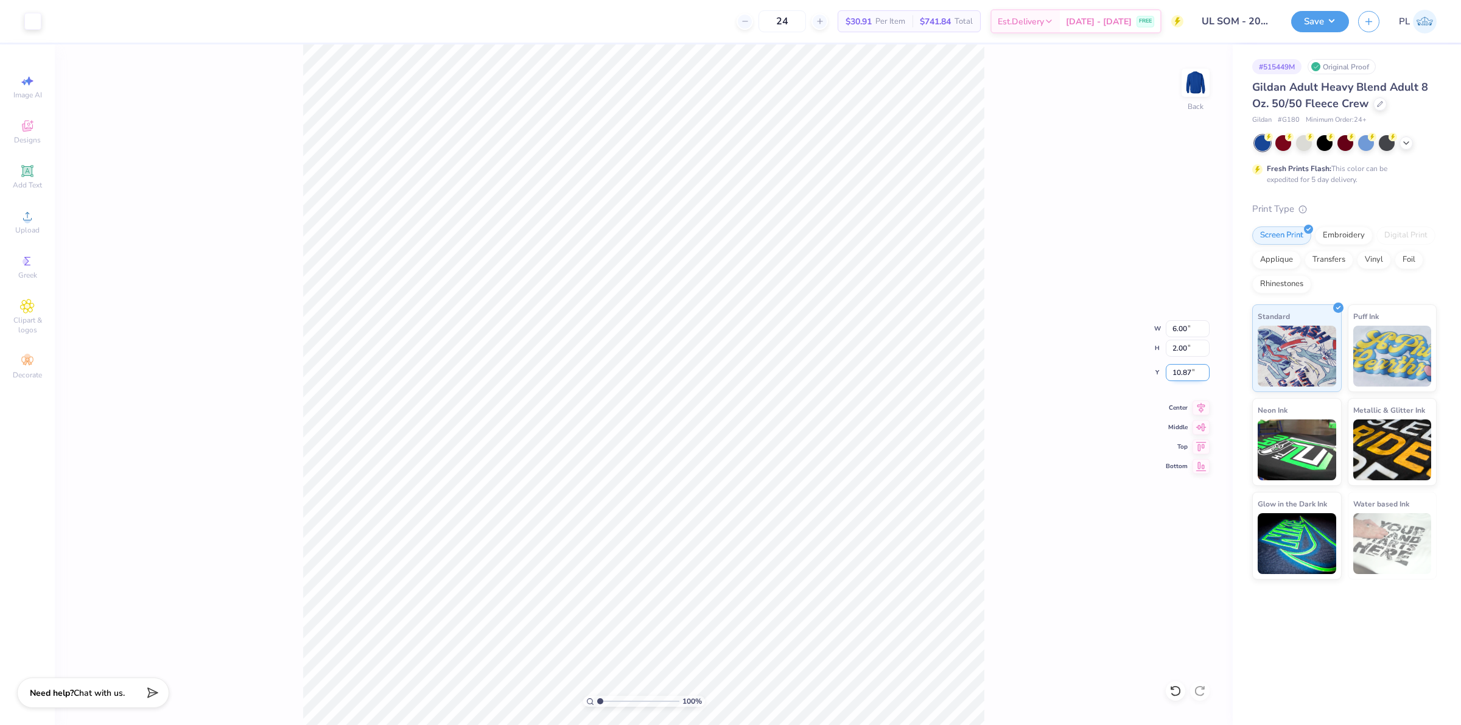
click at [1193, 367] on input "10.87" at bounding box center [1188, 372] width 44 height 17
type input "3.00"
click at [1186, 349] on input "2.00" at bounding box center [1188, 348] width 44 height 17
drag, startPoint x: 1190, startPoint y: 351, endPoint x: 1172, endPoint y: 348, distance: 18.4
click at [1172, 348] on input "2.00" at bounding box center [1188, 348] width 44 height 17
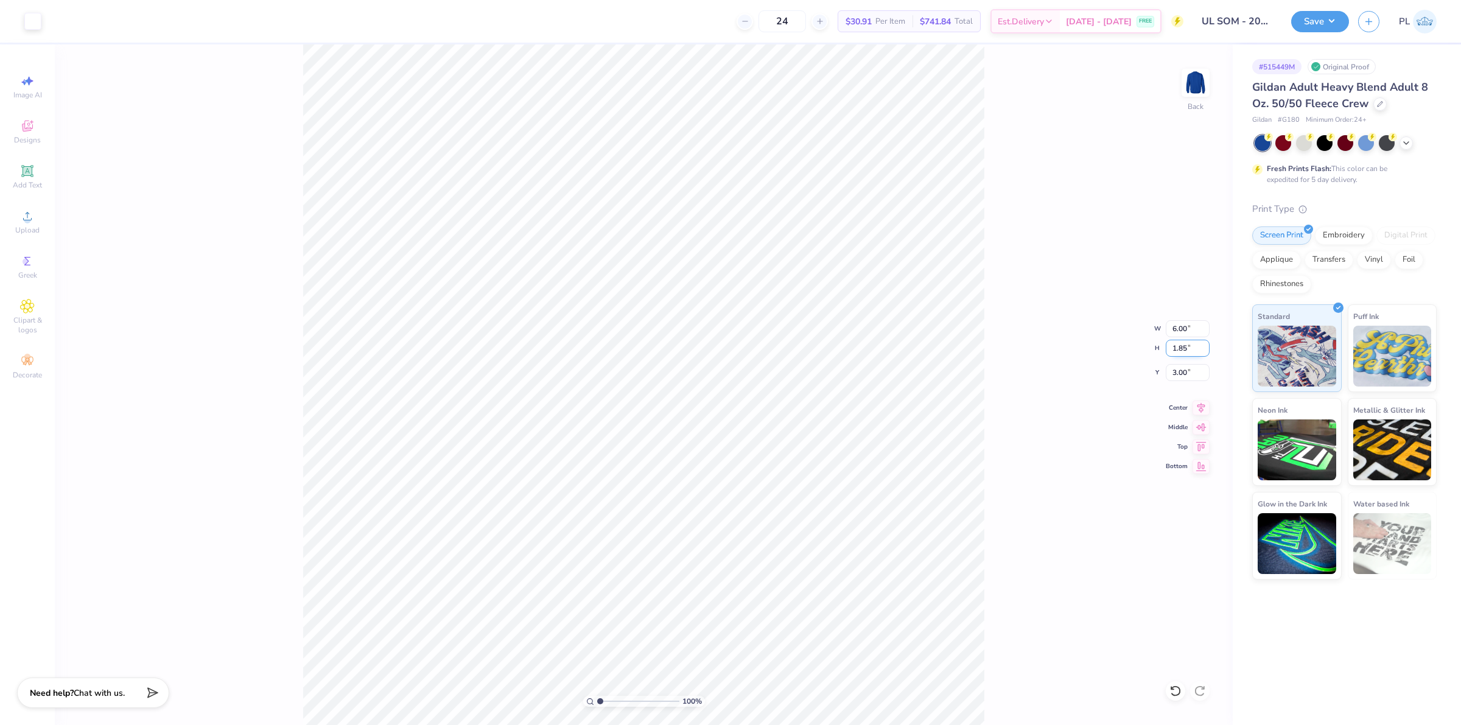
type input "1.85"
type input "5.55"
type input "3.08"
drag, startPoint x: 1170, startPoint y: 381, endPoint x: 1189, endPoint y: 374, distance: 19.8
click at [1189, 374] on input "3.08" at bounding box center [1188, 372] width 44 height 17
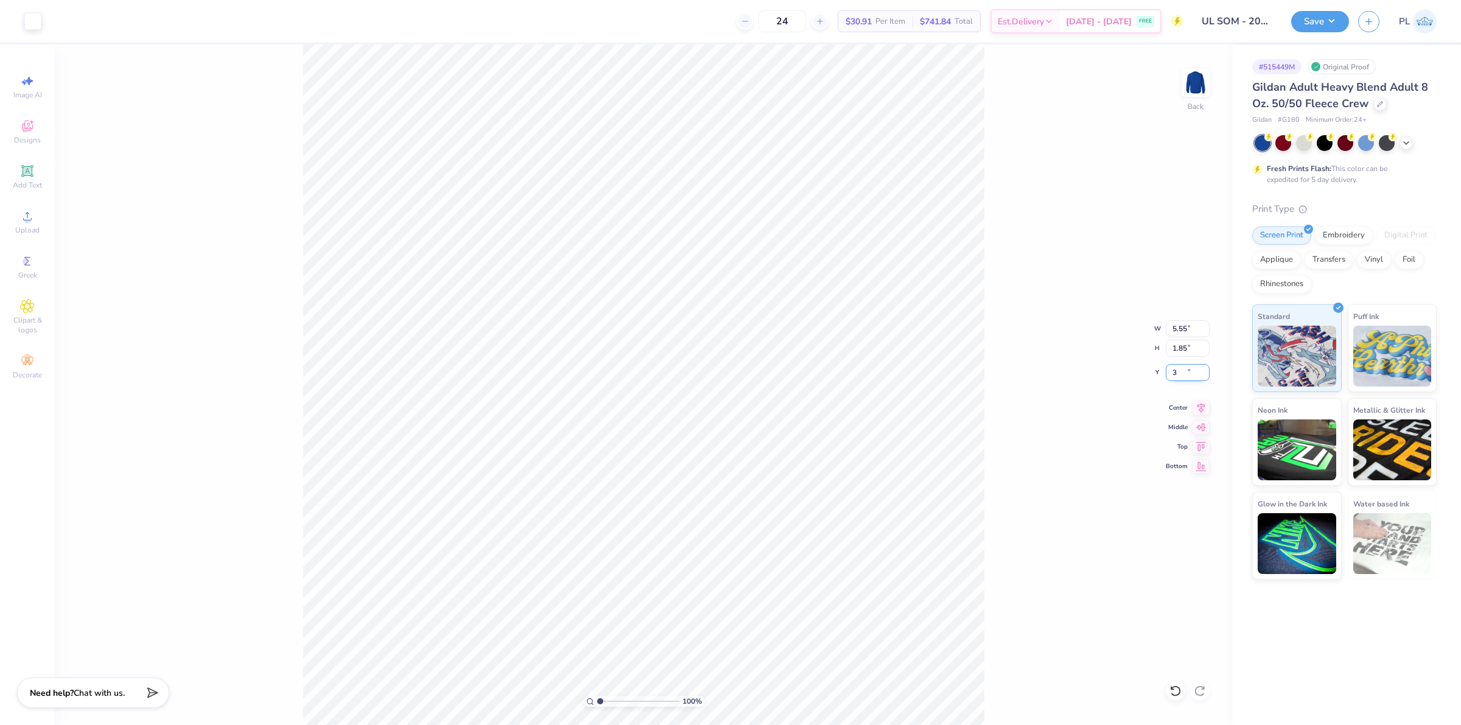
type input "3.00"
click at [1324, 23] on button "Save" at bounding box center [1320, 19] width 58 height 21
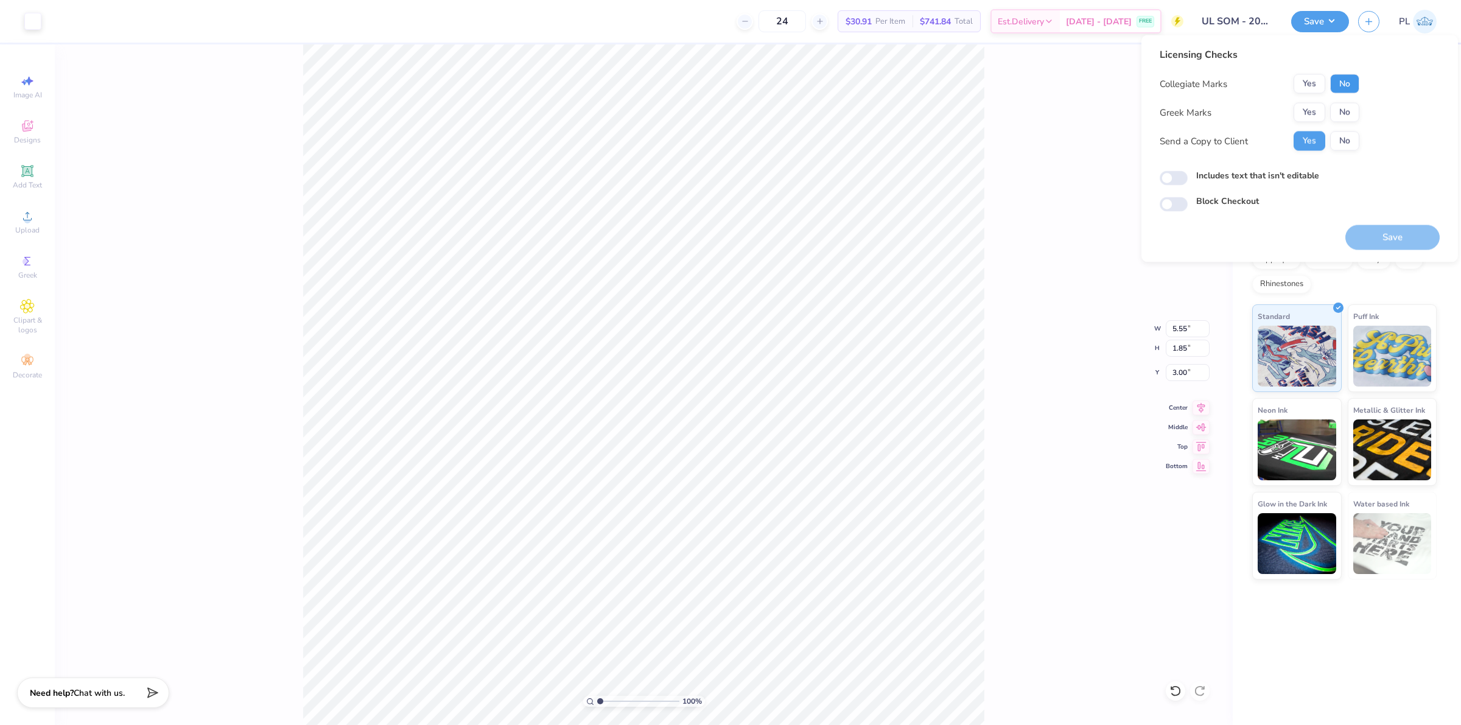
click at [1342, 83] on button "No" at bounding box center [1344, 83] width 29 height 19
click at [1349, 108] on button "No" at bounding box center [1344, 112] width 29 height 19
click at [1285, 177] on label "Includes text that isn't editable" at bounding box center [1257, 175] width 123 height 13
click at [1188, 177] on input "Includes text that isn't editable" at bounding box center [1174, 178] width 28 height 15
checkbox input "true"
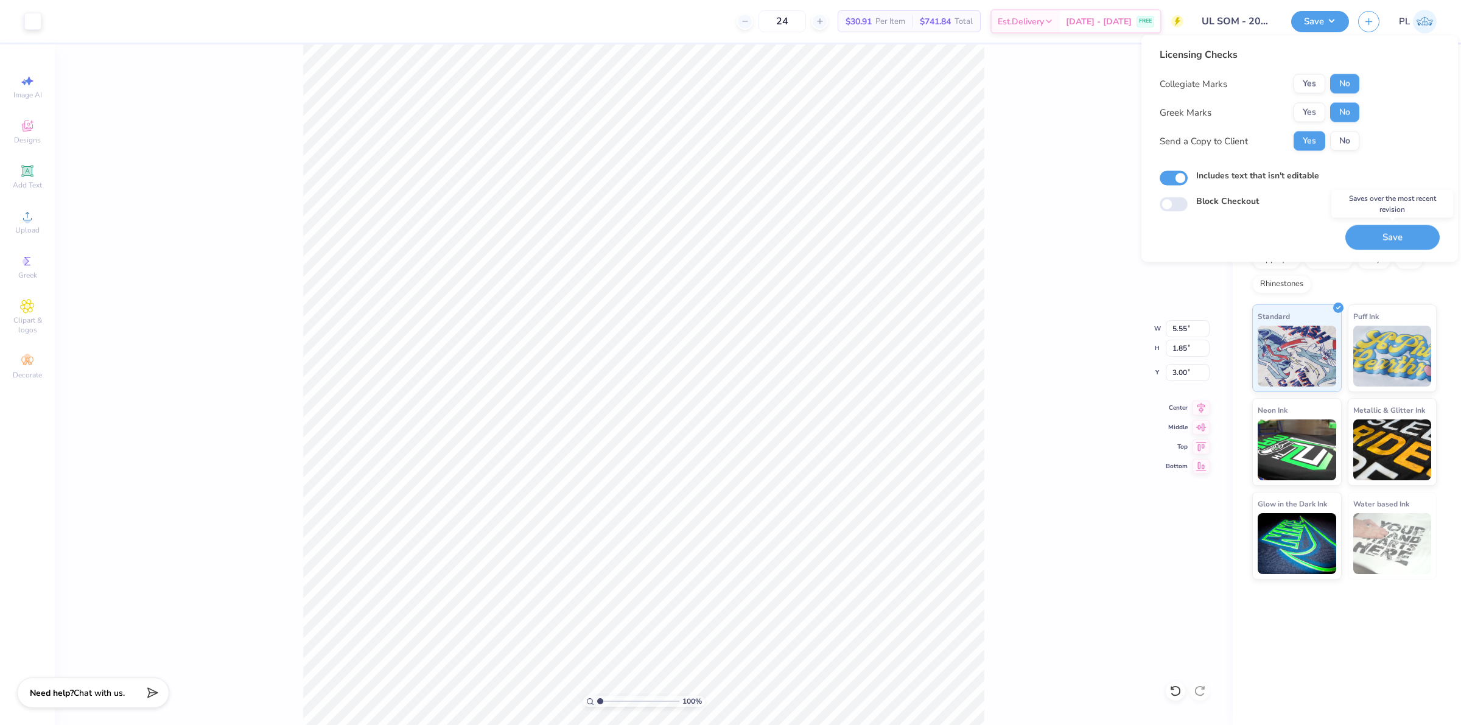
click at [1375, 233] on button "Save" at bounding box center [1392, 237] width 94 height 25
